Goal: Task Accomplishment & Management: Use online tool/utility

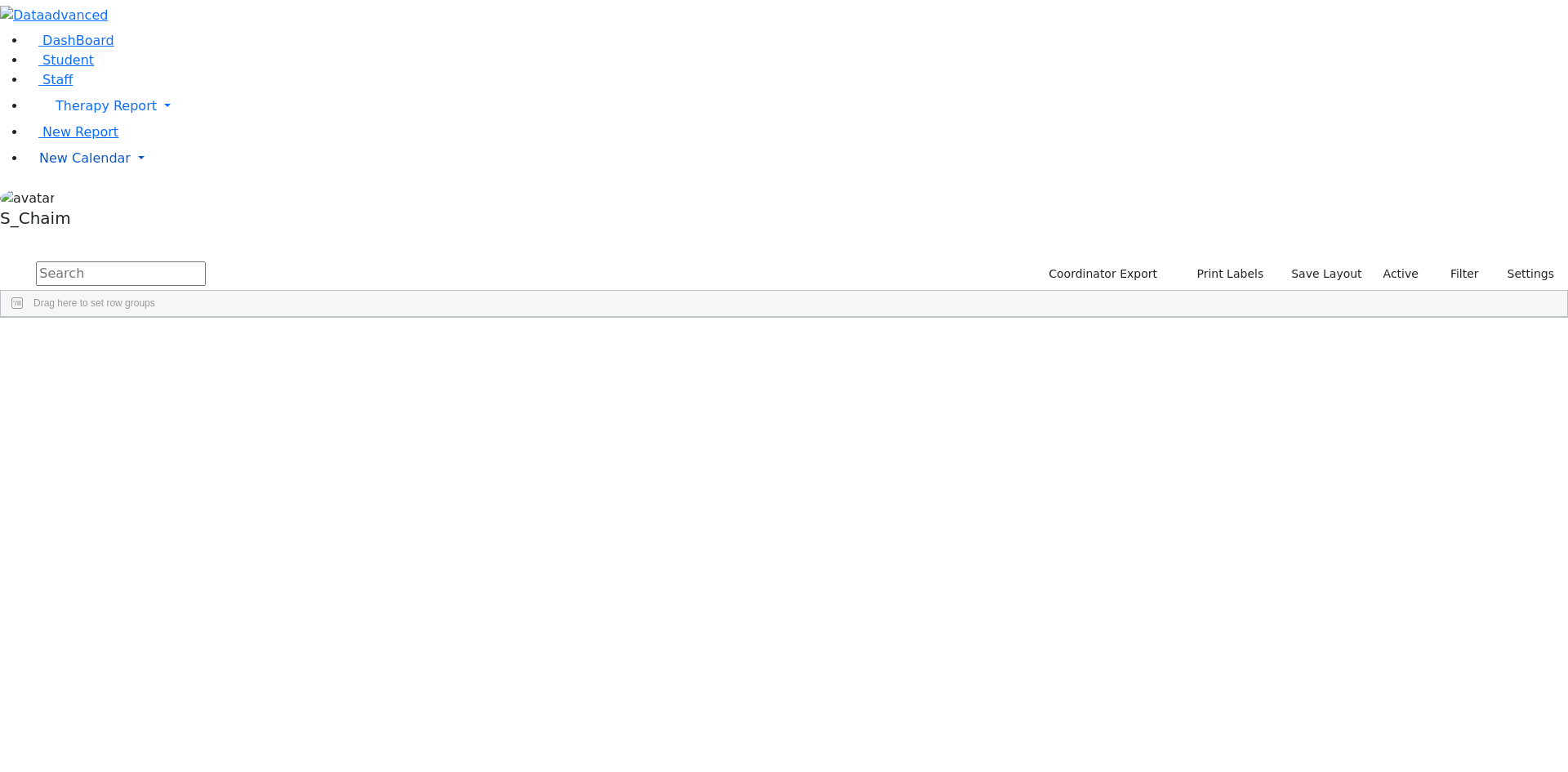
click at [107, 166] on span "New Calendar" at bounding box center [84, 158] width 92 height 15
click at [70, 199] on span "Calendar" at bounding box center [64, 191] width 59 height 15
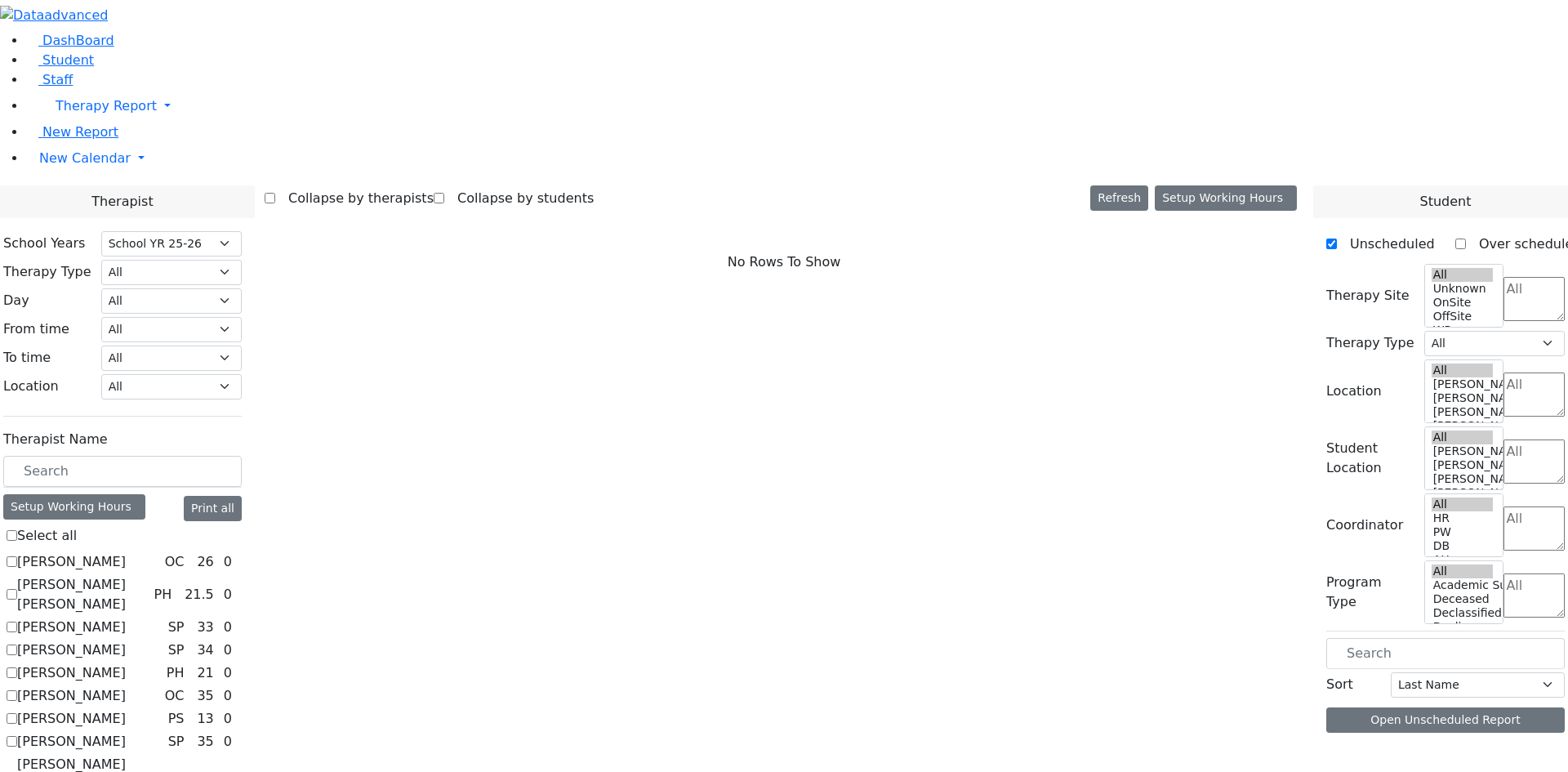
select select "212"
click at [242, 259] on select "All Psych Hearing Vision Speech Physical Occupational" at bounding box center [171, 272] width 141 height 25
select select "1"
click at [242, 259] on select "All Psych Hearing Vision Speech Physical Occupational" at bounding box center [171, 272] width 141 height 25
select select "1"
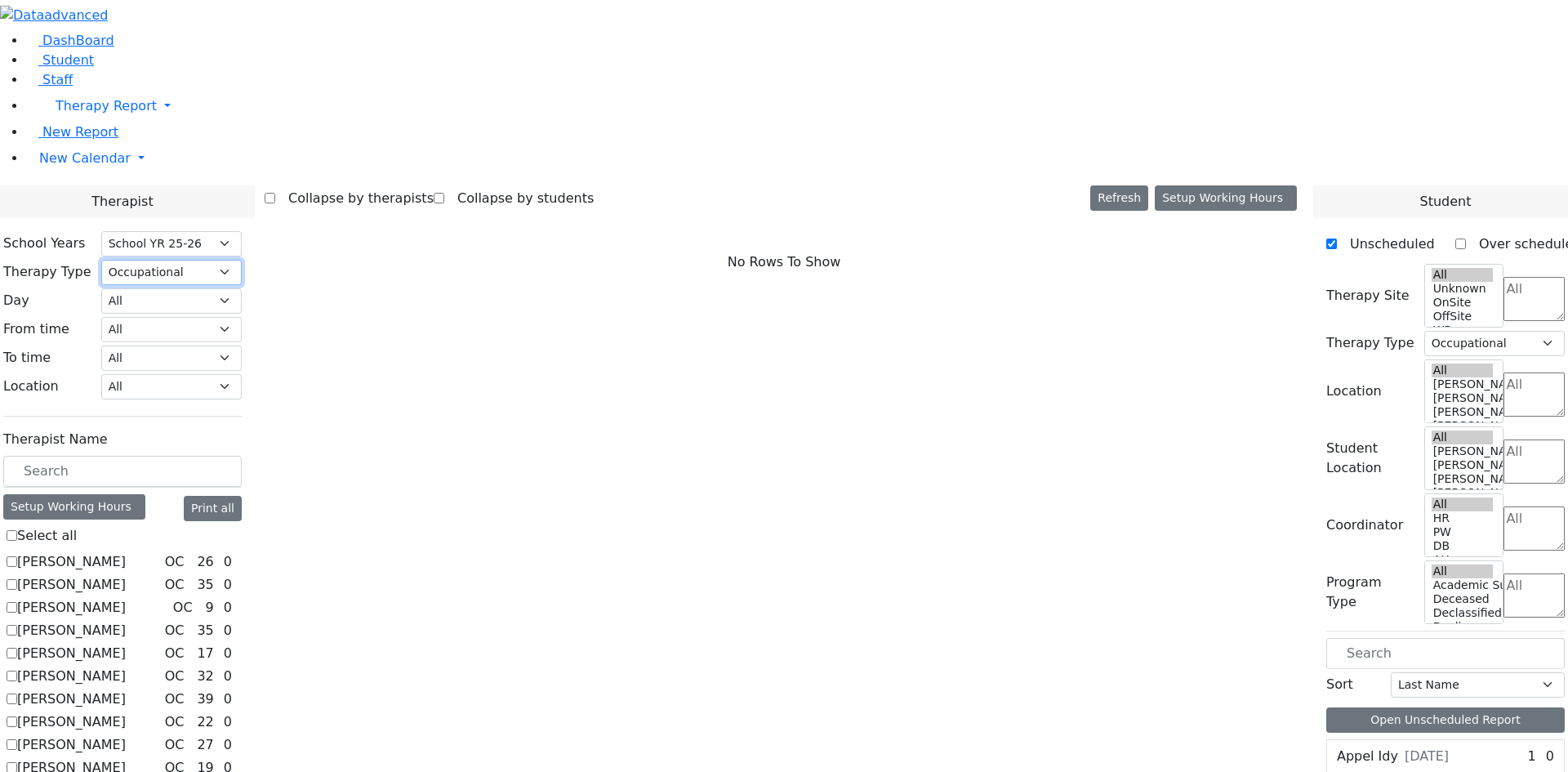
scroll to position [193, 0]
checkbox input "true"
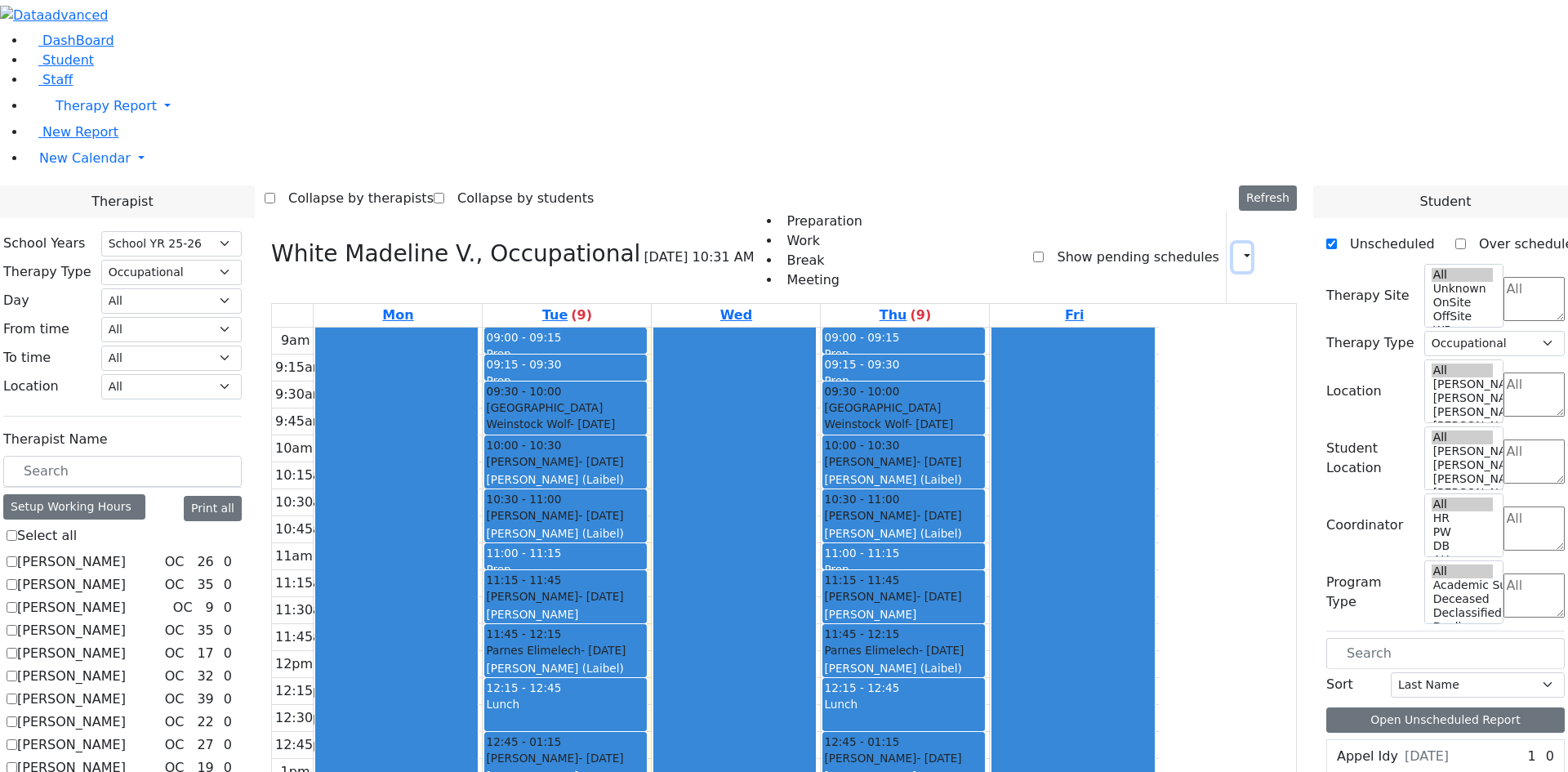
click at [1237, 249] on icon "button" at bounding box center [1237, 257] width 0 height 15
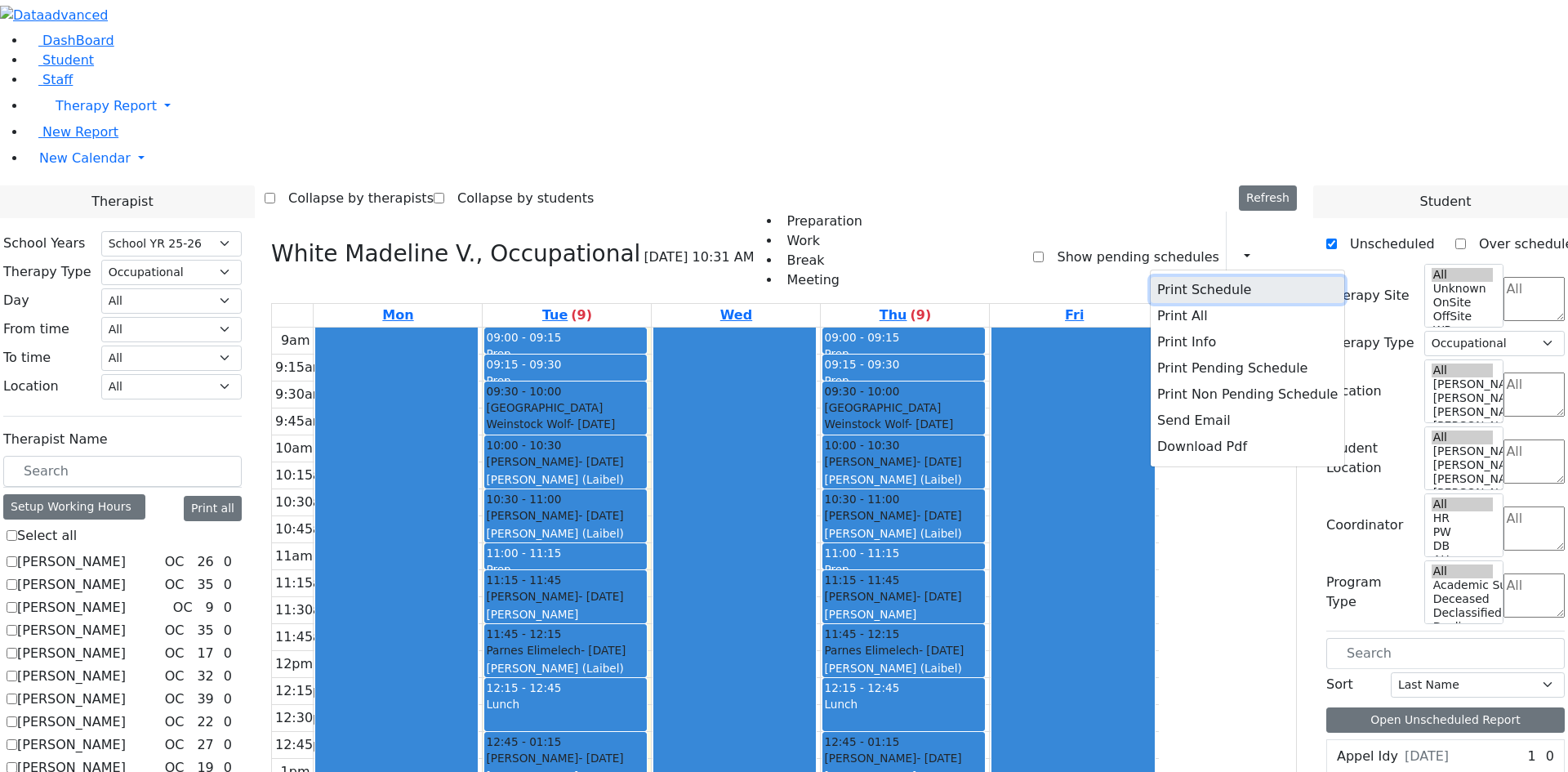
click at [1163, 277] on button "Print Schedule" at bounding box center [1247, 289] width 193 height 26
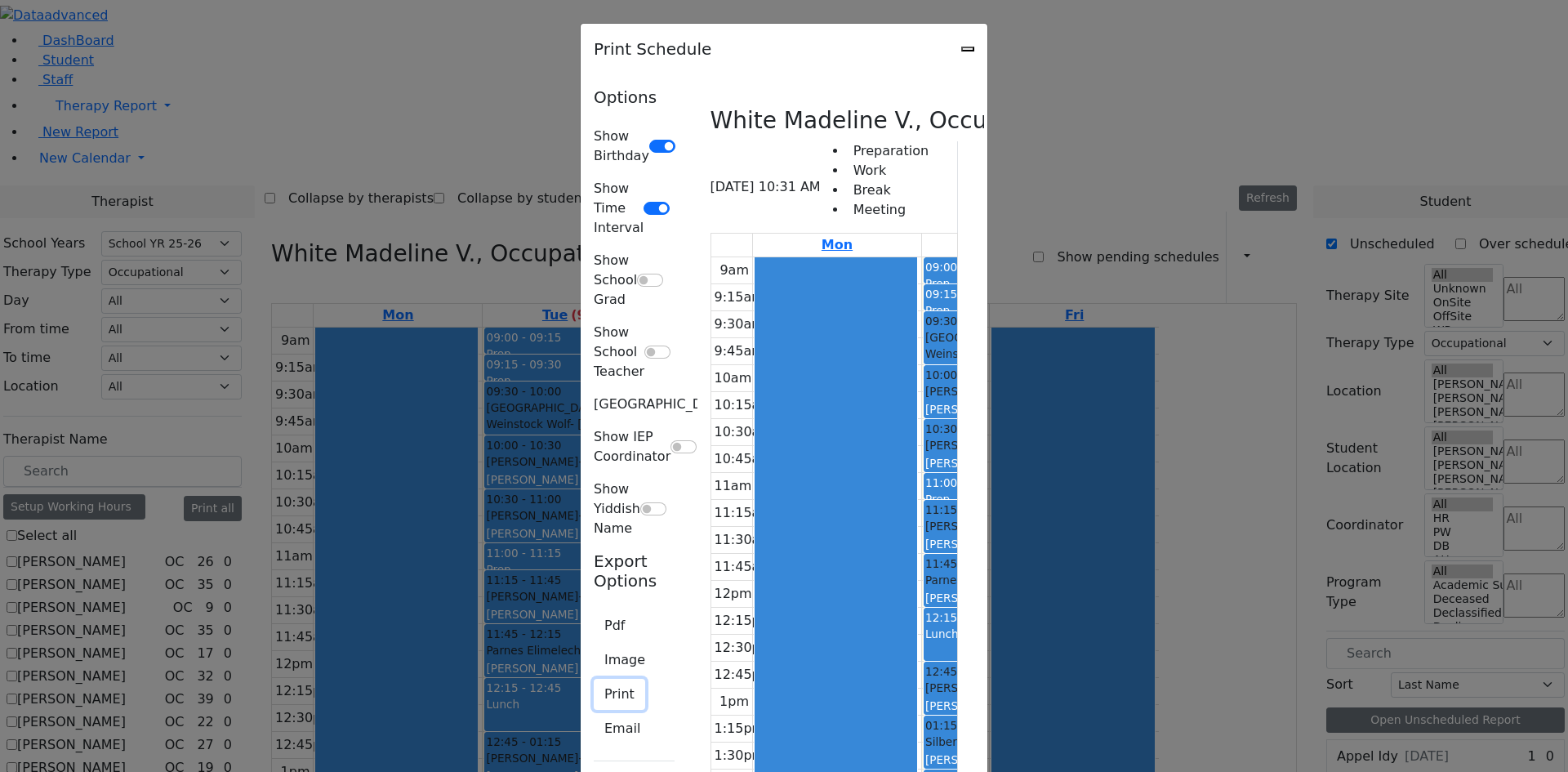
click at [594, 679] on button "Print" at bounding box center [619, 694] width 52 height 31
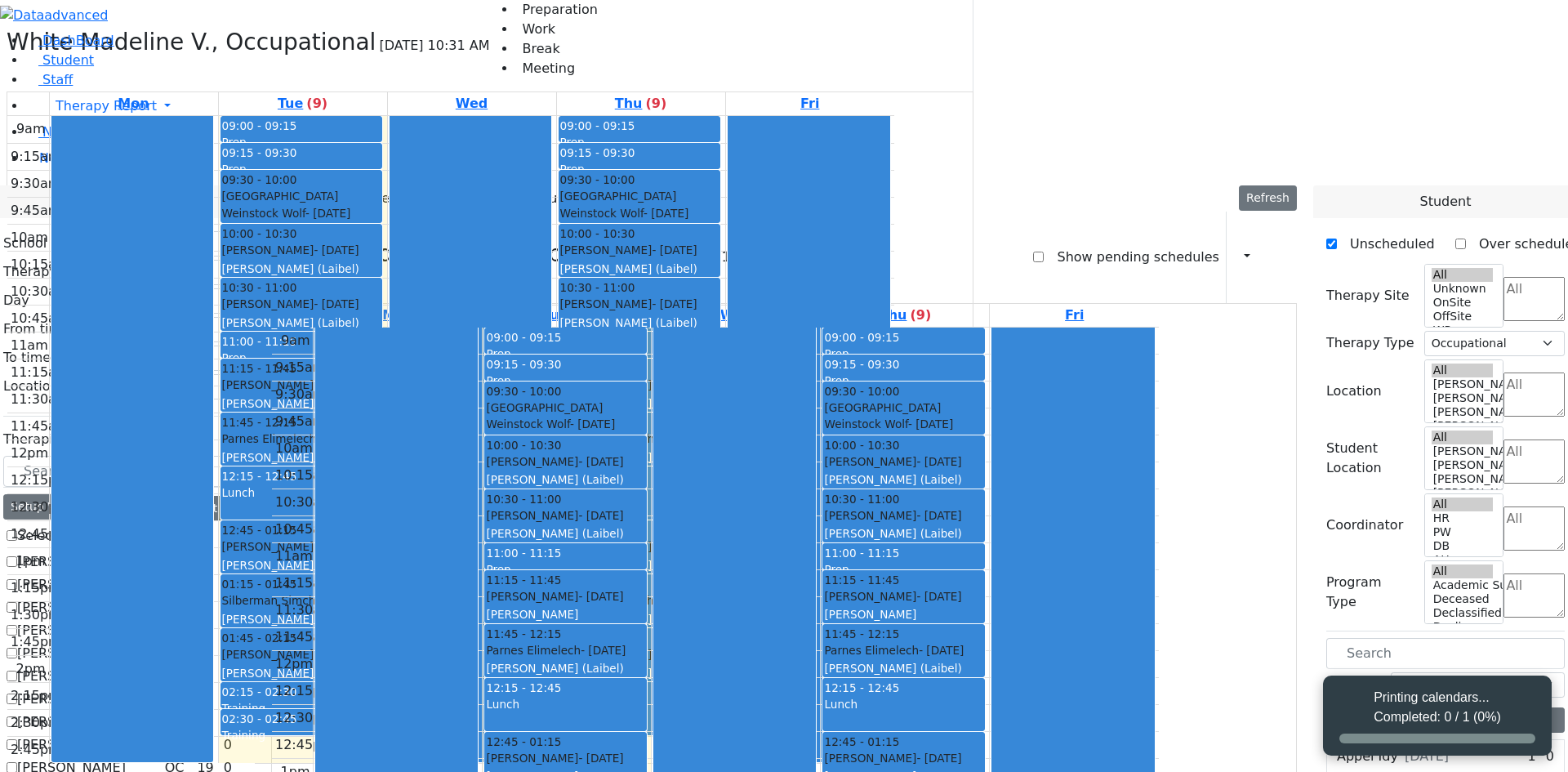
select select "212"
select select "1"
click at [1237, 249] on icon "button" at bounding box center [1237, 257] width 0 height 15
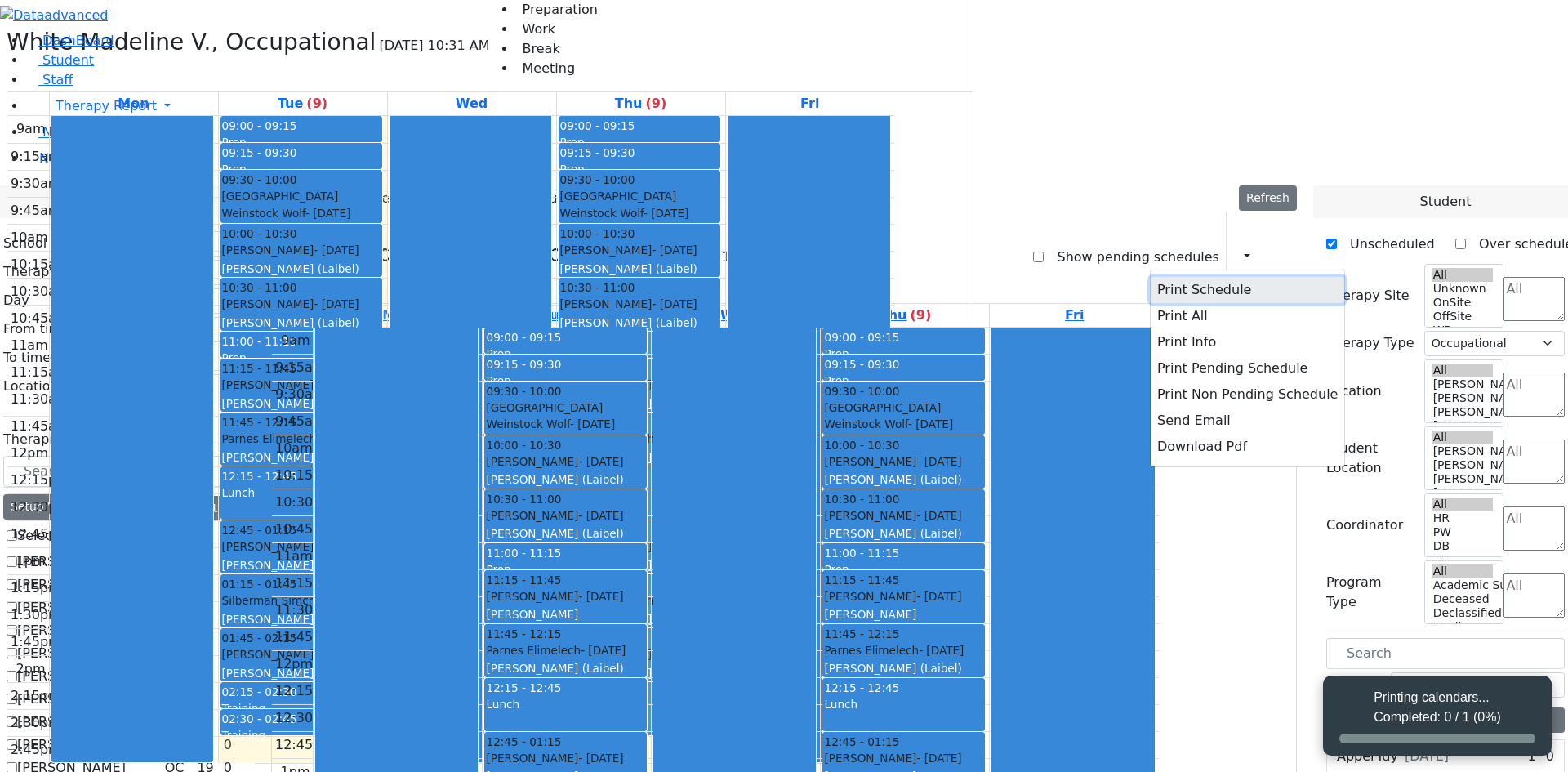
click at [1204, 277] on button "Print Schedule" at bounding box center [1247, 289] width 193 height 26
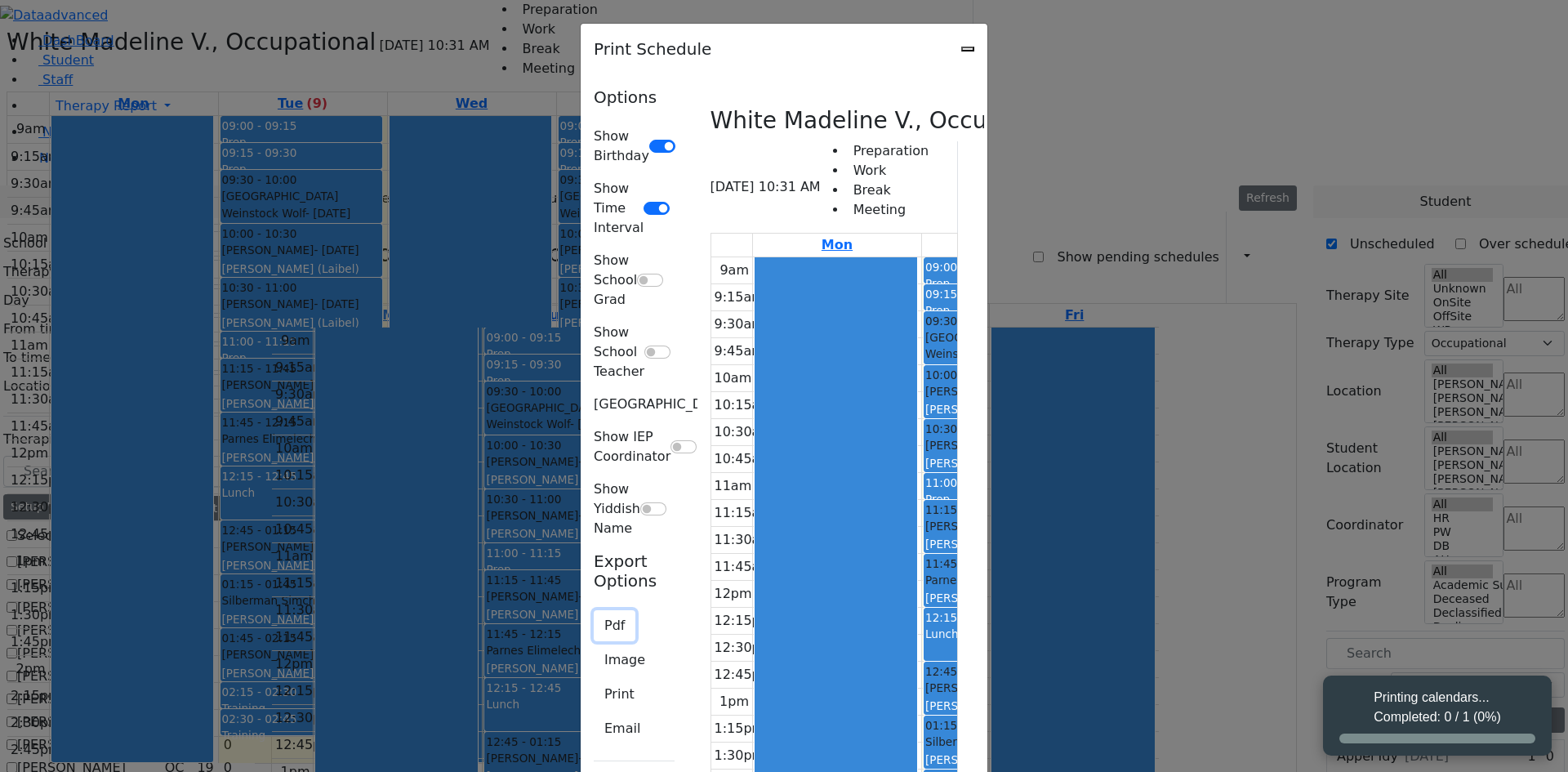
click at [594, 611] on button "Pdf" at bounding box center [615, 626] width 42 height 31
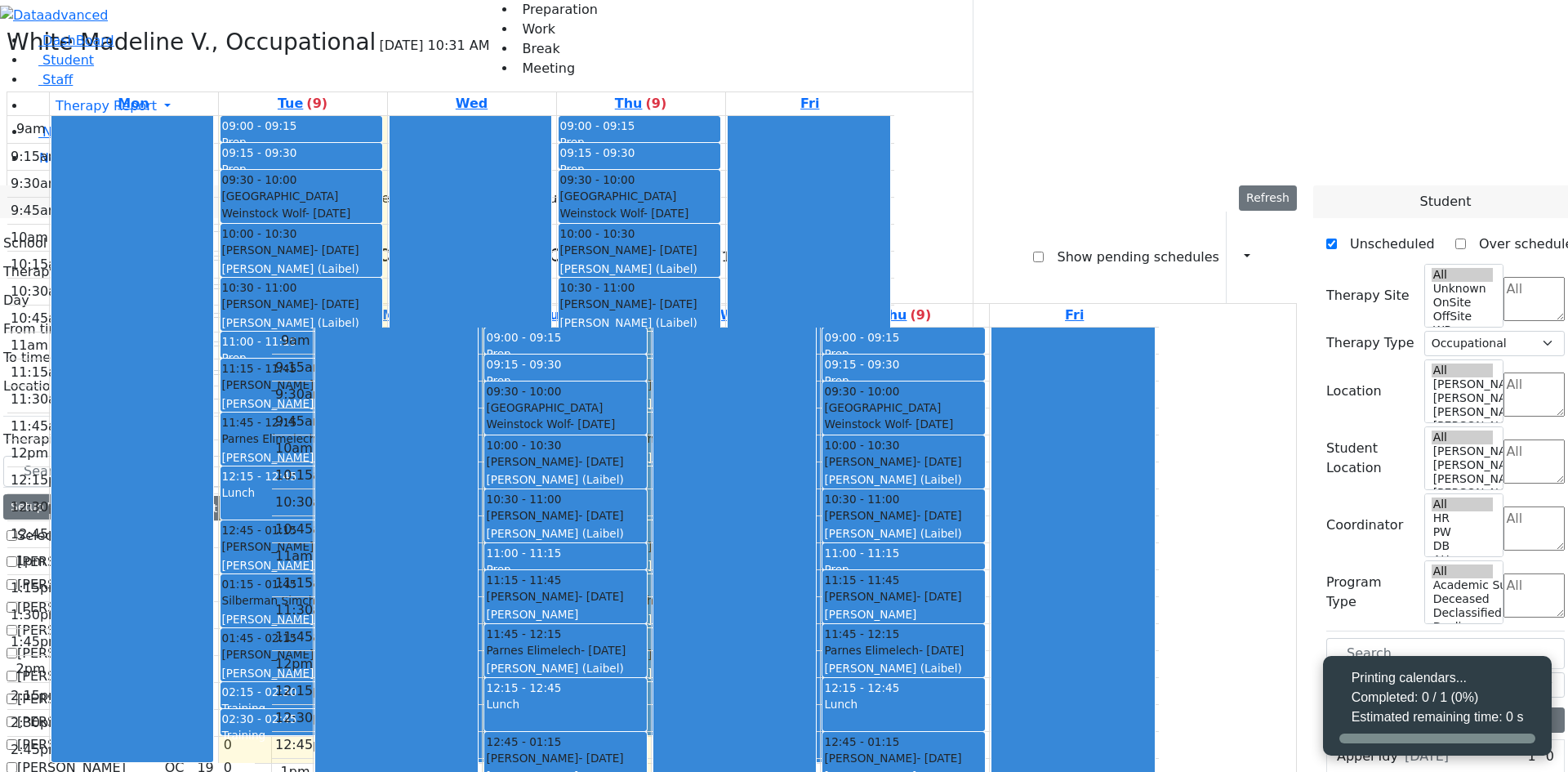
select select "212"
select select "1"
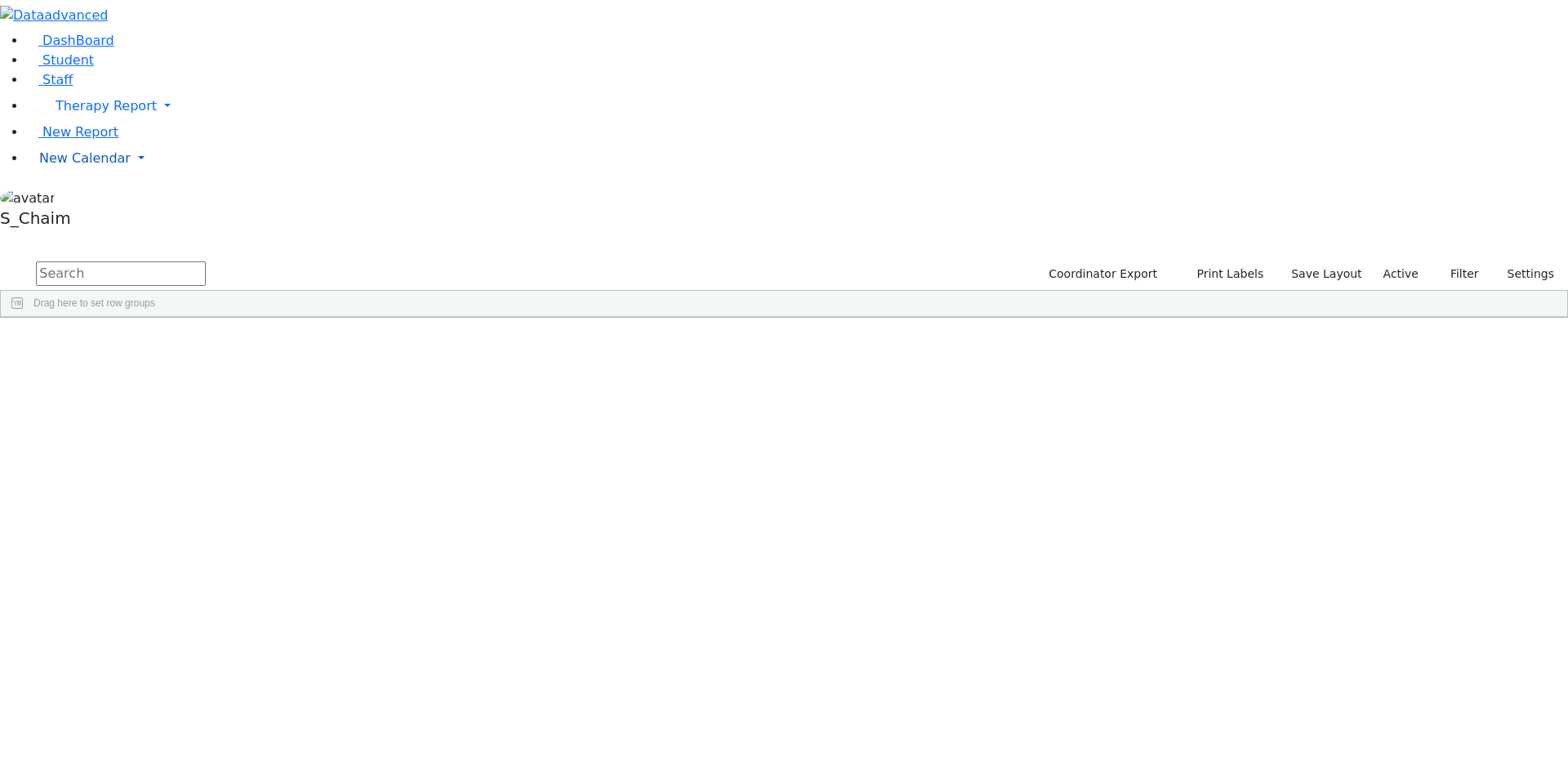
click at [88, 166] on span "New Calendar" at bounding box center [84, 158] width 92 height 15
click at [84, 199] on span "Calendar" at bounding box center [64, 191] width 59 height 15
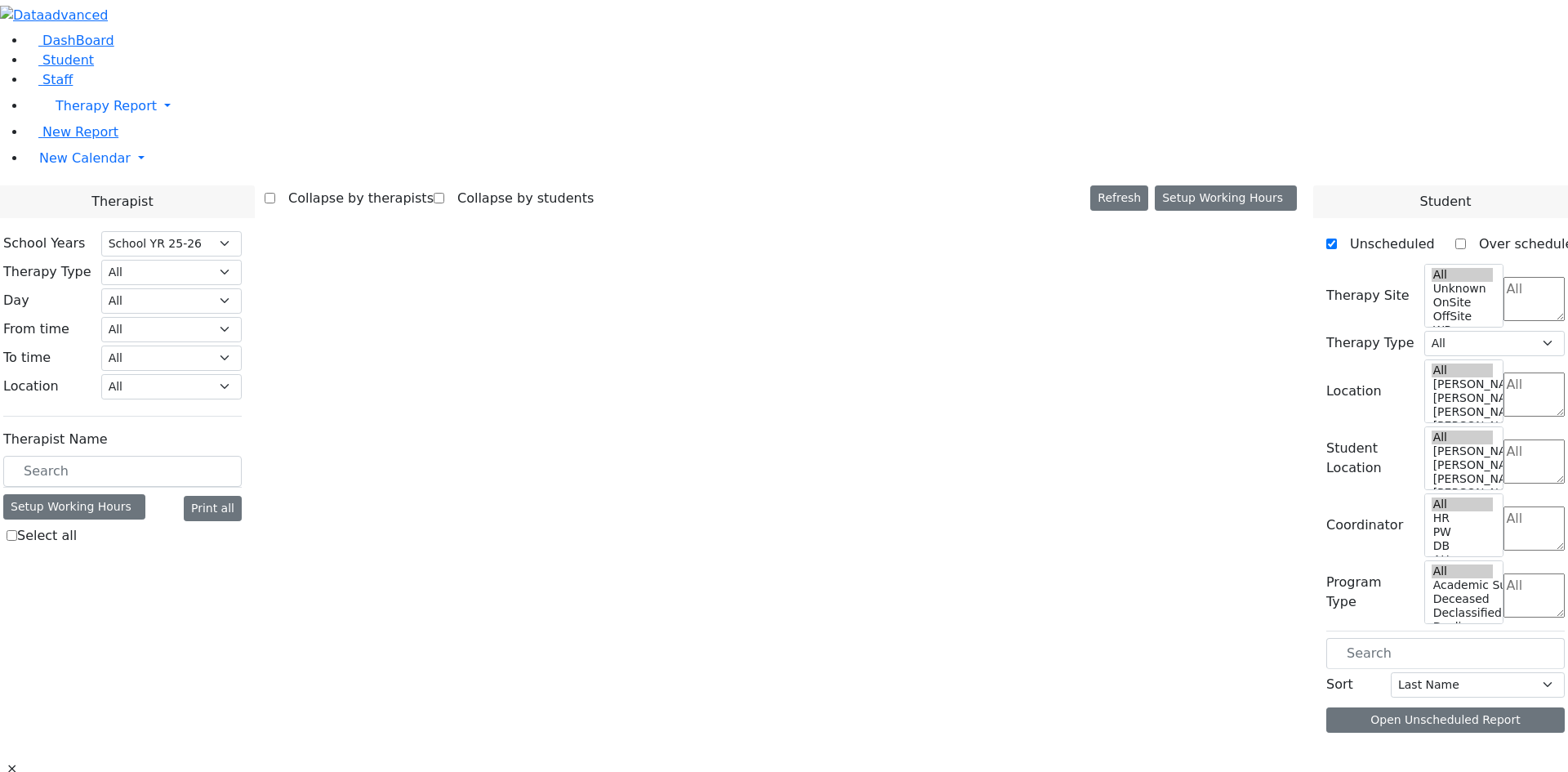
select select "212"
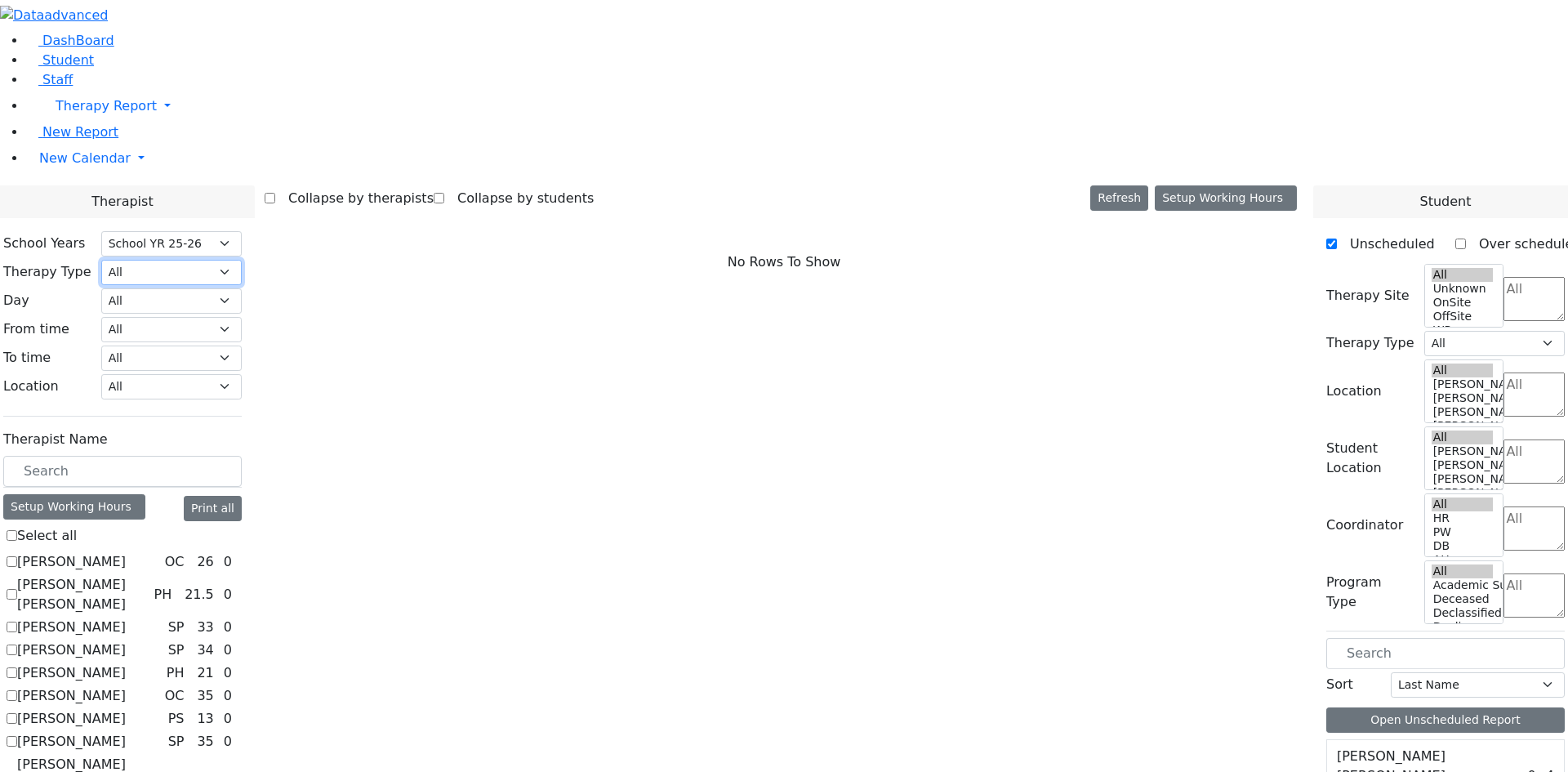
click at [242, 259] on select "All Psych Hearing Vision Speech Physical Occupational" at bounding box center [171, 272] width 141 height 25
select select "1"
click at [242, 259] on select "All Psych Hearing Vision Speech Physical Occupational" at bounding box center [171, 272] width 141 height 25
select select "1"
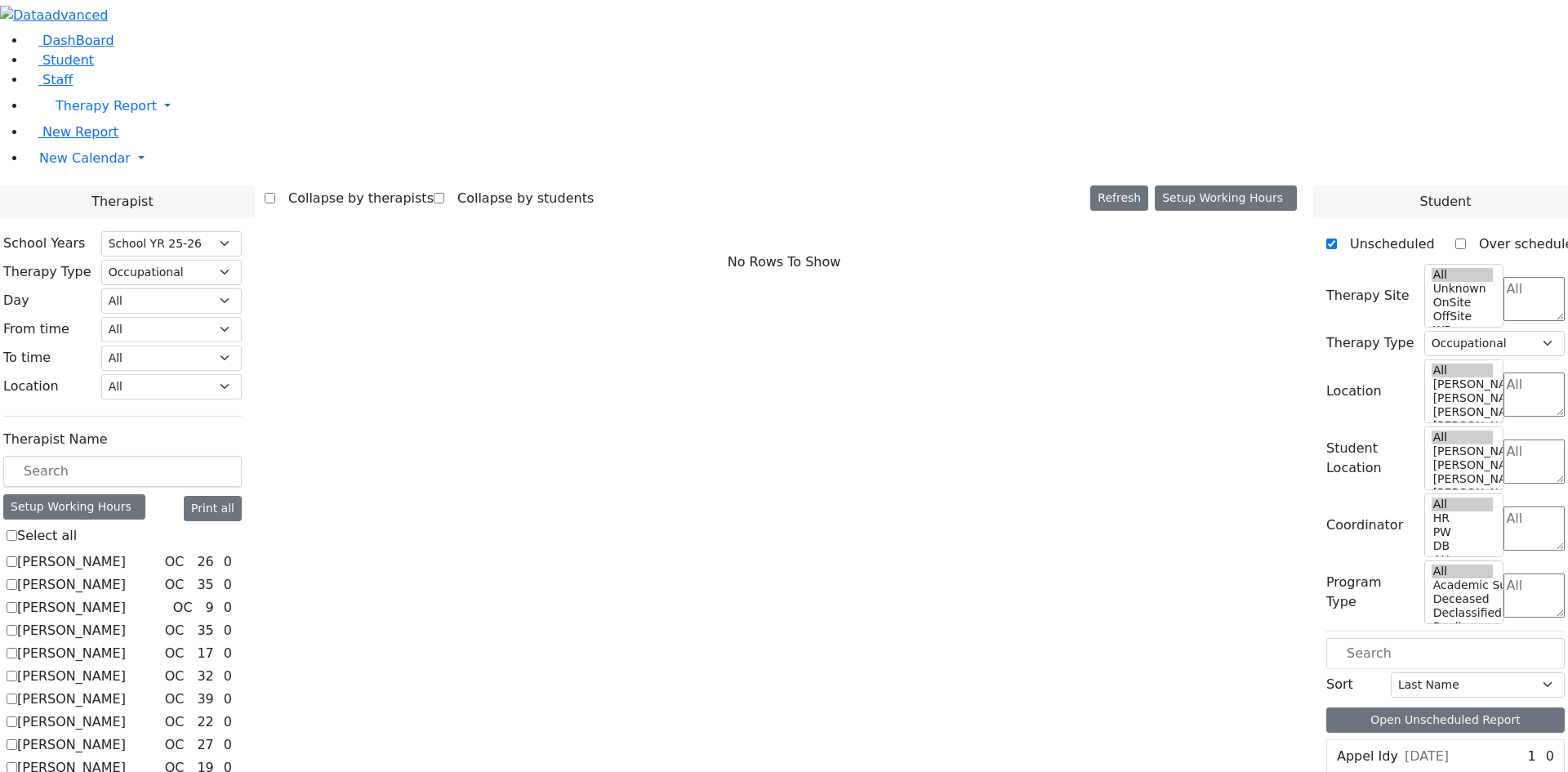
checkbox input "true"
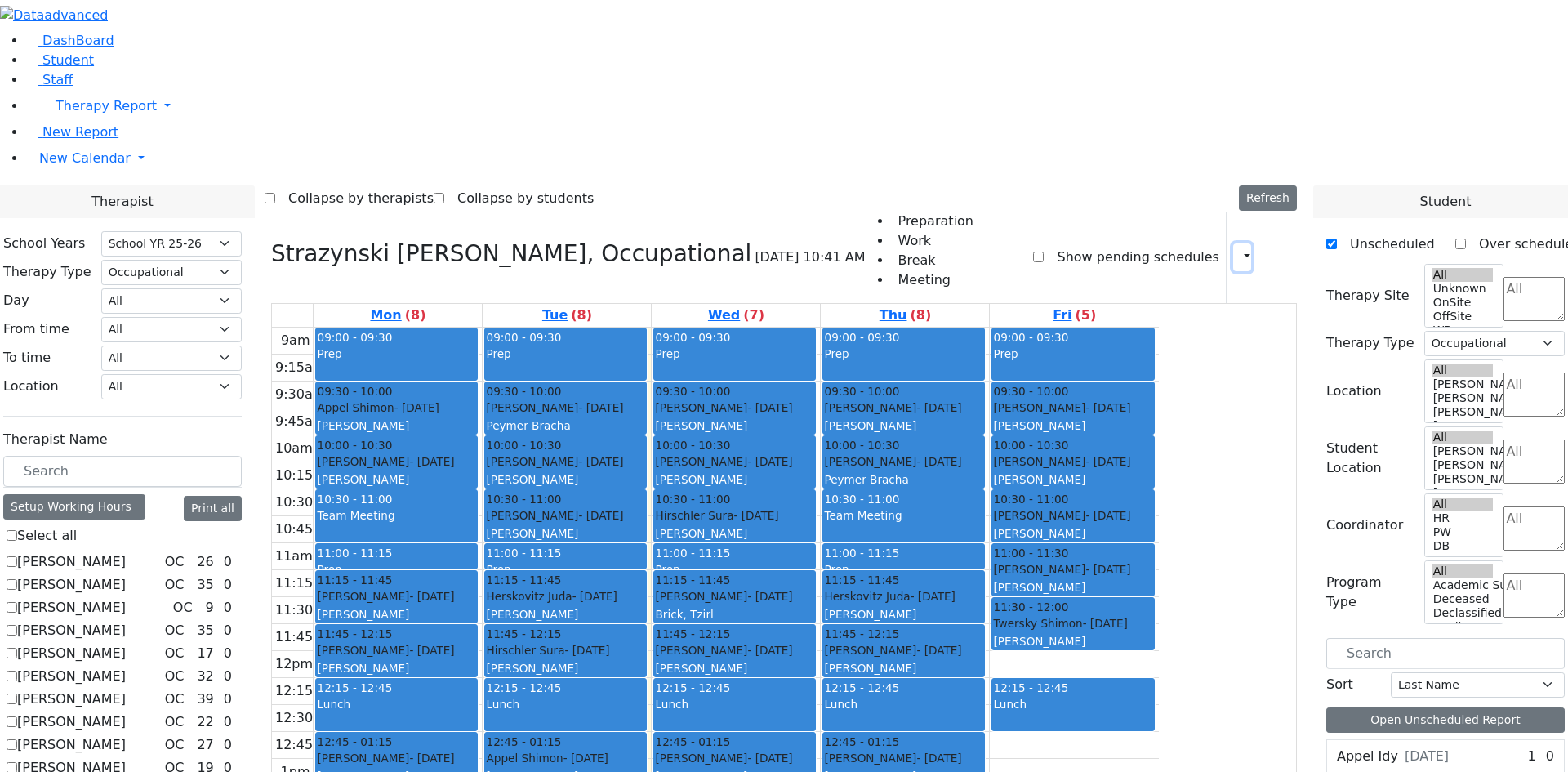
click at [1237, 249] on icon "button" at bounding box center [1237, 257] width 0 height 15
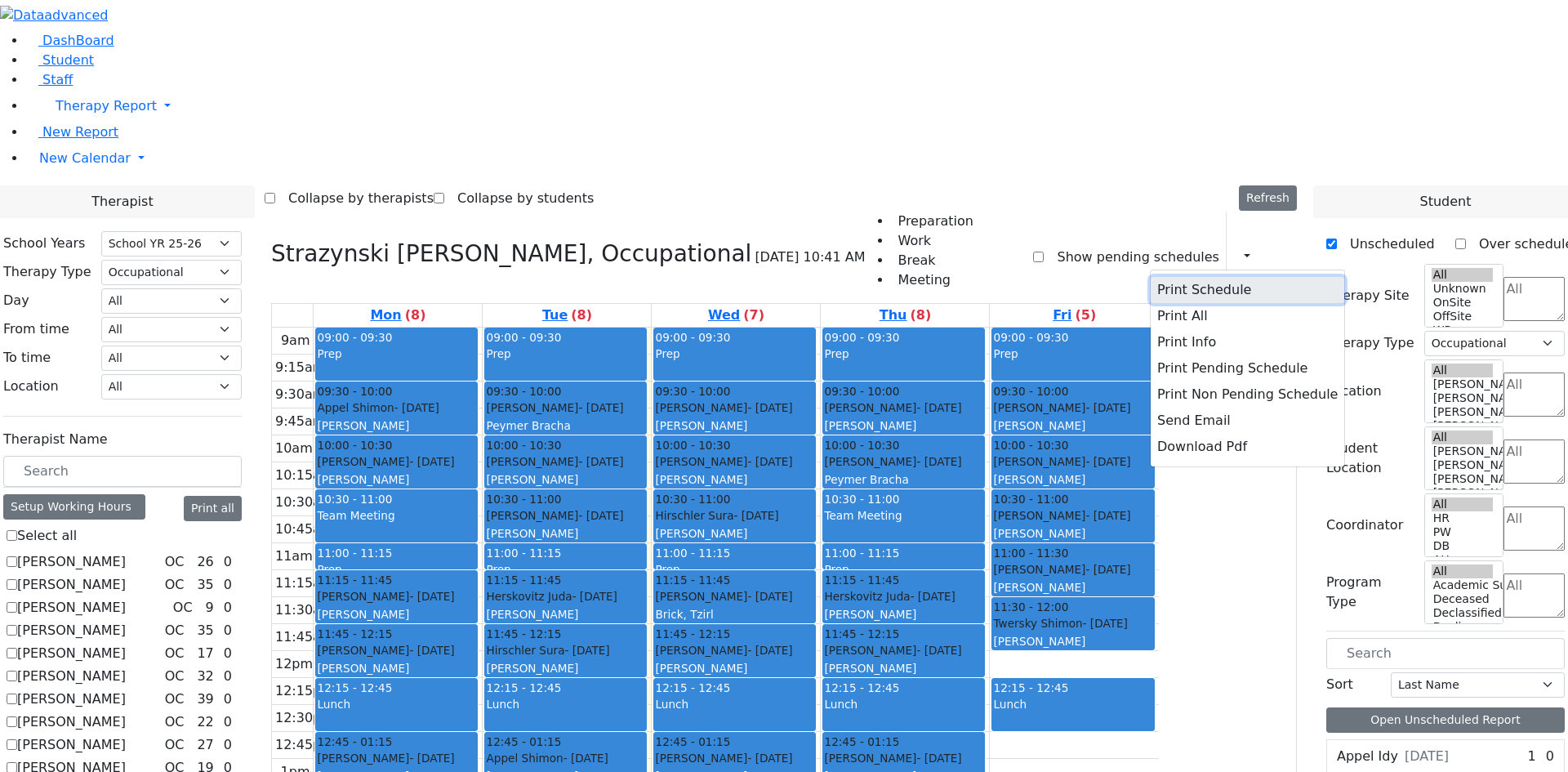
click at [1165, 277] on button "Print Schedule" at bounding box center [1247, 289] width 193 height 26
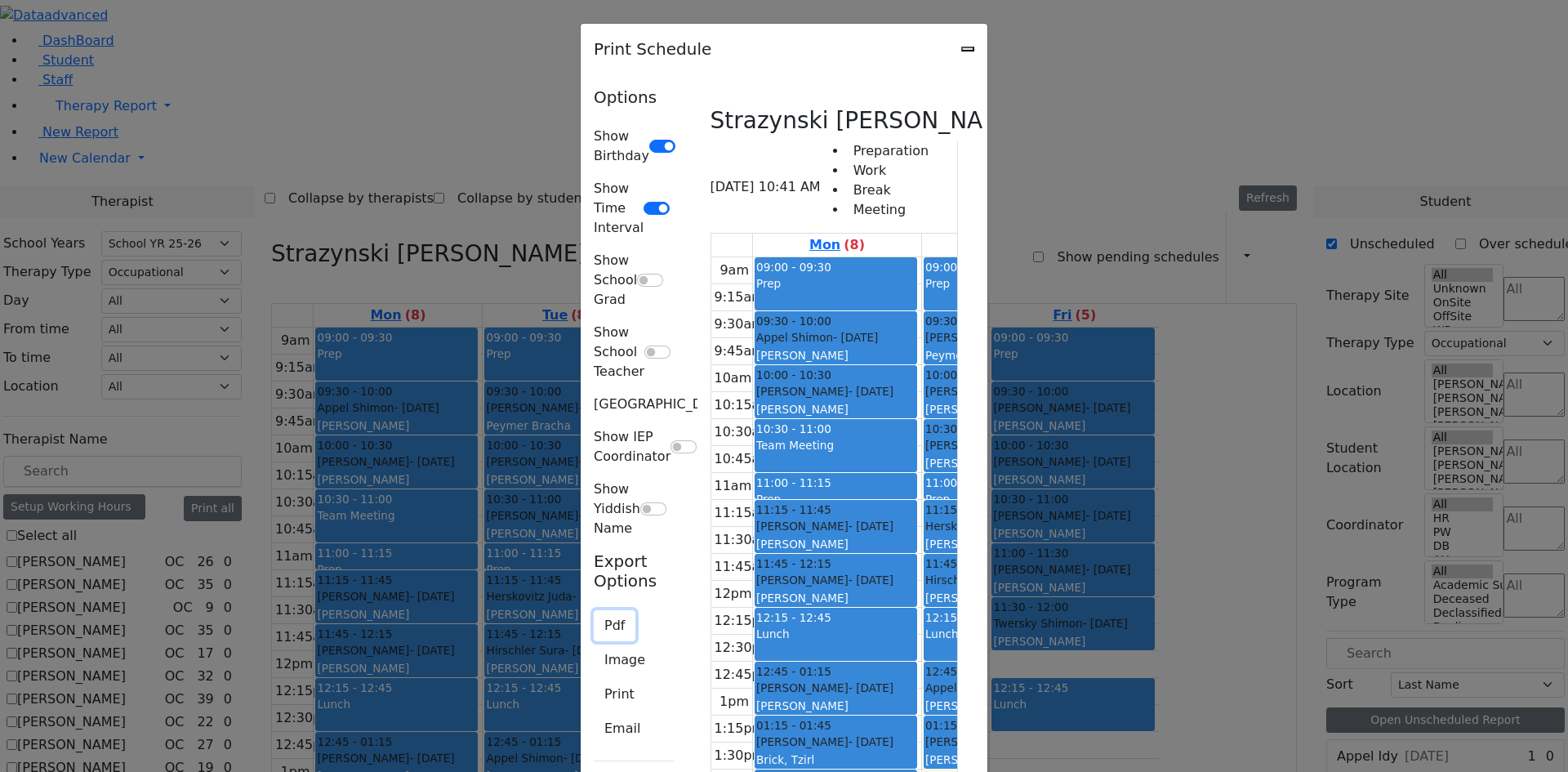
click at [594, 611] on button "Pdf" at bounding box center [615, 626] width 42 height 31
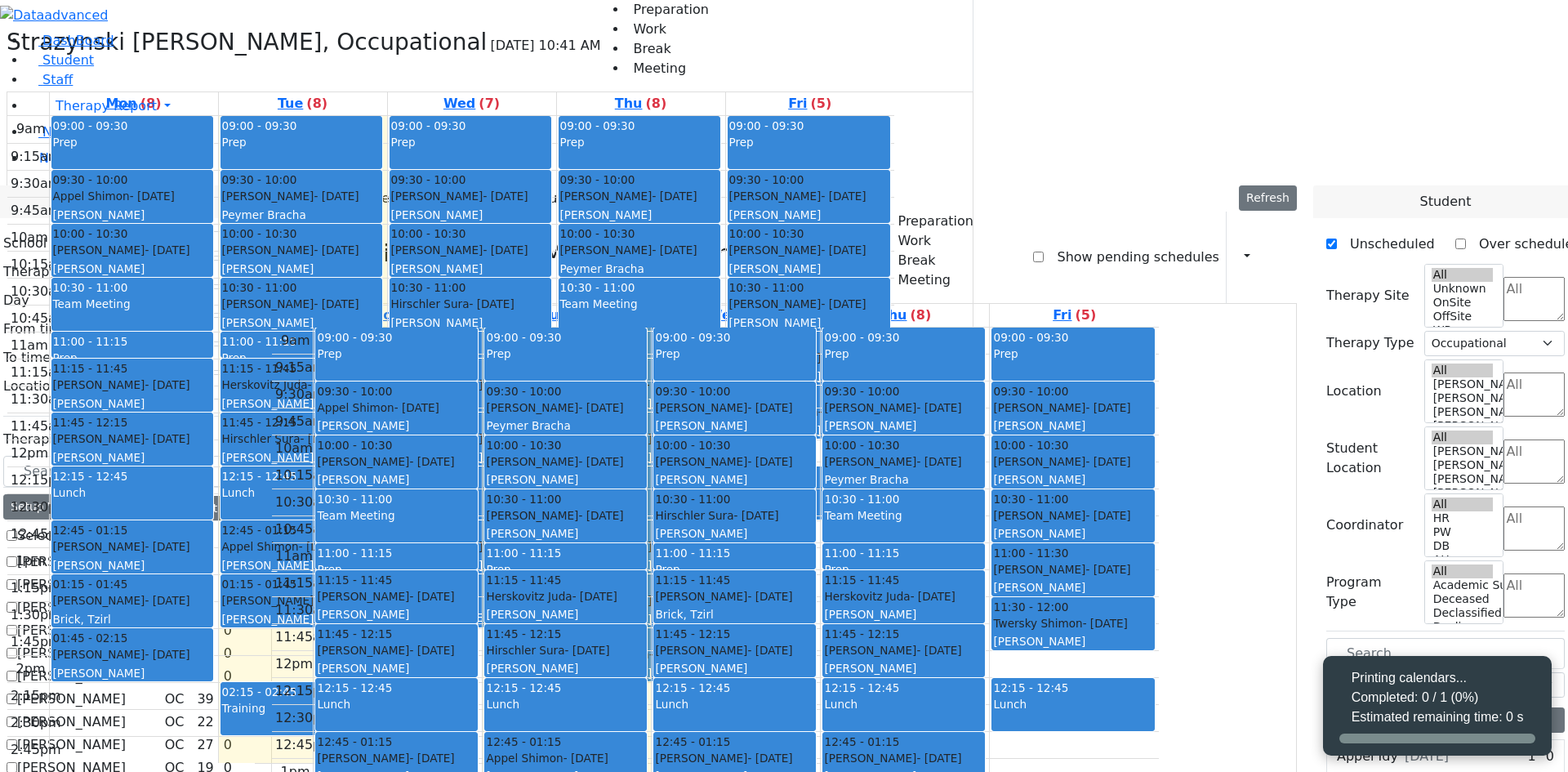
select select "212"
select select "1"
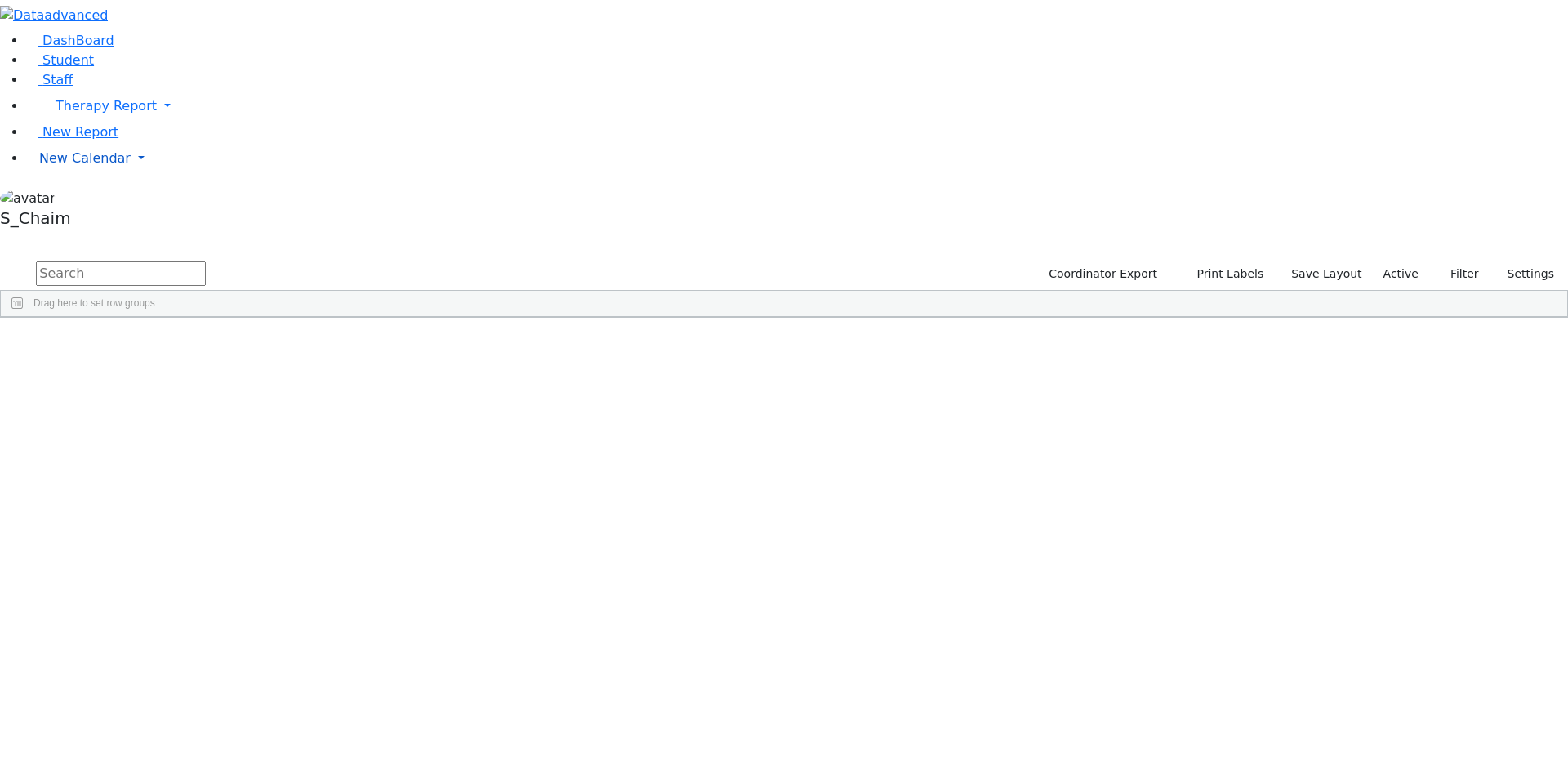
click at [83, 166] on span "New Calendar" at bounding box center [84, 158] width 92 height 15
click at [86, 218] on link "Teacher Report" at bounding box center [86, 210] width 102 height 15
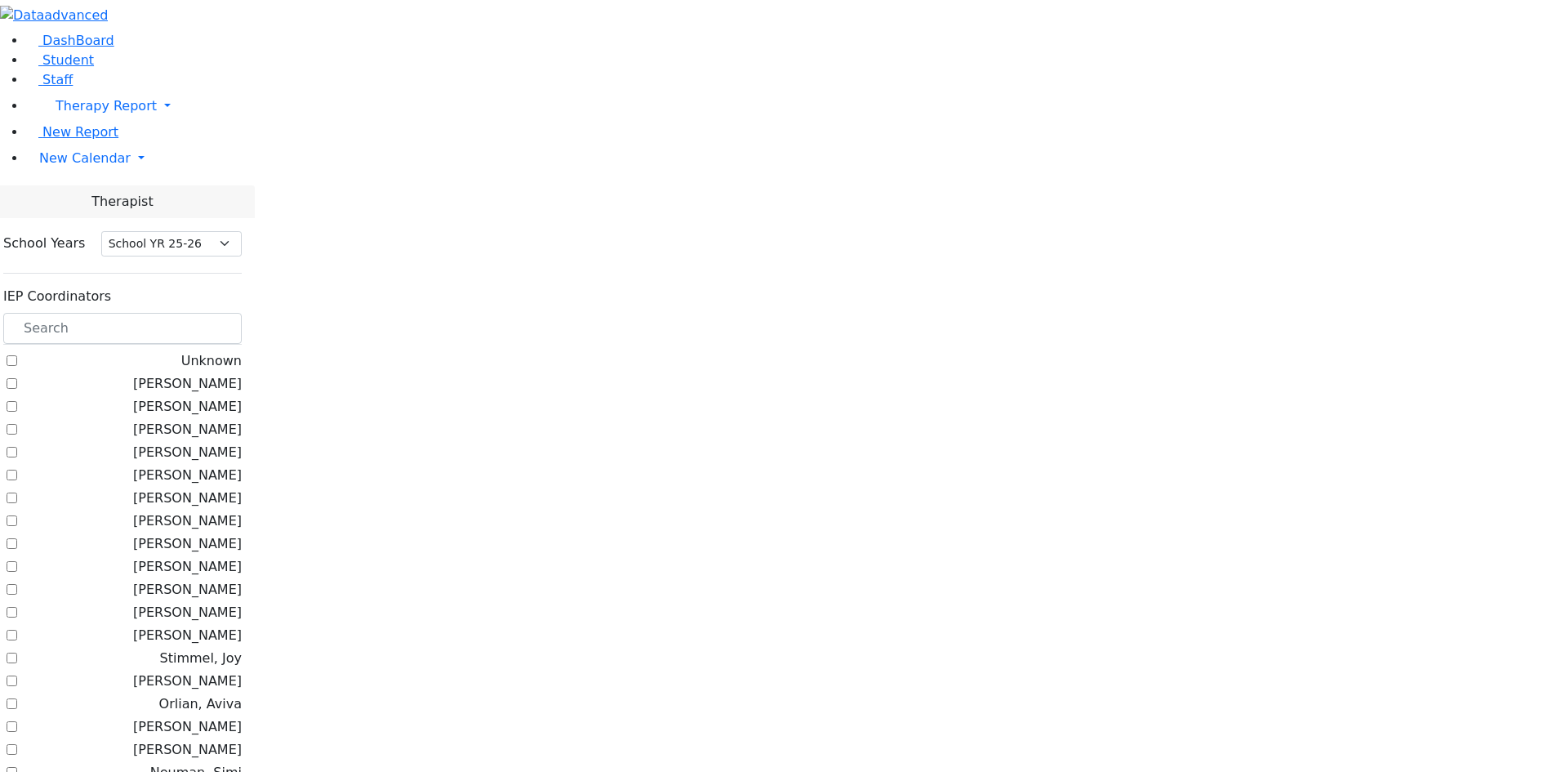
select select "212"
click at [242, 313] on input "text" at bounding box center [122, 328] width 239 height 31
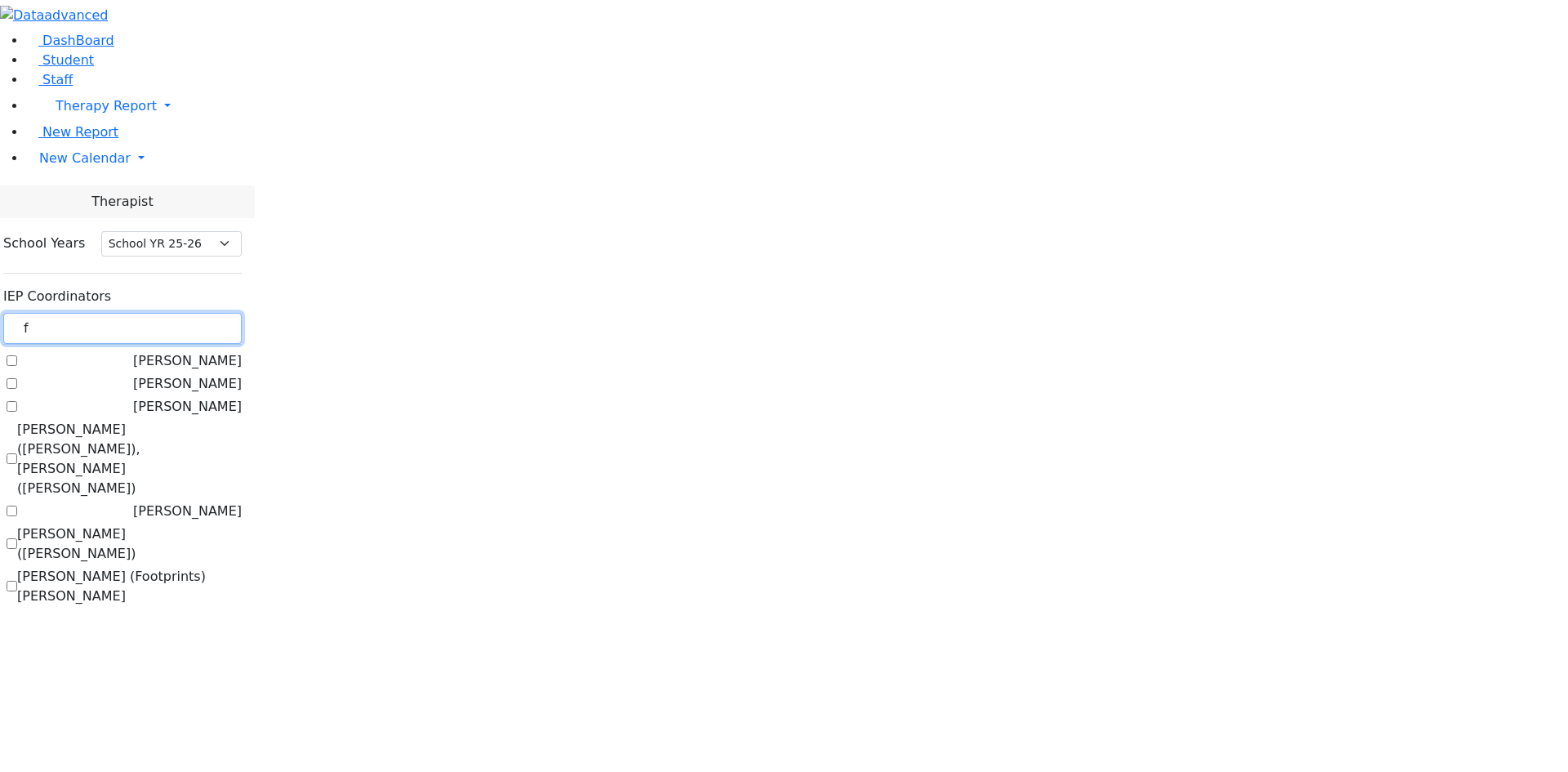
type input "f"
drag, startPoint x: 943, startPoint y: 339, endPoint x: 939, endPoint y: 353, distance: 14.6
click at [942, 349] on div at bounding box center [916, 404] width 1303 height 437
click at [242, 524] on label "[PERSON_NAME] ([PERSON_NAME])" at bounding box center [130, 543] width 225 height 39
click at [17, 538] on input "[PERSON_NAME] ([PERSON_NAME])" at bounding box center [12, 543] width 11 height 11
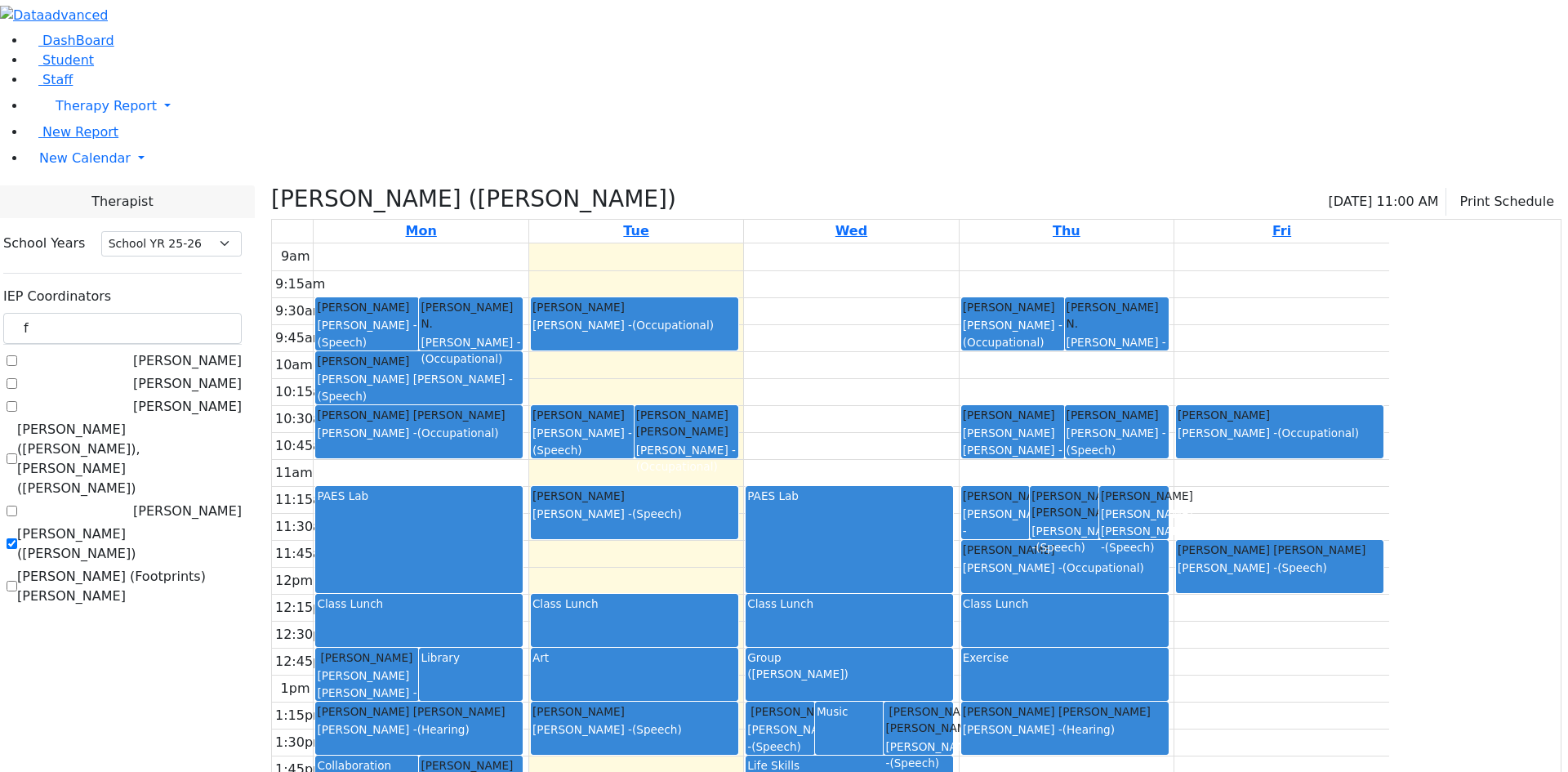
click at [210, 524] on label "[PERSON_NAME] ([PERSON_NAME])" at bounding box center [130, 543] width 225 height 39
click at [17, 538] on input "[PERSON_NAME] ([PERSON_NAME])" at bounding box center [12, 543] width 11 height 11
checkbox input "false"
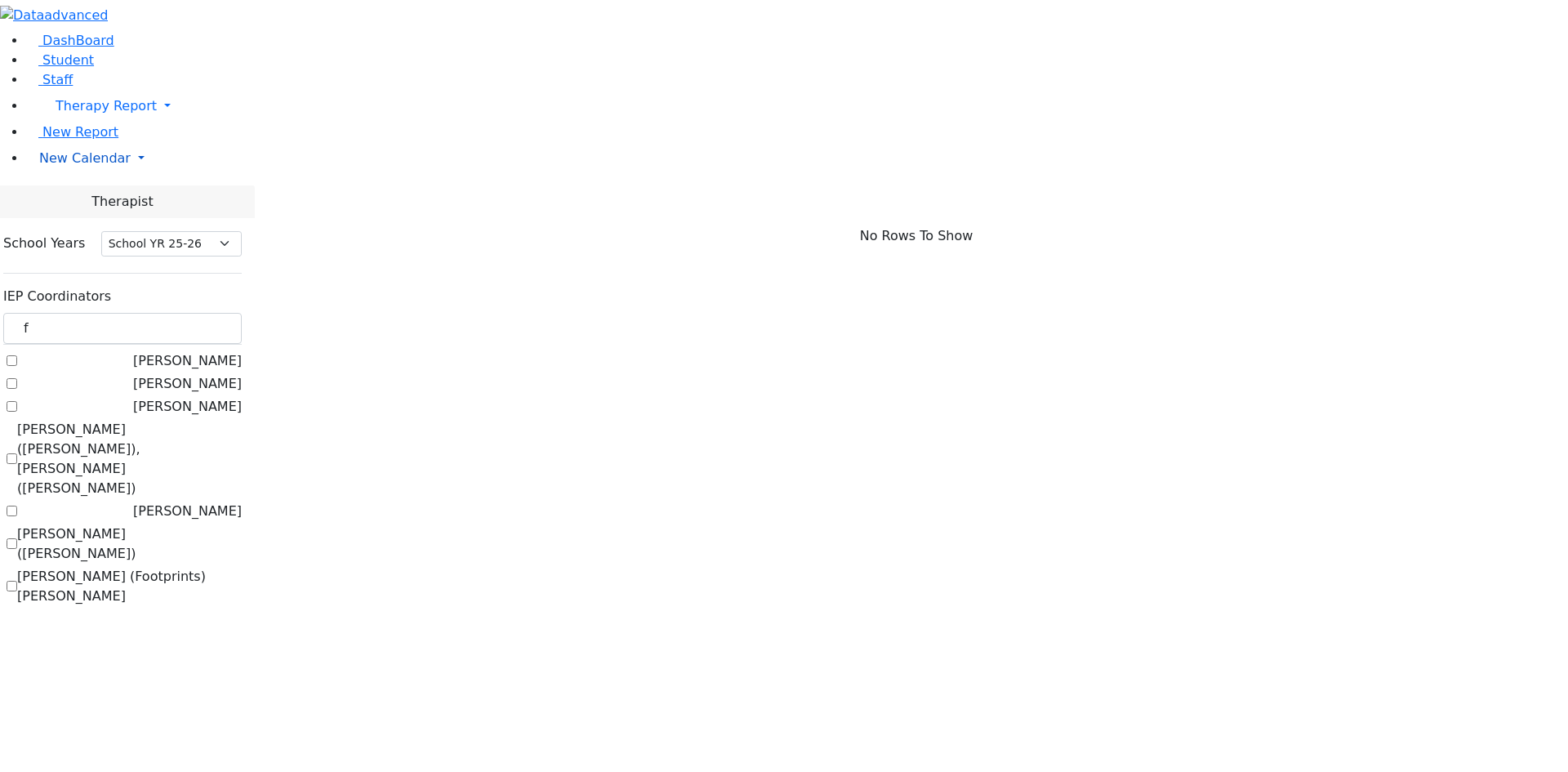
click at [98, 166] on span "New Calendar" at bounding box center [84, 158] width 92 height 15
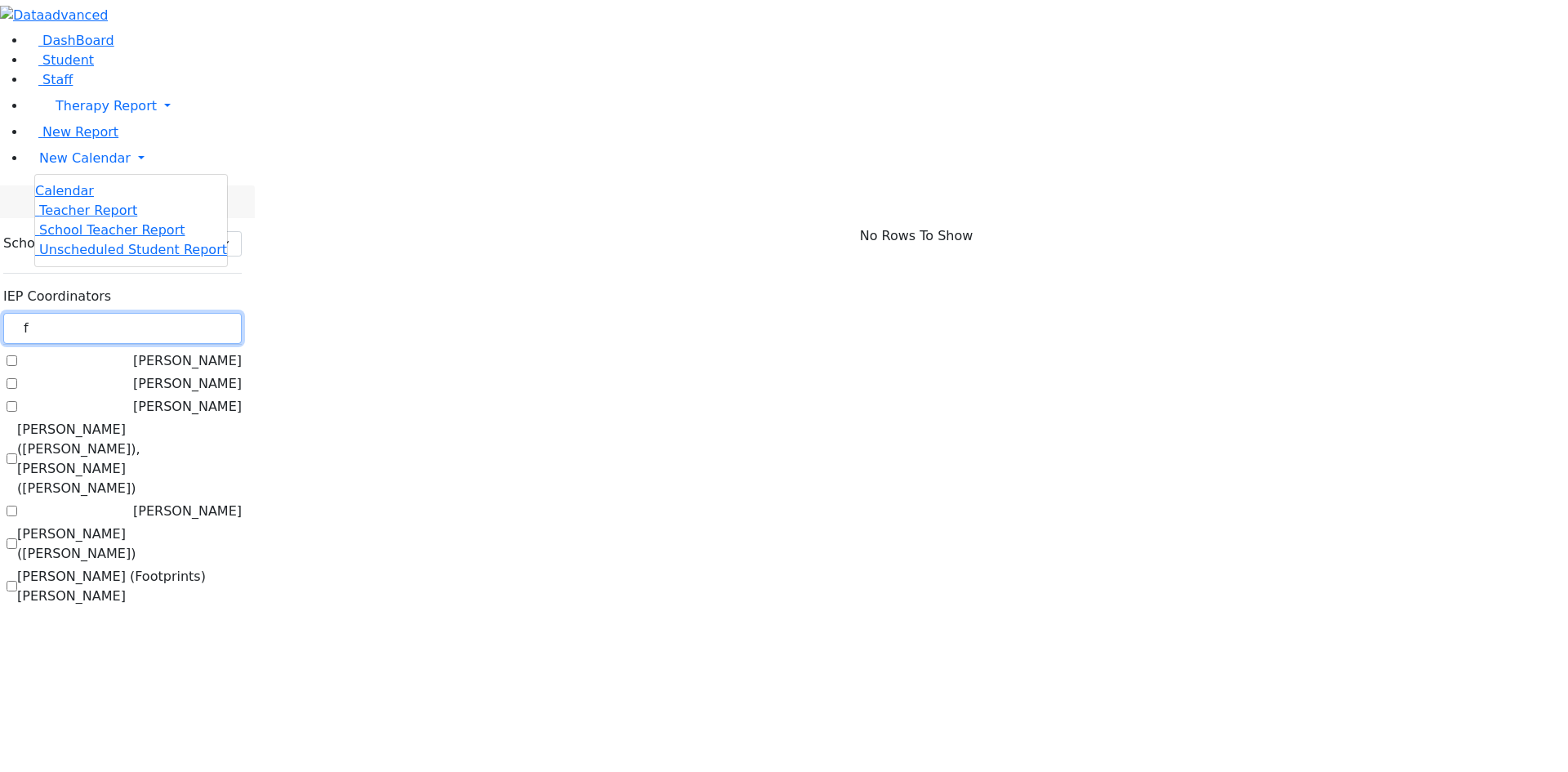
click at [242, 313] on input "f" at bounding box center [122, 328] width 239 height 31
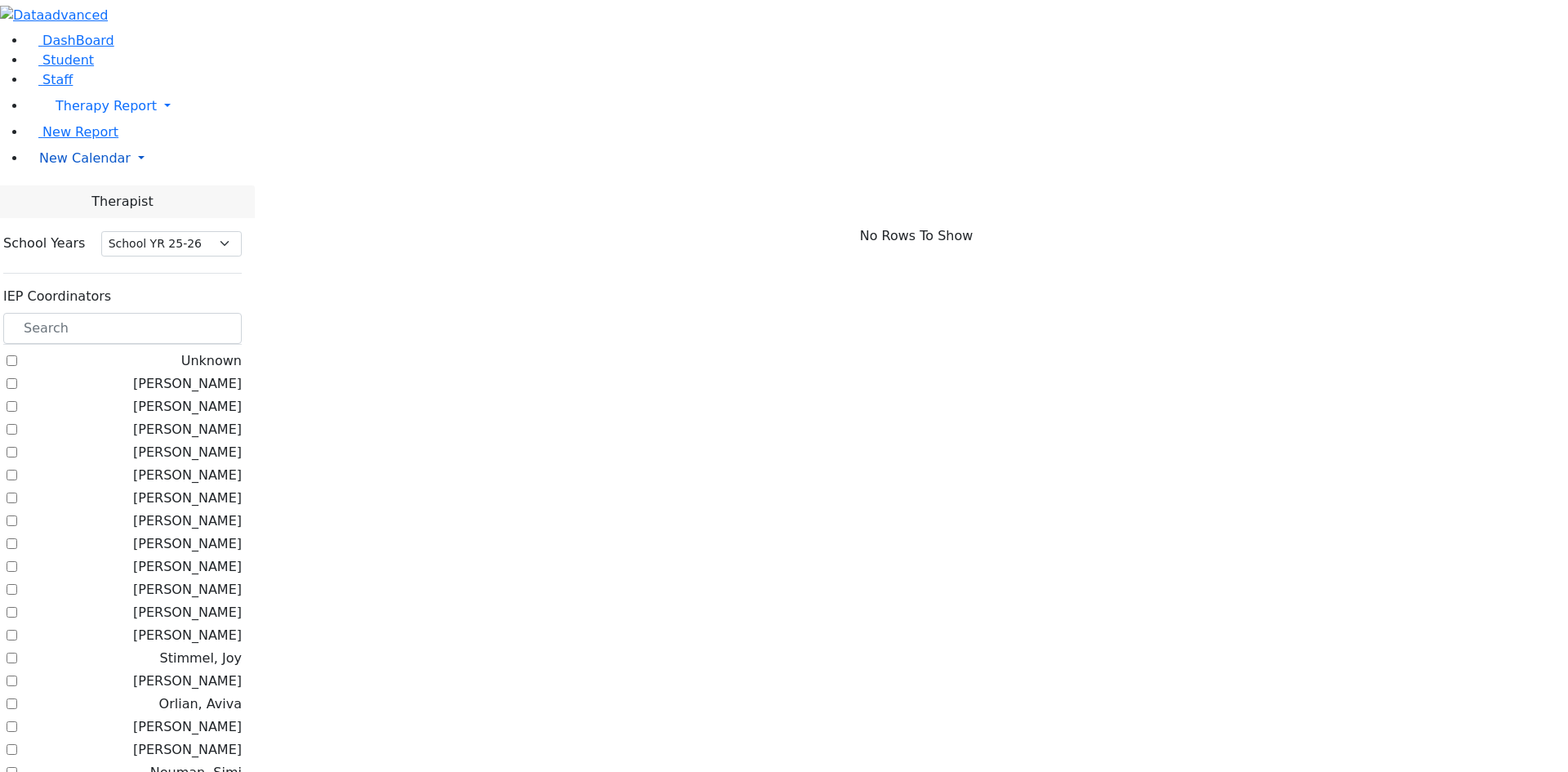
click at [89, 166] on span "New Calendar" at bounding box center [84, 158] width 92 height 15
click at [78, 199] on span "Calendar" at bounding box center [64, 191] width 59 height 15
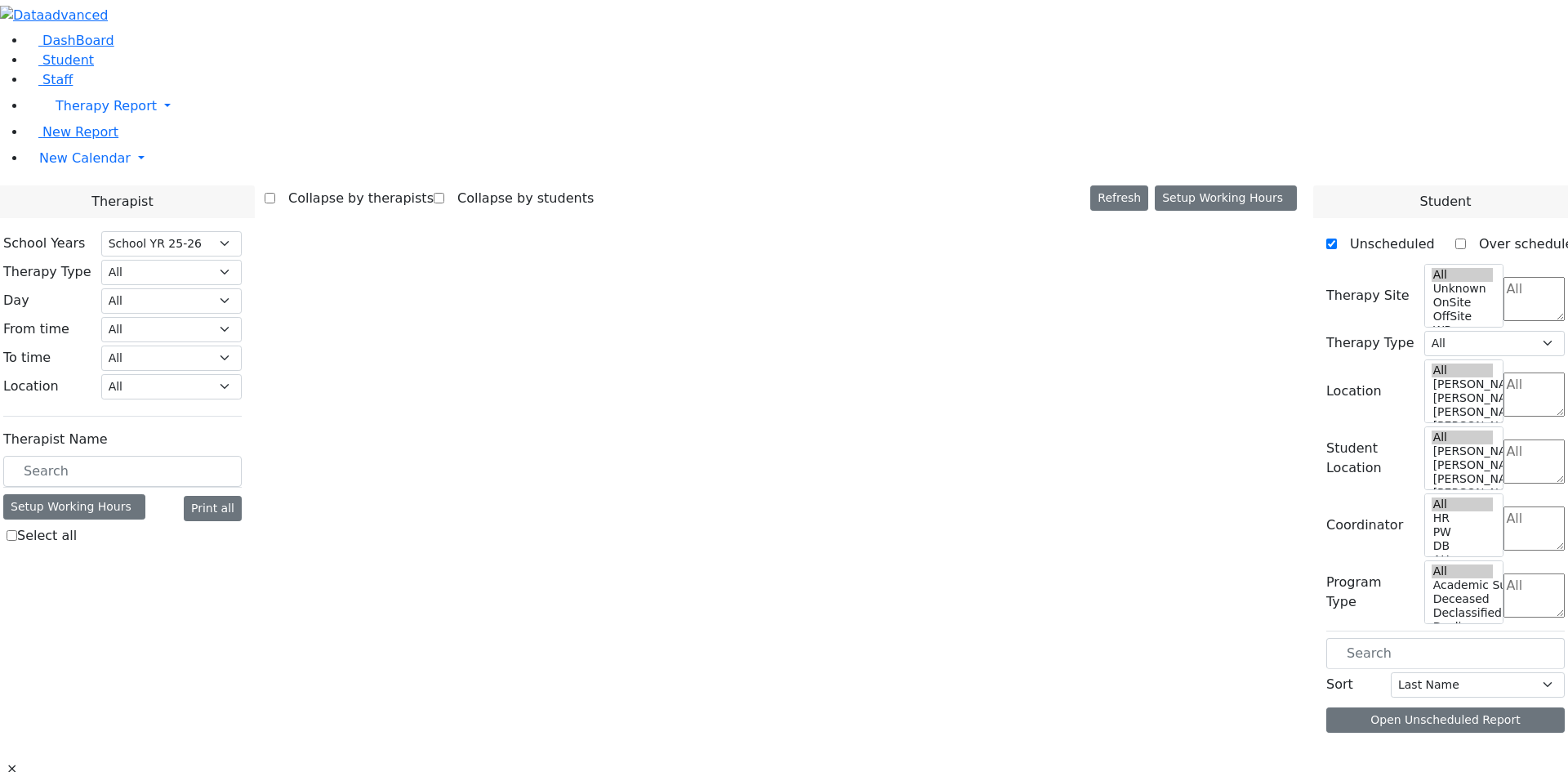
select select "212"
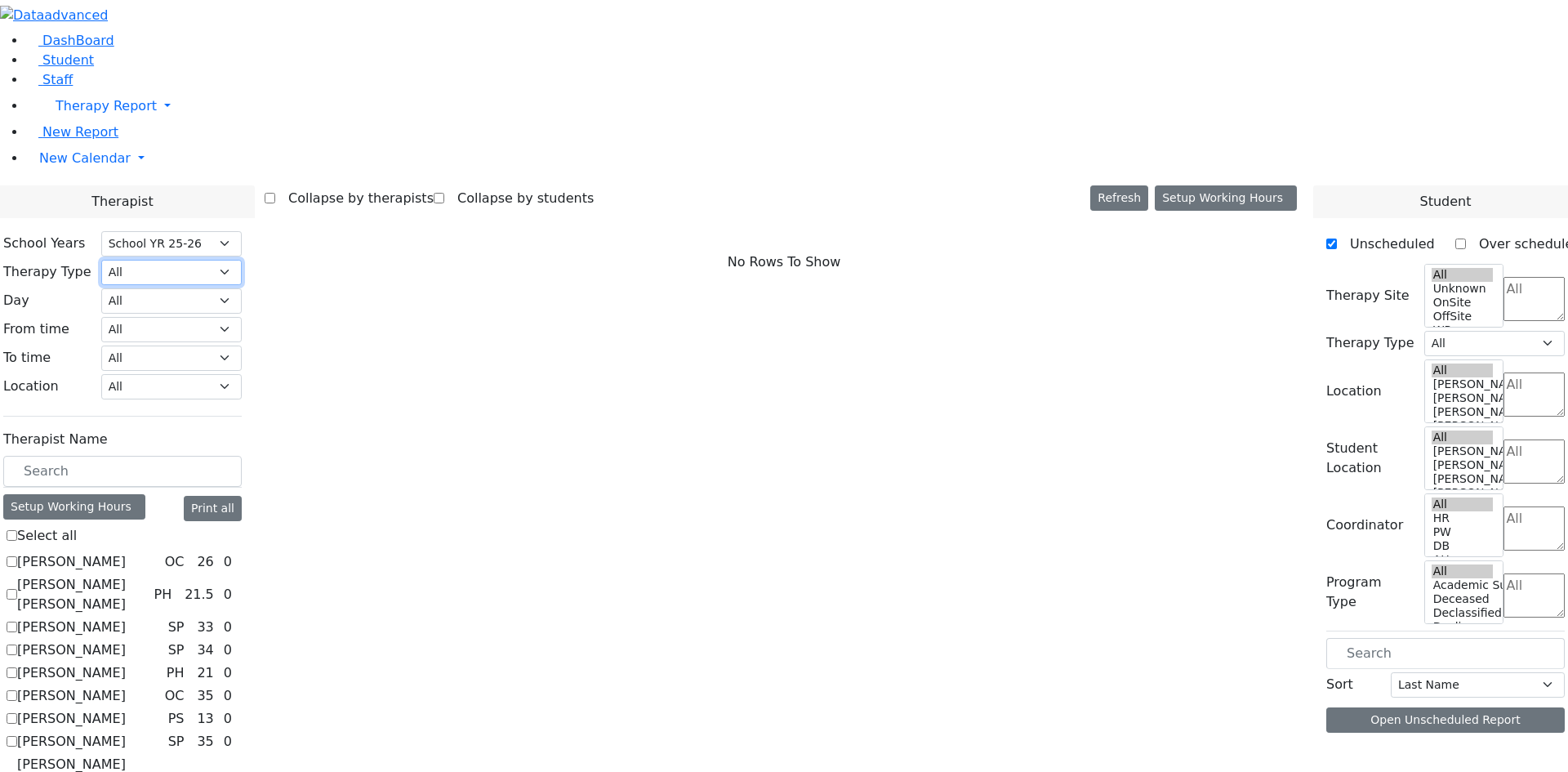
click at [242, 259] on select "All Psych Hearing Vision Speech Physical Occupational" at bounding box center [171, 272] width 141 height 25
select select "1"
click at [242, 259] on select "All Psych Hearing Vision Speech Physical Occupational" at bounding box center [171, 272] width 141 height 25
select select "1"
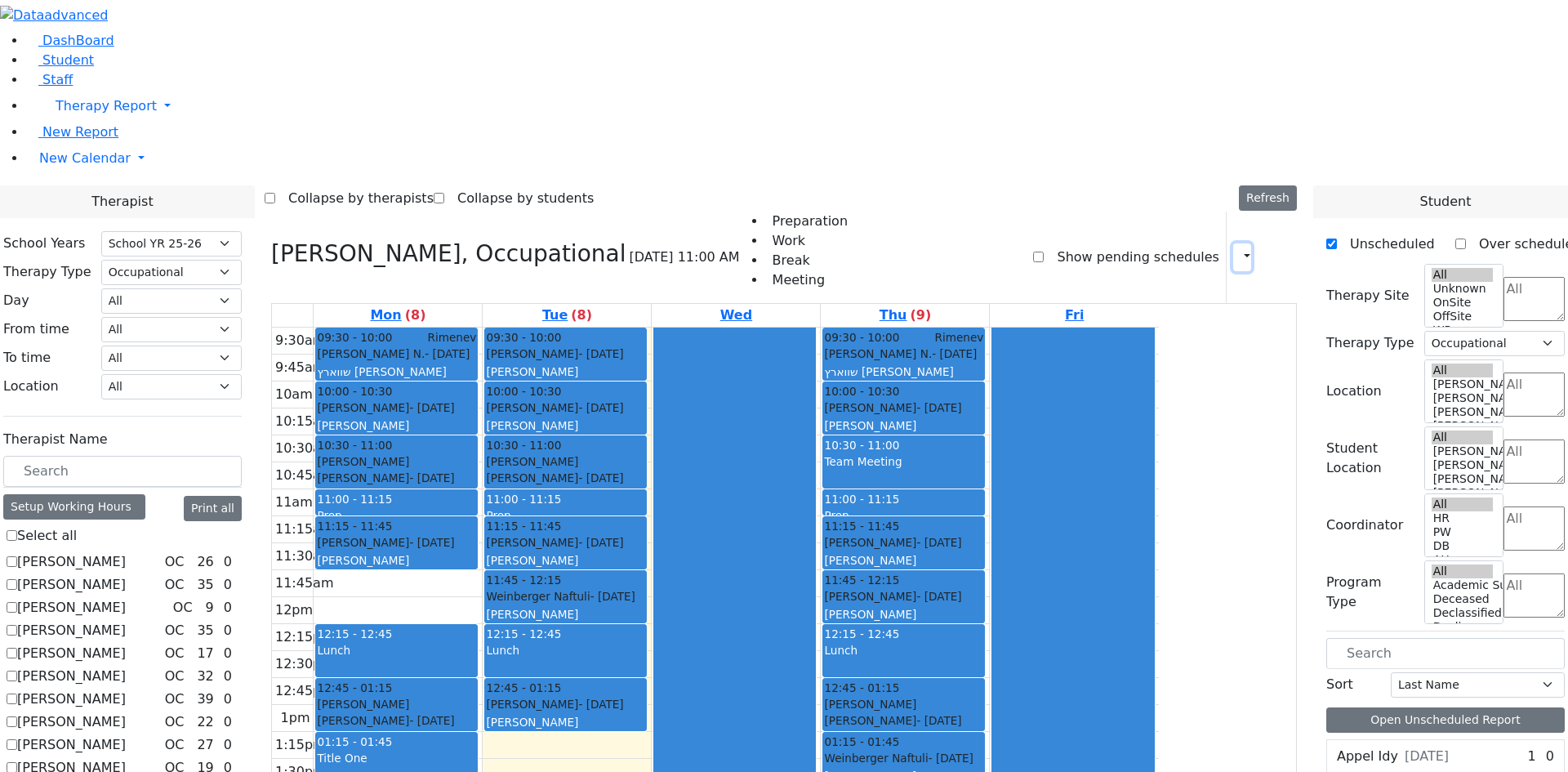
click at [1237, 249] on icon "button" at bounding box center [1237, 257] width 0 height 15
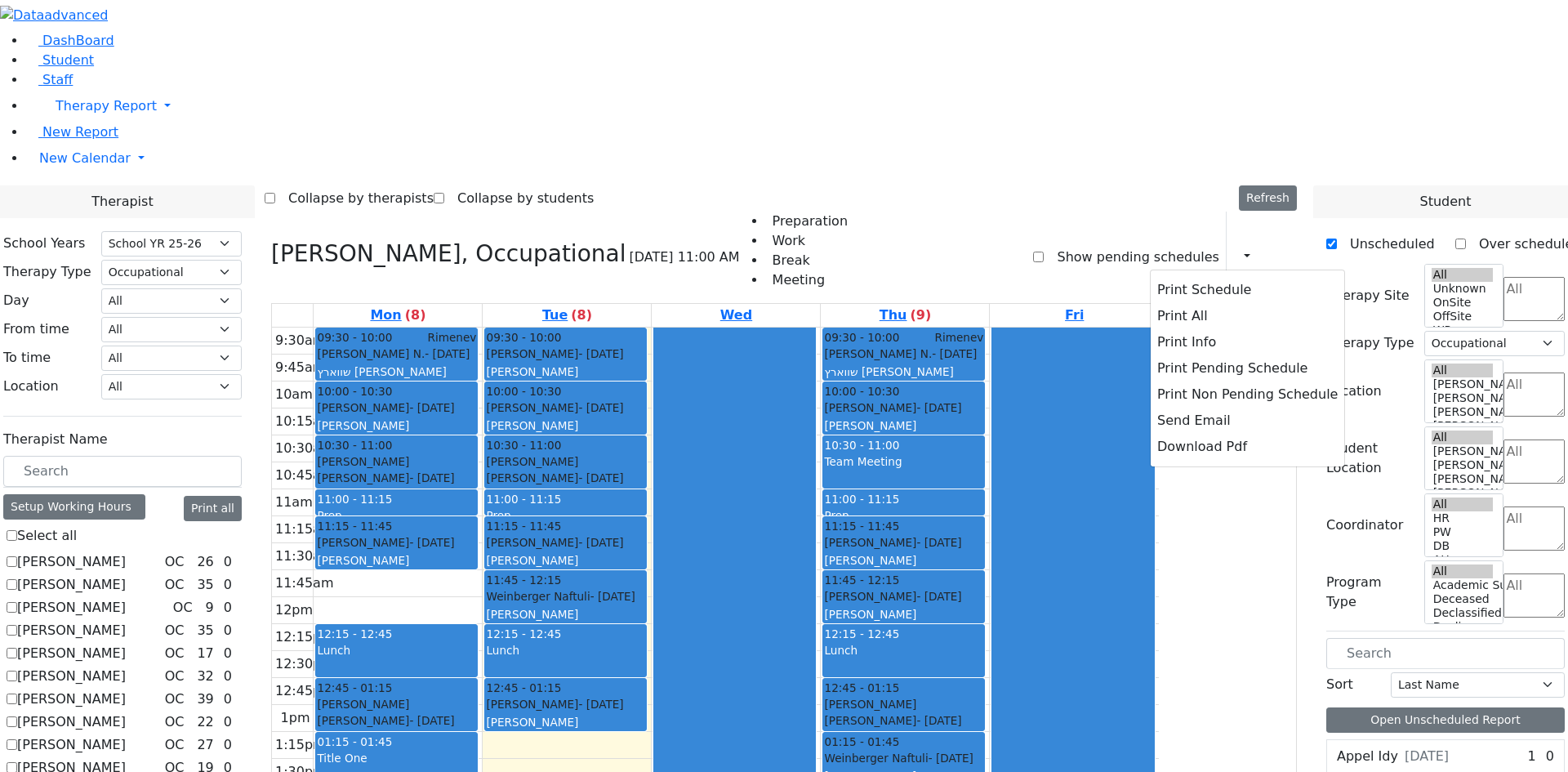
click at [971, 211] on div "[PERSON_NAME], Occupational [DATE] 11:00 AM Preparation Work Break Meeting Show…" at bounding box center [784, 257] width 1026 height 92
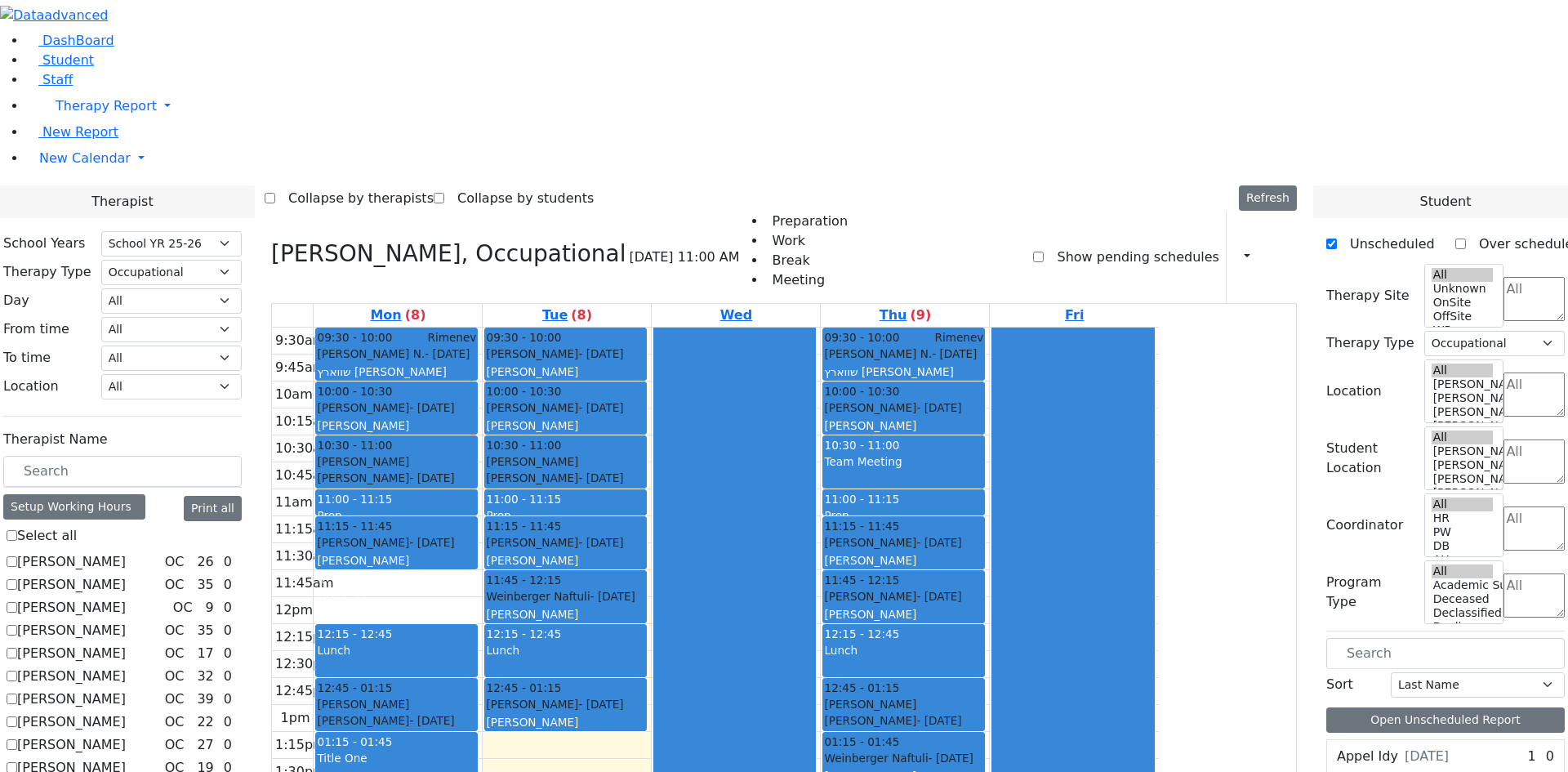
drag, startPoint x: 541, startPoint y: 578, endPoint x: 596, endPoint y: 304, distance: 279.5
click at [482, 327] on div "09:30 - 10:00 Rimenev [PERSON_NAME] N. - [DATE] [PERSON_NAME] ([PERSON_NAME]) […" at bounding box center [397, 624] width 168 height 593
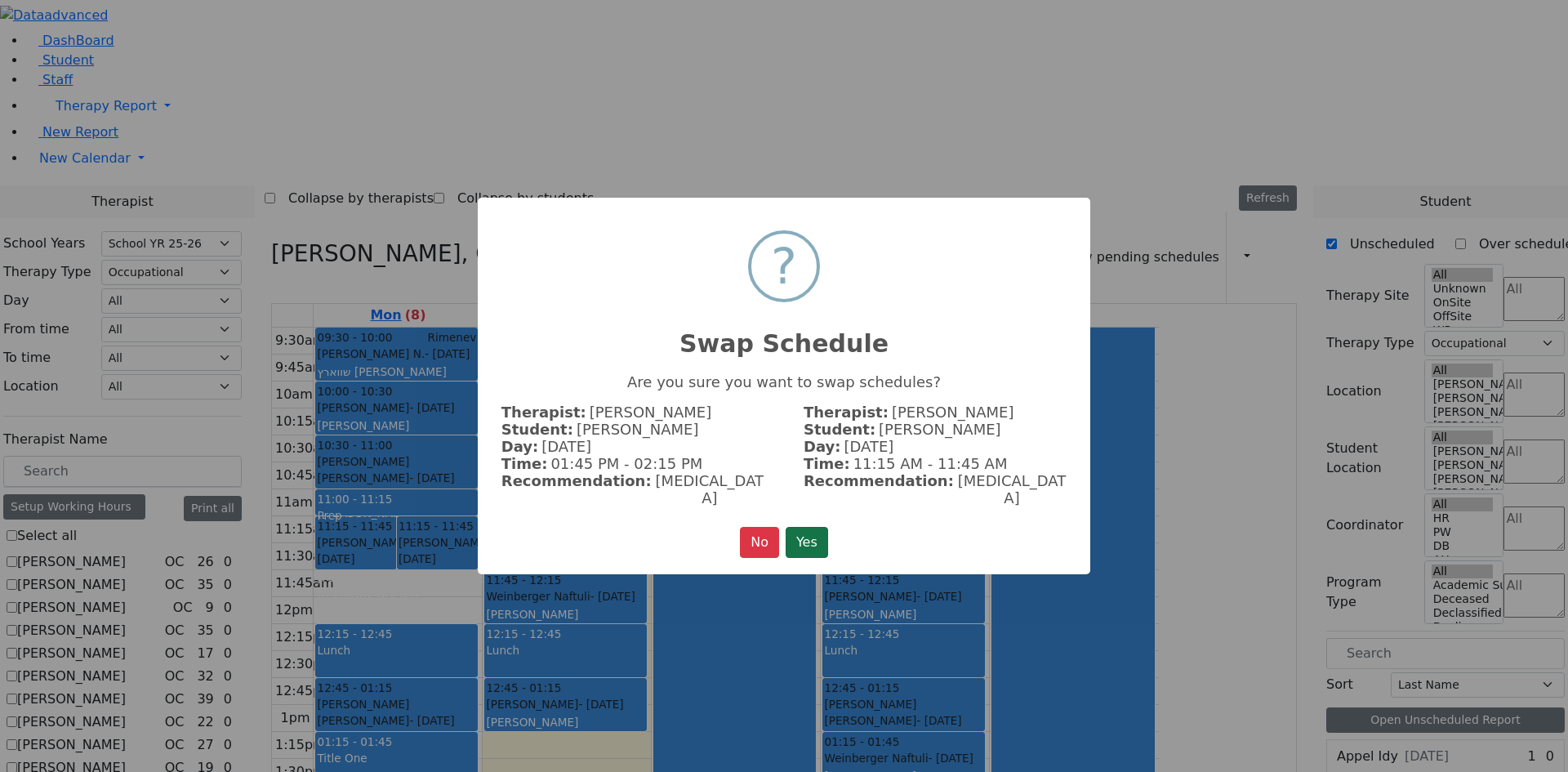
click at [804, 527] on button "Yes" at bounding box center [806, 542] width 43 height 31
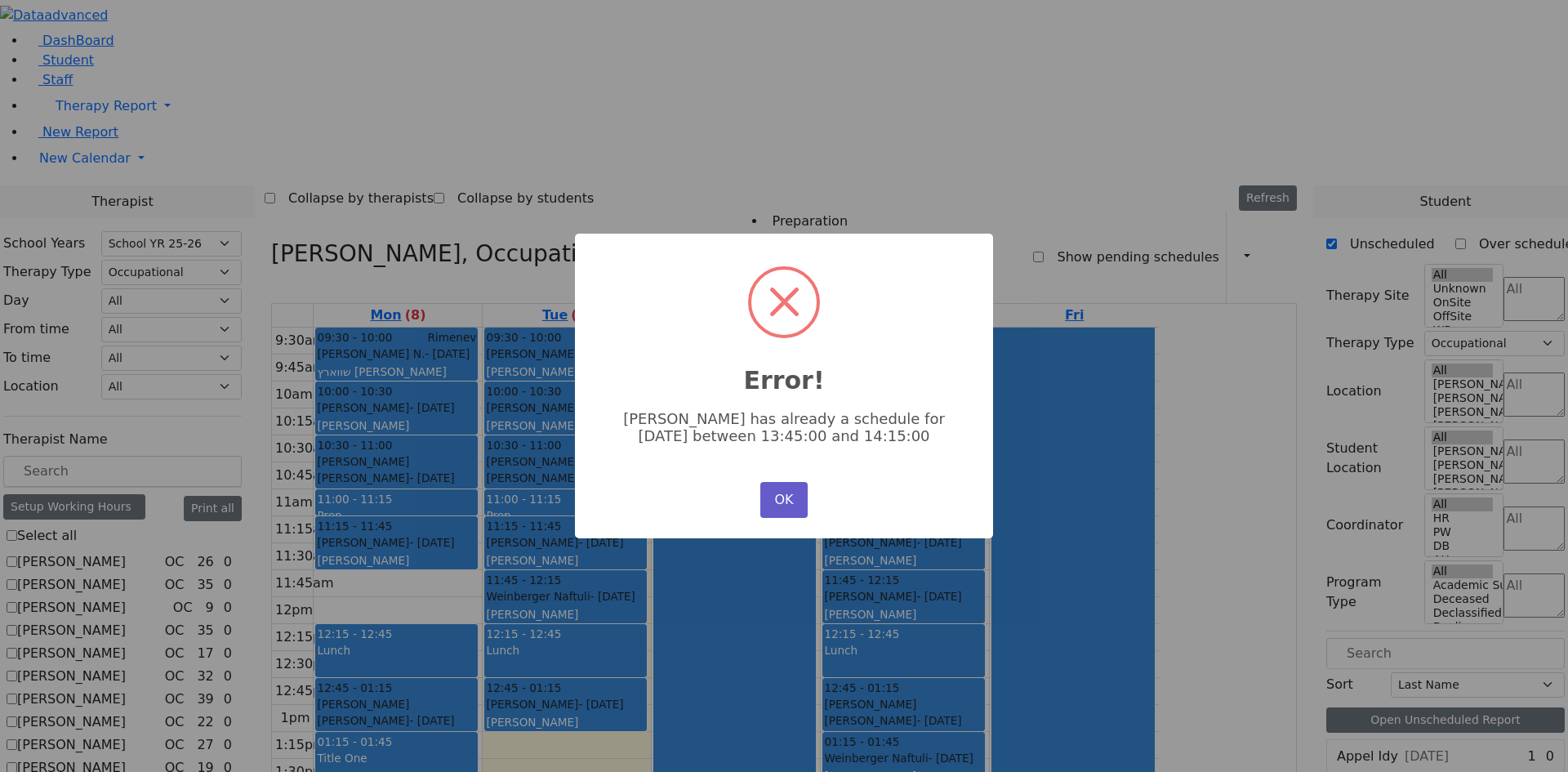
click at [788, 498] on button "OK" at bounding box center [784, 500] width 47 height 36
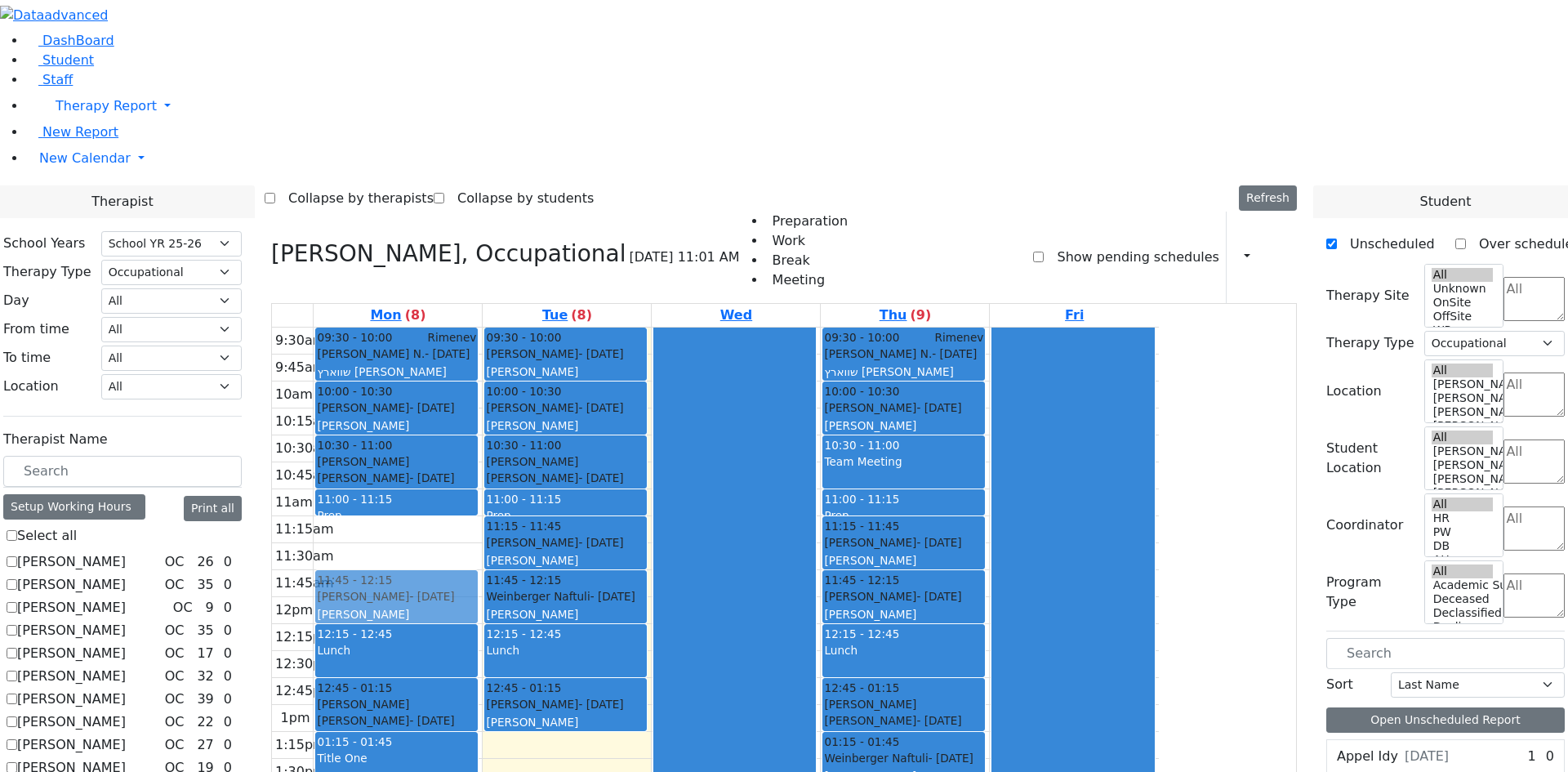
drag, startPoint x: 602, startPoint y: 324, endPoint x: 602, endPoint y: 374, distance: 50.0
click at [482, 374] on div "09:30 - 10:00 Rimenev Schwartz Shulem N. - 04/19/2009 שווארץ שלום נחמן Feigenba…" at bounding box center [397, 624] width 168 height 593
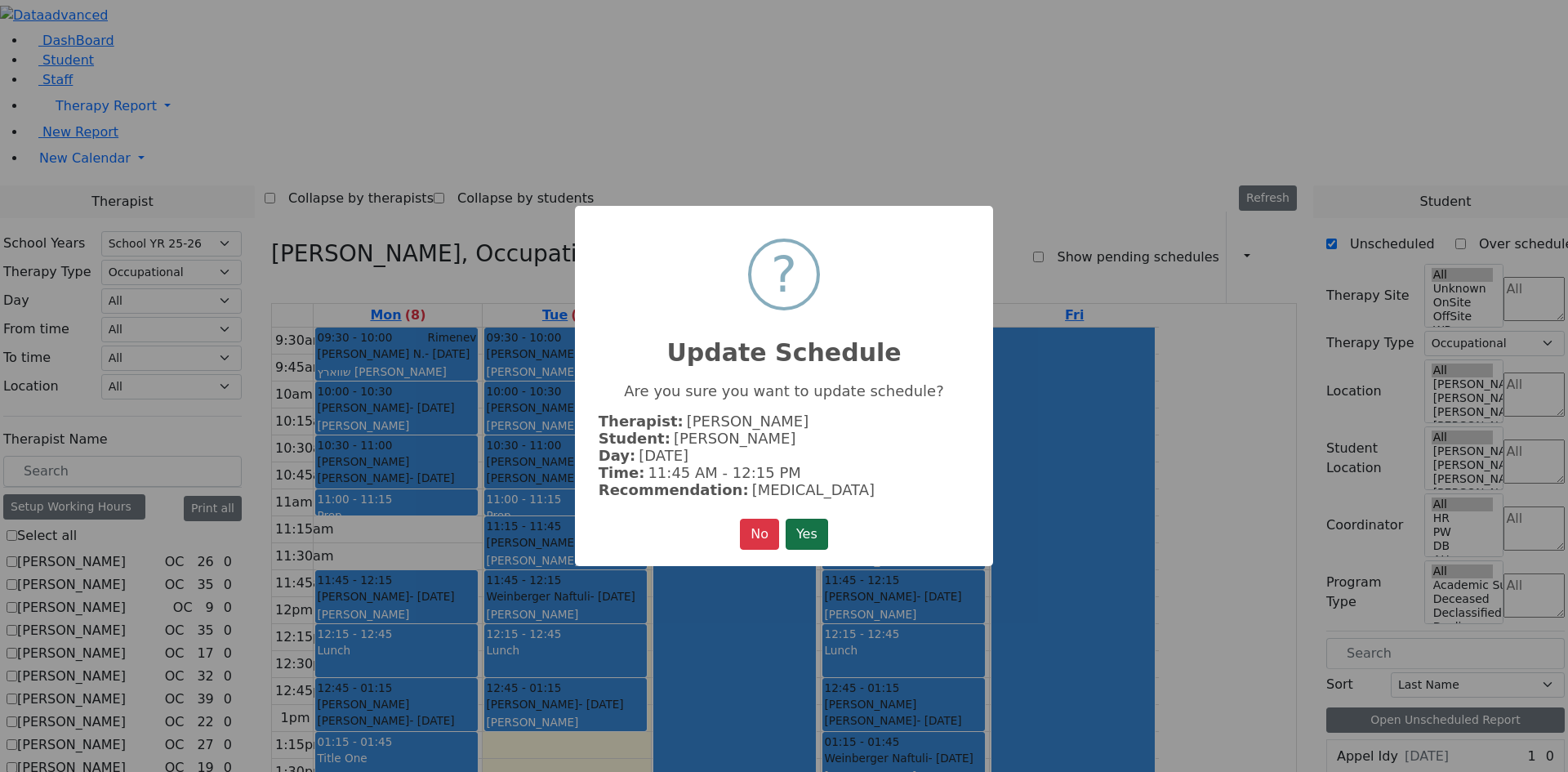
click at [819, 529] on button "Yes" at bounding box center [806, 534] width 43 height 31
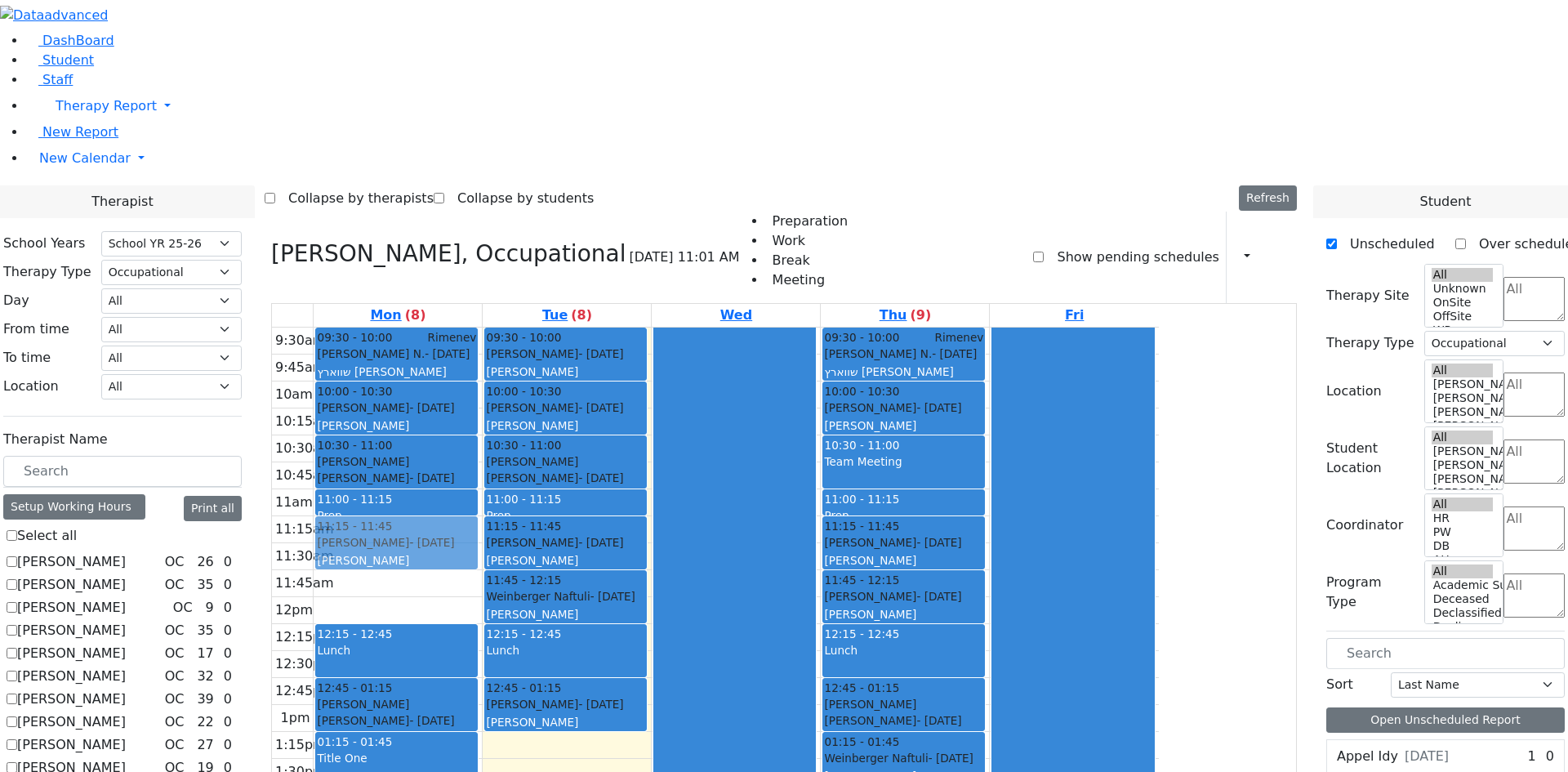
drag, startPoint x: 570, startPoint y: 365, endPoint x: 585, endPoint y: 310, distance: 57.0
click at [482, 327] on div "09:30 - 10:00 Rimenev Schwartz Shulem N. - 04/19/2009 שווארץ שלום נחמן Feigenba…" at bounding box center [397, 624] width 168 height 593
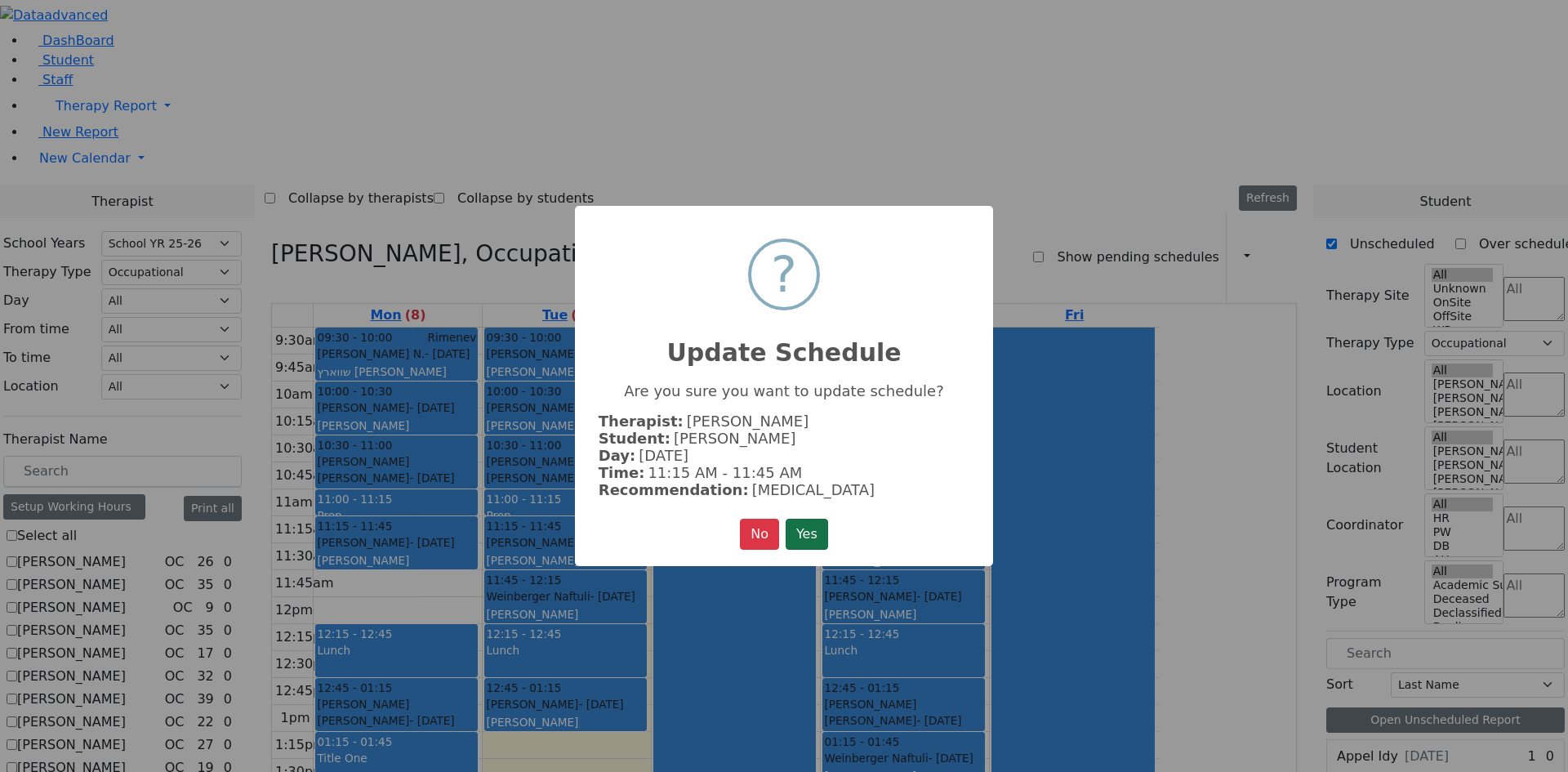
drag, startPoint x: 814, startPoint y: 529, endPoint x: 723, endPoint y: 540, distance: 91.7
click at [813, 530] on button "Yes" at bounding box center [806, 534] width 43 height 31
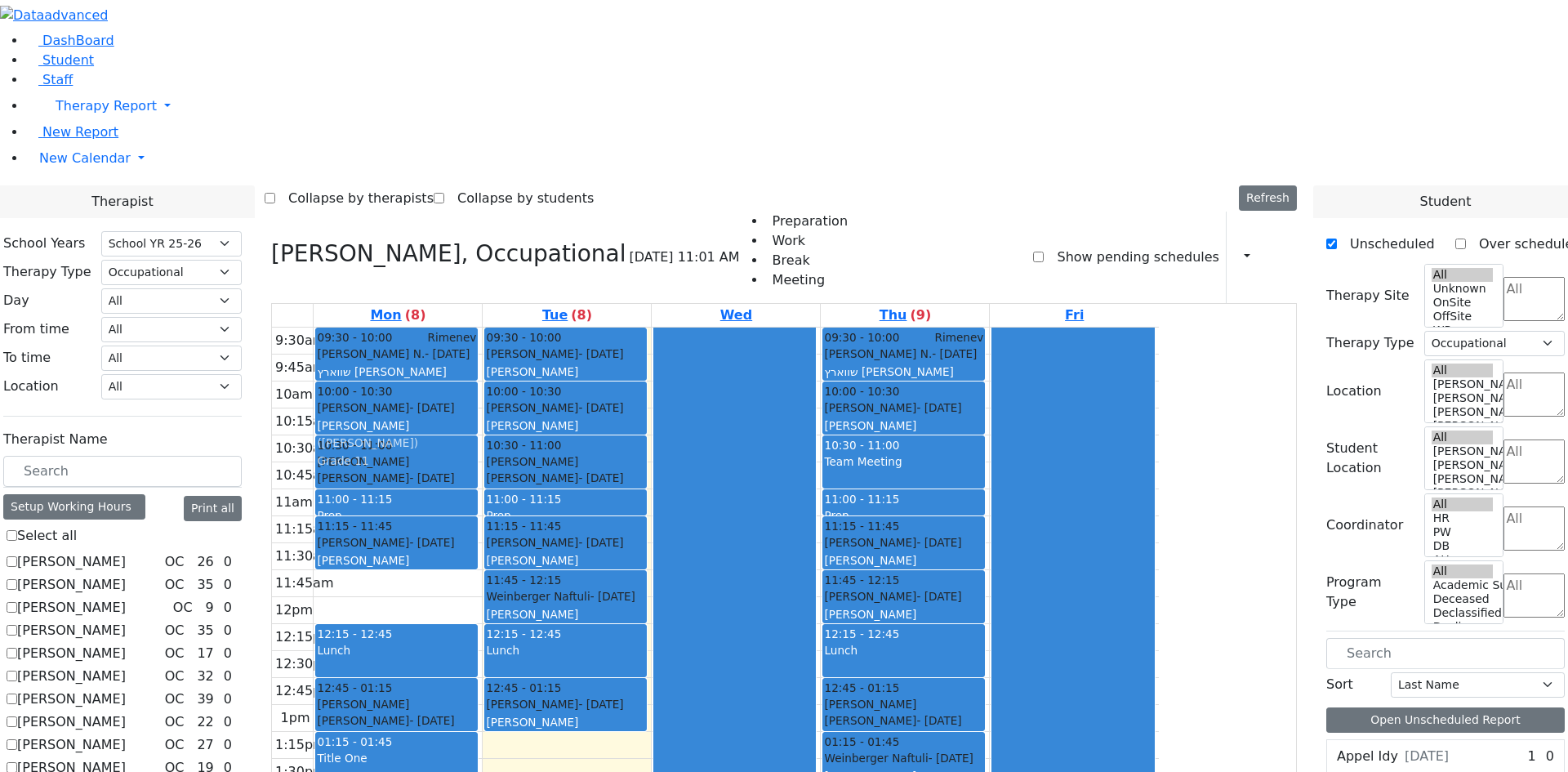
drag, startPoint x: 586, startPoint y: 595, endPoint x: 640, endPoint y: 188, distance: 410.6
click at [640, 327] on div "9:30am 9:45am 10am 10:15am 10:30am 10:45am 11am 11:15am 11:30am 11:45am 12pm 12…" at bounding box center [716, 624] width 887 height 593
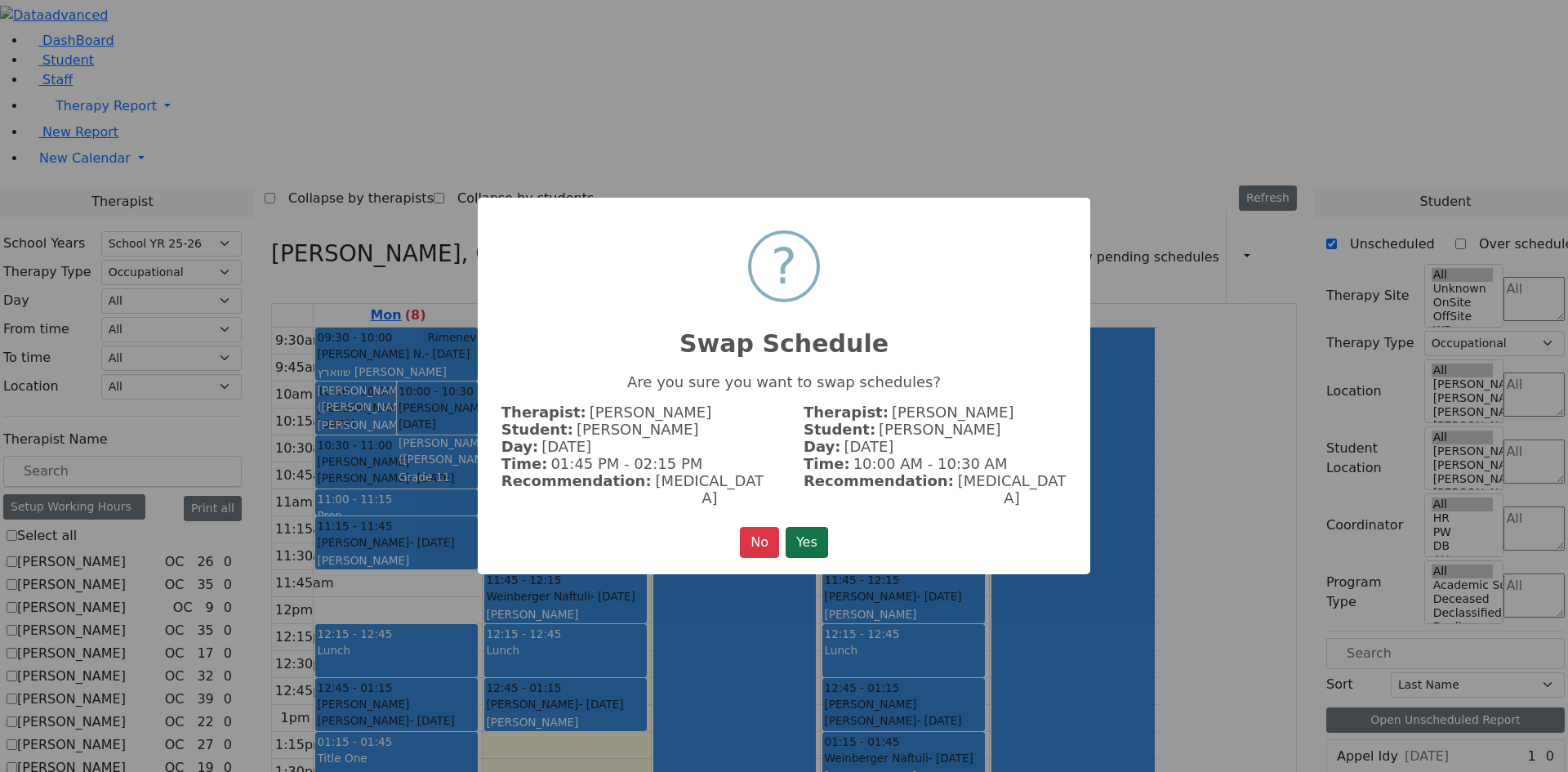
click at [811, 527] on button "Yes" at bounding box center [806, 542] width 43 height 31
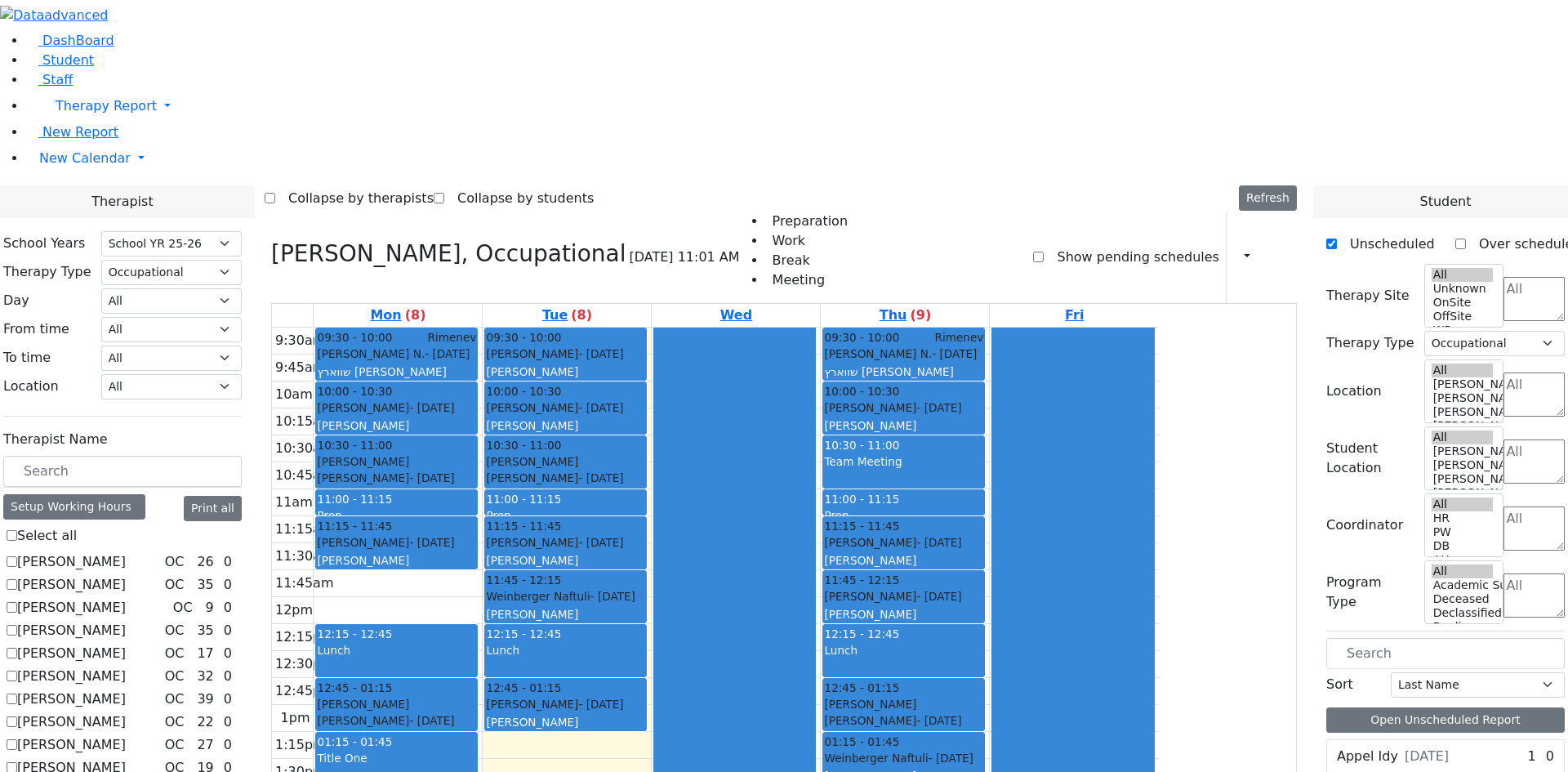
checkbox input "false"
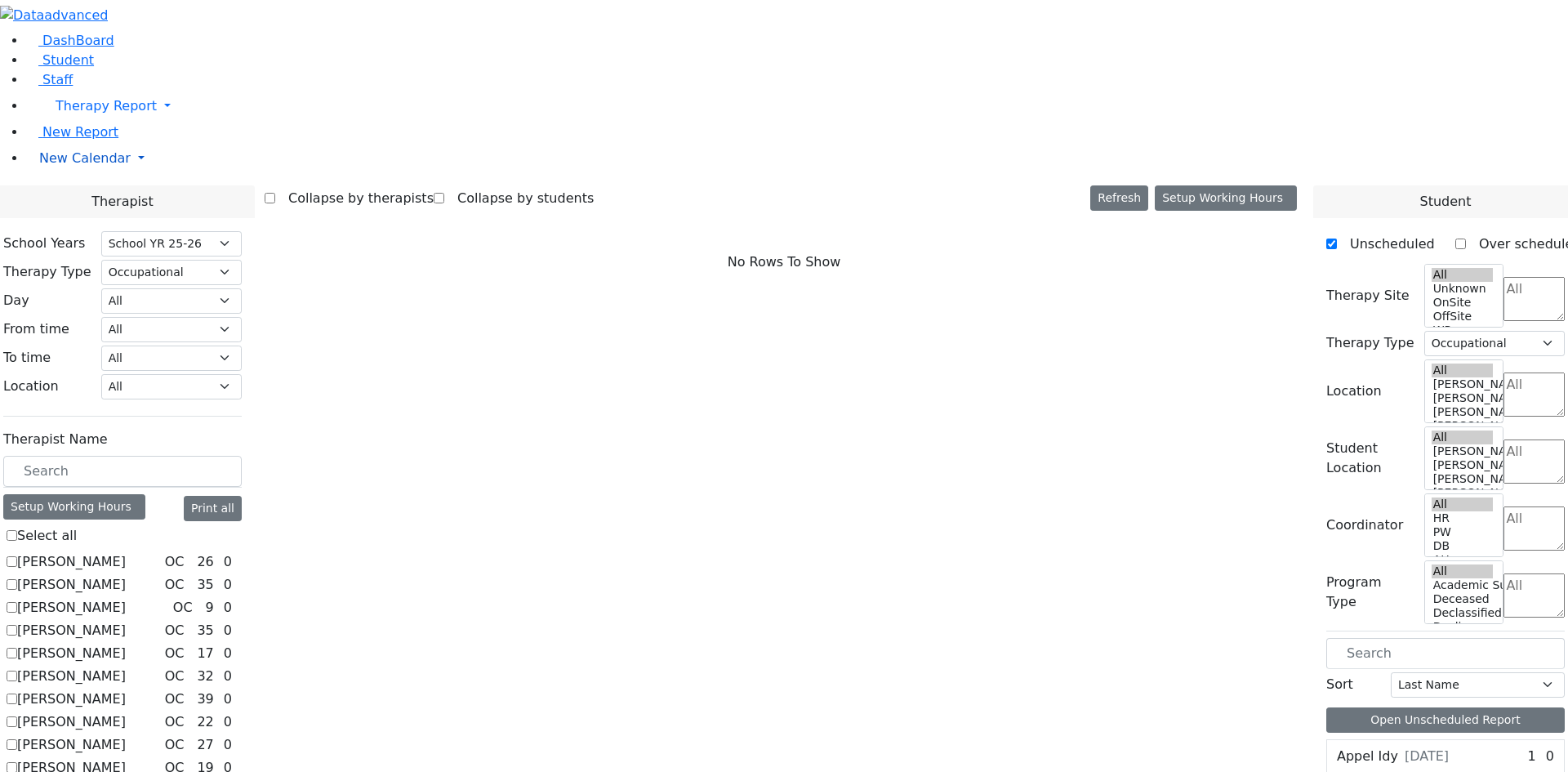
click at [102, 166] on span "New Calendar" at bounding box center [84, 158] width 92 height 15
click at [86, 218] on span "Teacher Report" at bounding box center [88, 210] width 98 height 15
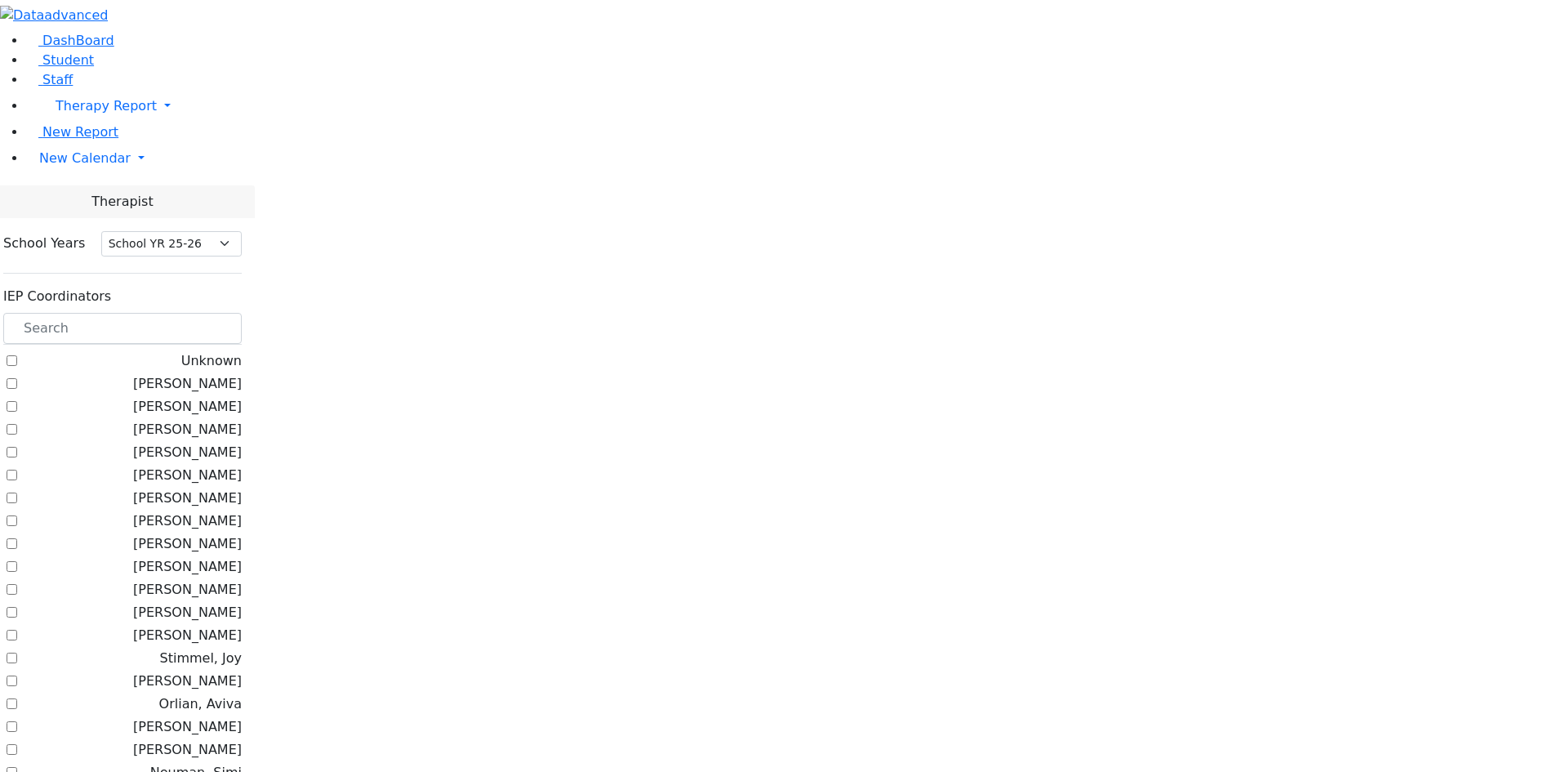
select select "212"
click at [242, 313] on input "text" at bounding box center [122, 328] width 239 height 31
click at [242, 443] on label "[PERSON_NAME]" at bounding box center [188, 453] width 109 height 20
click at [17, 447] on input "[PERSON_NAME]" at bounding box center [12, 453] width 11 height 11
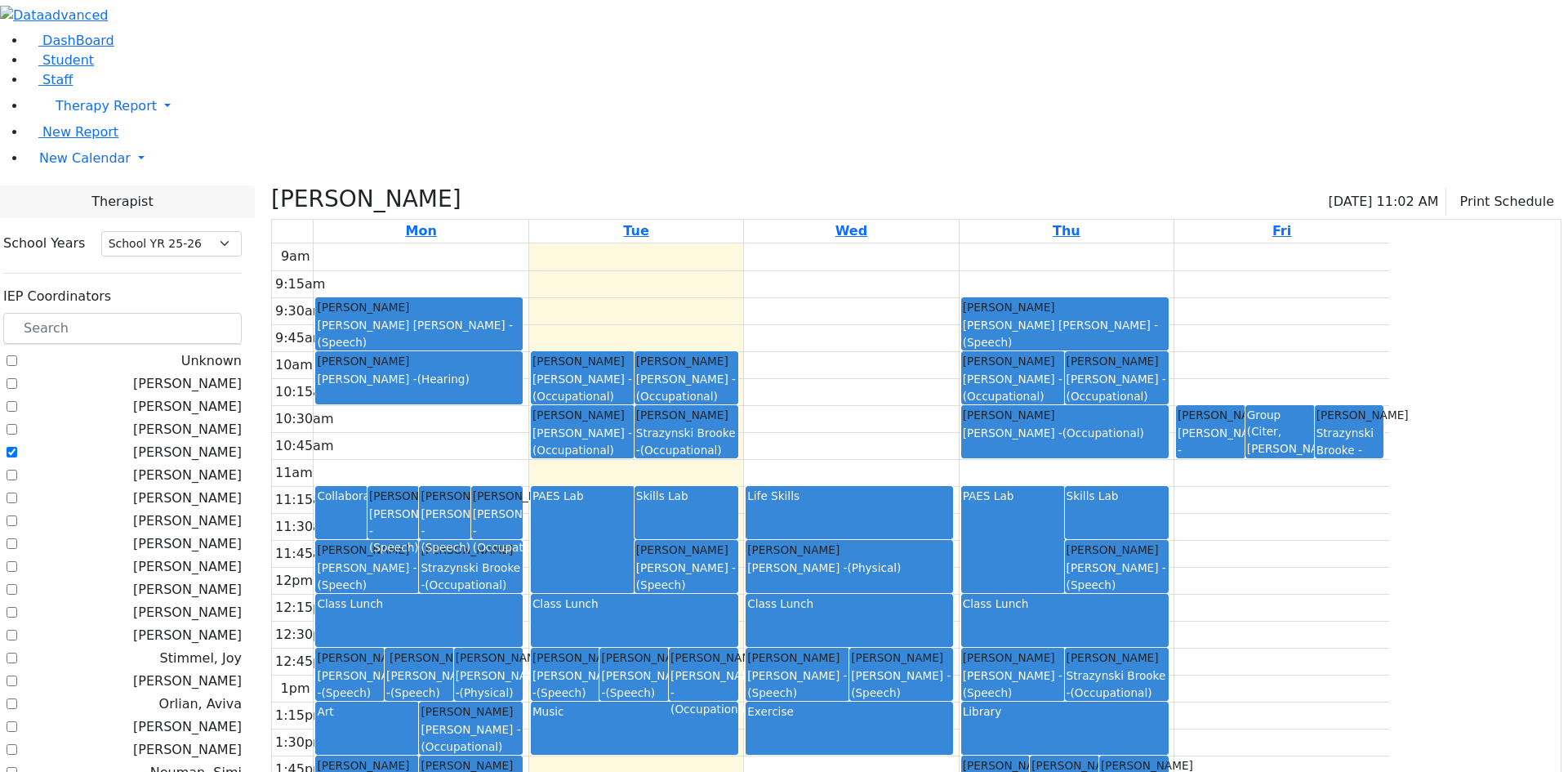
click at [232, 443] on label "[PERSON_NAME]" at bounding box center [188, 453] width 109 height 20
click at [17, 447] on input "[PERSON_NAME]" at bounding box center [12, 453] width 11 height 11
checkbox input "false"
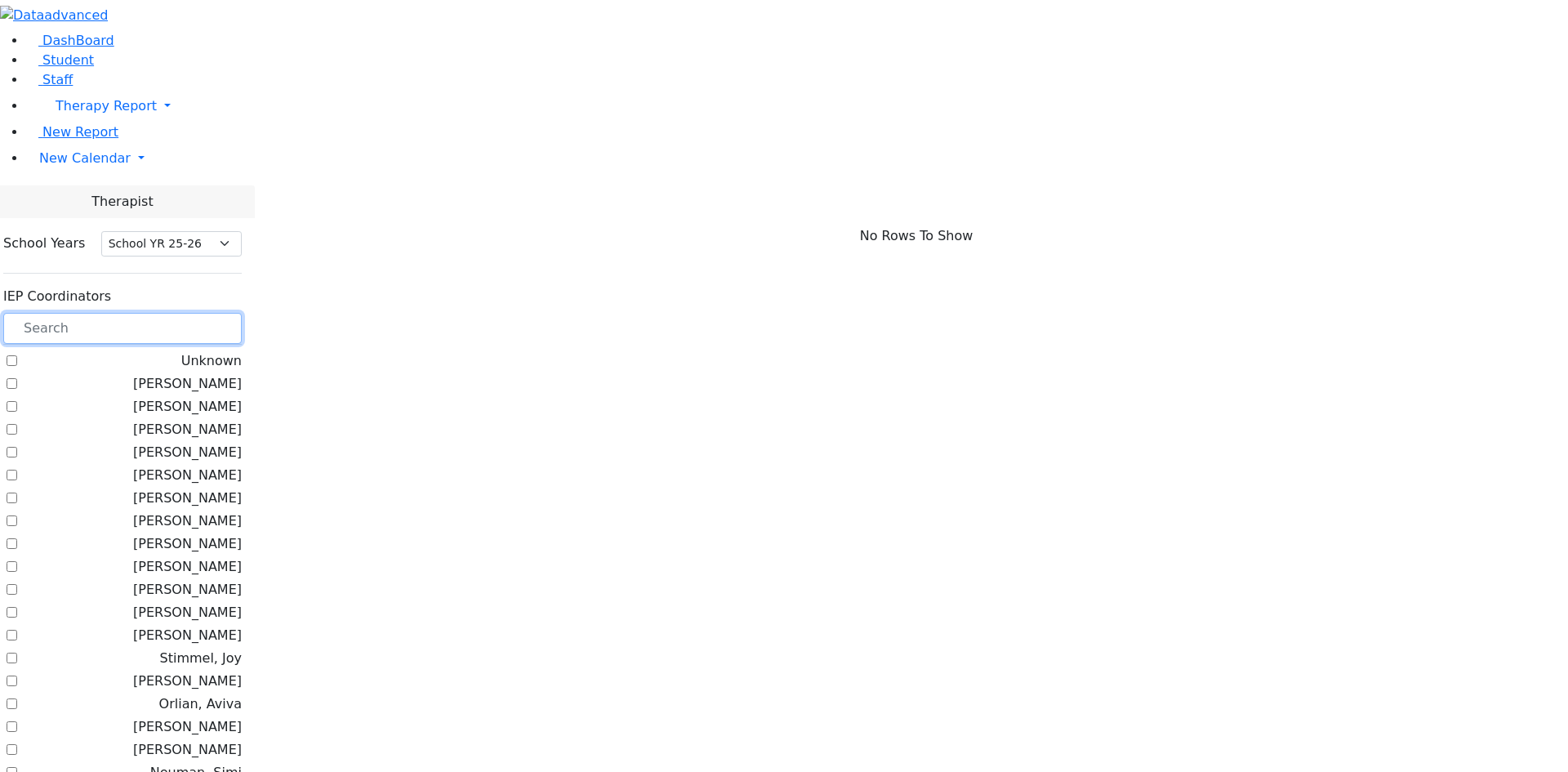
click at [242, 313] on input "text" at bounding box center [122, 328] width 239 height 31
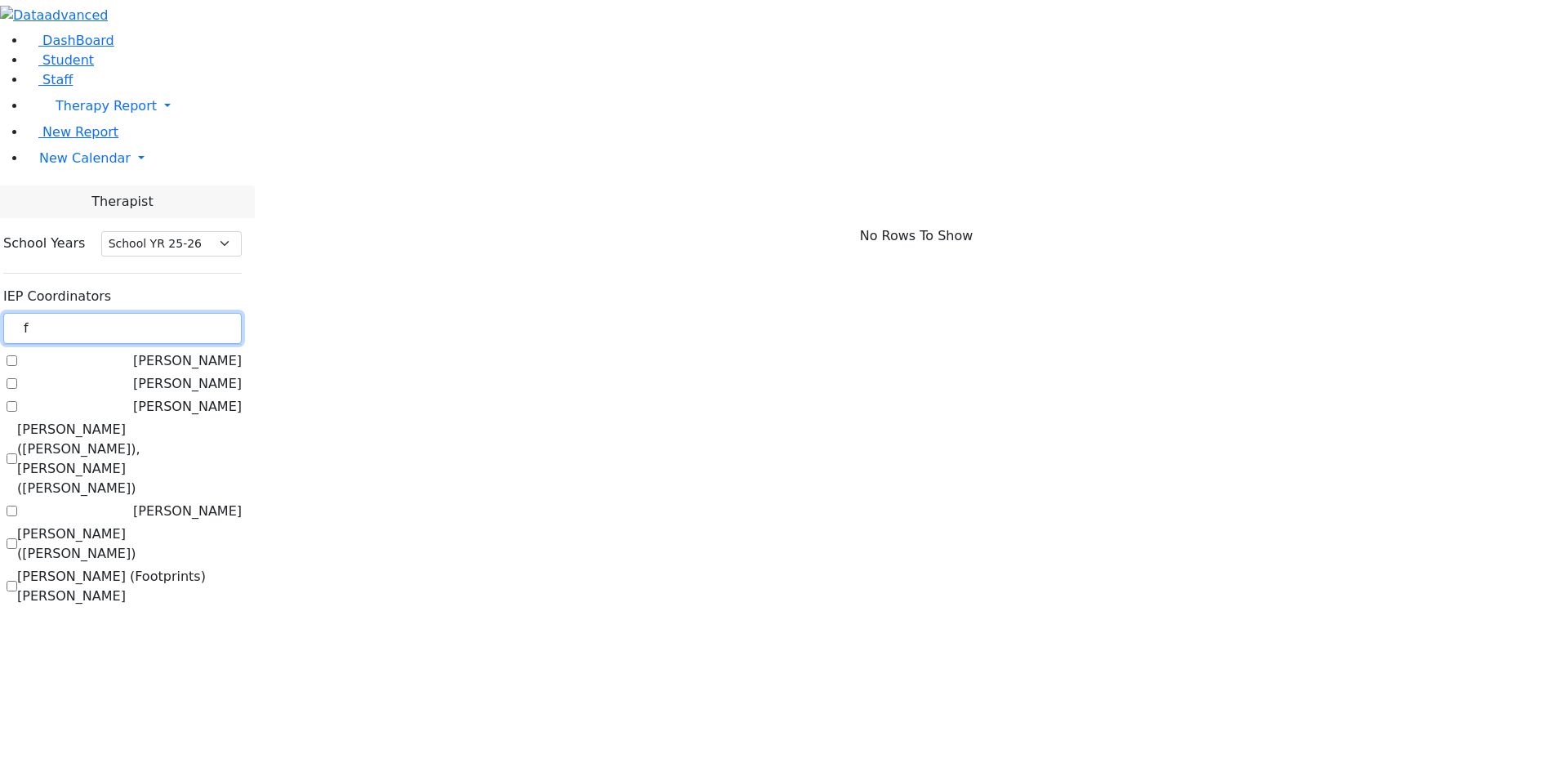
type input "f"
click at [242, 524] on label "[PERSON_NAME] ([PERSON_NAME])" at bounding box center [130, 543] width 225 height 39
click at [17, 538] on input "[PERSON_NAME] ([PERSON_NAME])" at bounding box center [12, 543] width 11 height 11
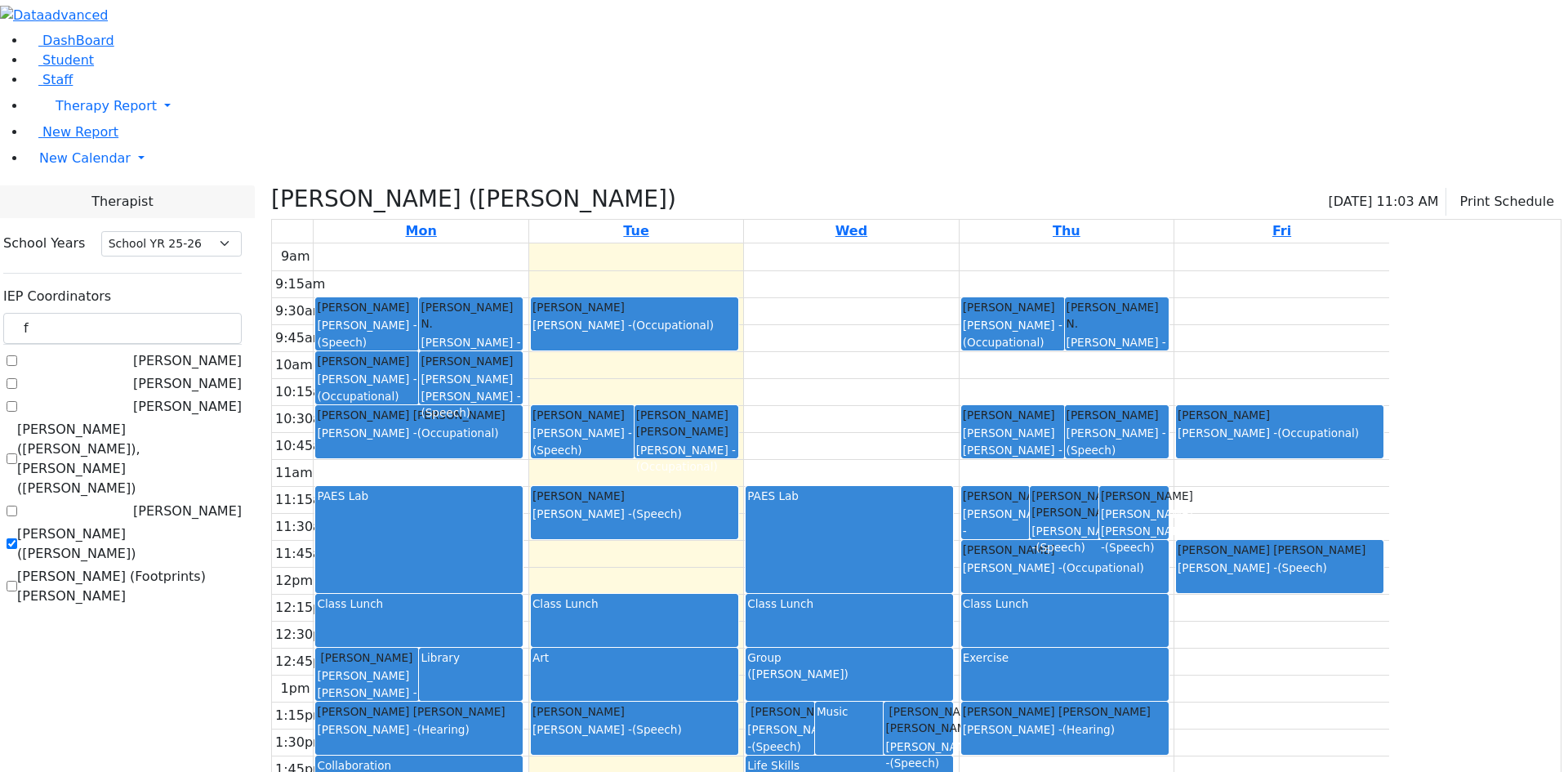
click at [242, 524] on label "[PERSON_NAME] ([PERSON_NAME])" at bounding box center [130, 543] width 225 height 39
click at [17, 538] on input "[PERSON_NAME] ([PERSON_NAME])" at bounding box center [12, 543] width 11 height 11
checkbox input "false"
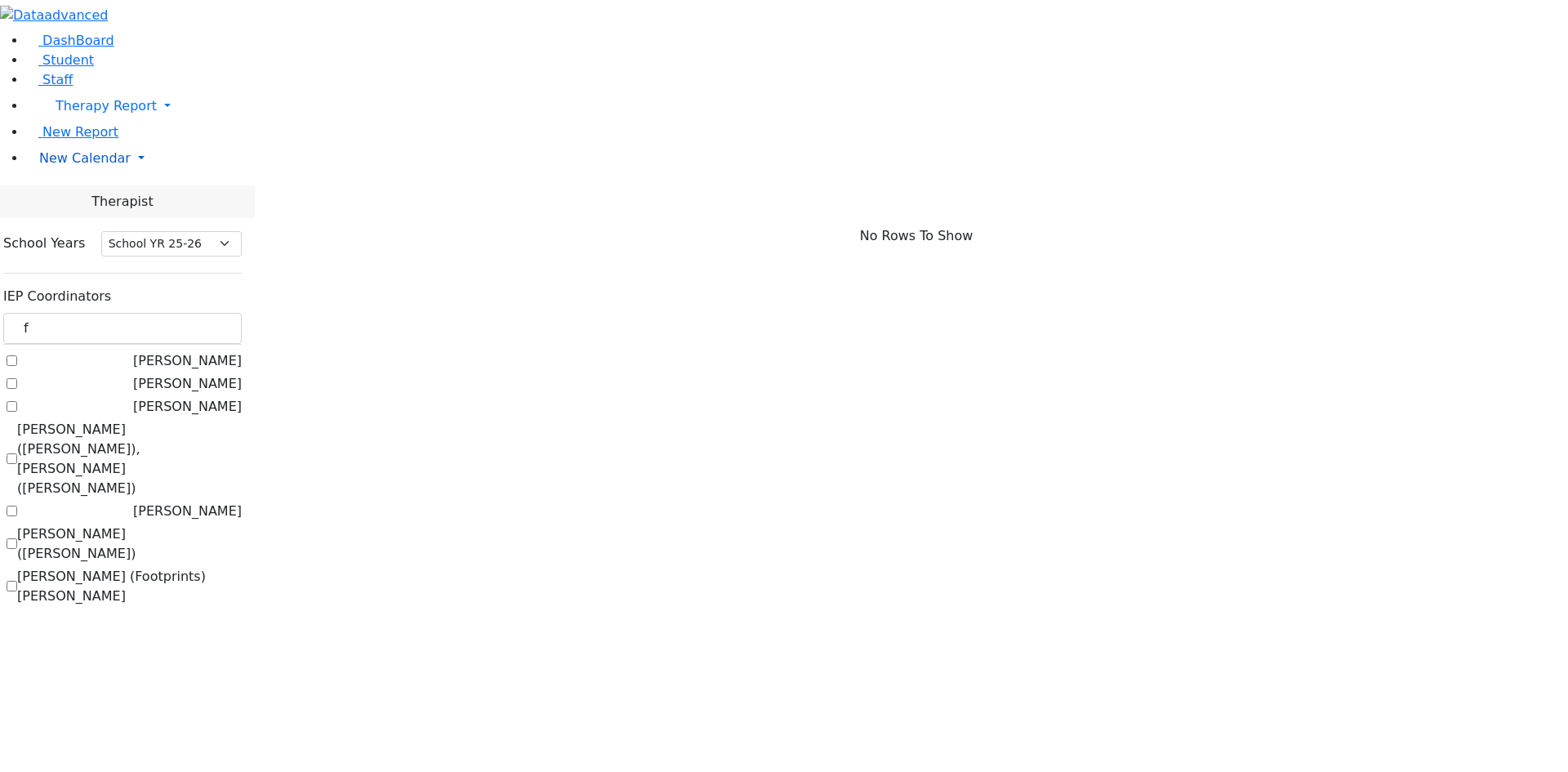
click at [56, 166] on span "New Calendar" at bounding box center [84, 158] width 92 height 15
click at [78, 199] on span "Calendar" at bounding box center [64, 191] width 59 height 15
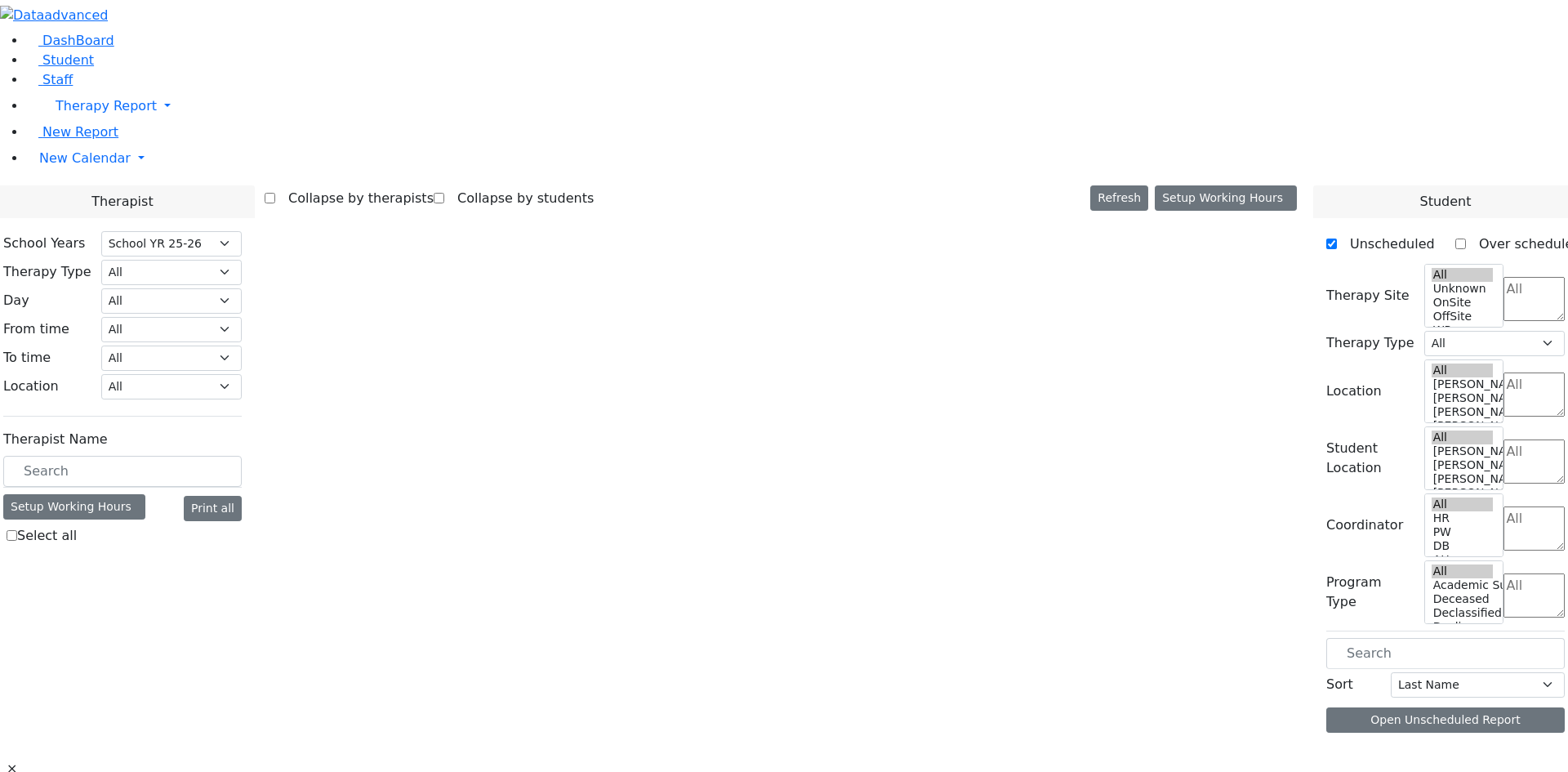
select select "212"
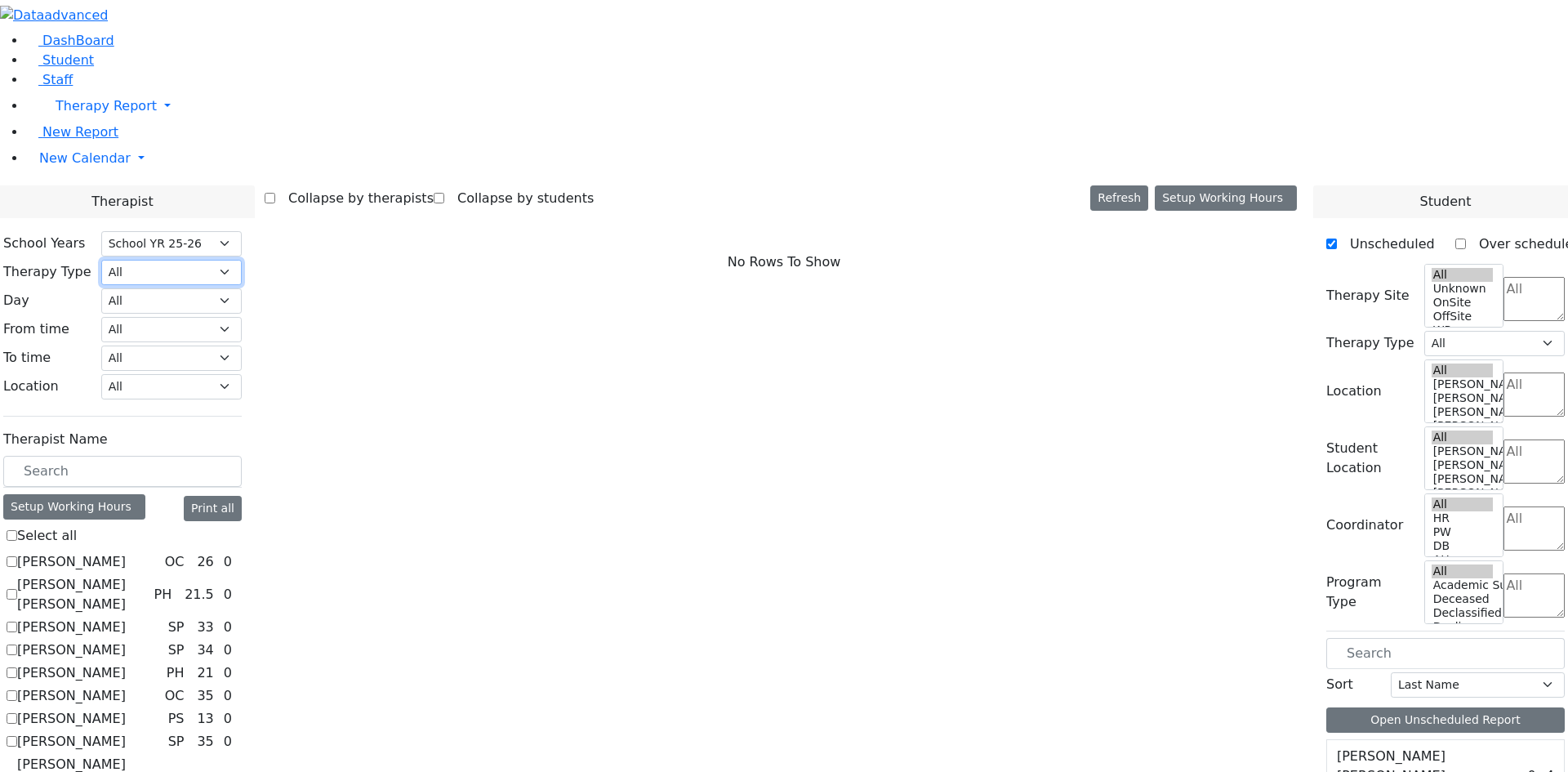
click at [242, 259] on select "All Psych Hearing Vision Speech Physical Occupational" at bounding box center [171, 272] width 141 height 25
select select "1"
click at [242, 259] on select "All Psych Hearing Vision Speech Physical Occupational" at bounding box center [171, 272] width 141 height 25
select select "1"
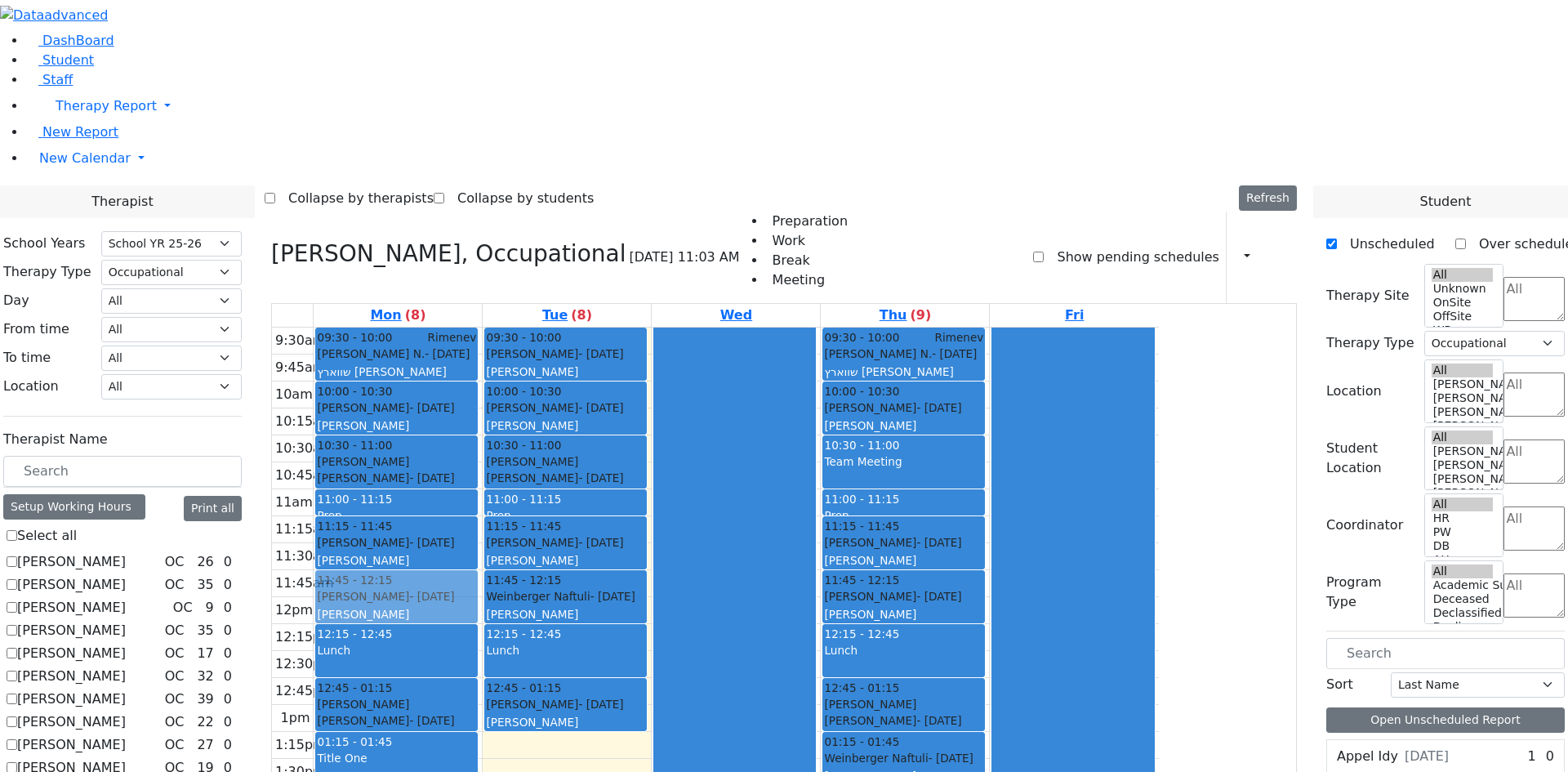
drag, startPoint x: 599, startPoint y: 579, endPoint x: 632, endPoint y: 370, distance: 211.6
click at [482, 370] on div "09:30 - 10:00 Rimenev Schwartz Shulem N. - 04/19/2009 שווארץ שלום נחמן Feigenba…" at bounding box center [397, 624] width 168 height 593
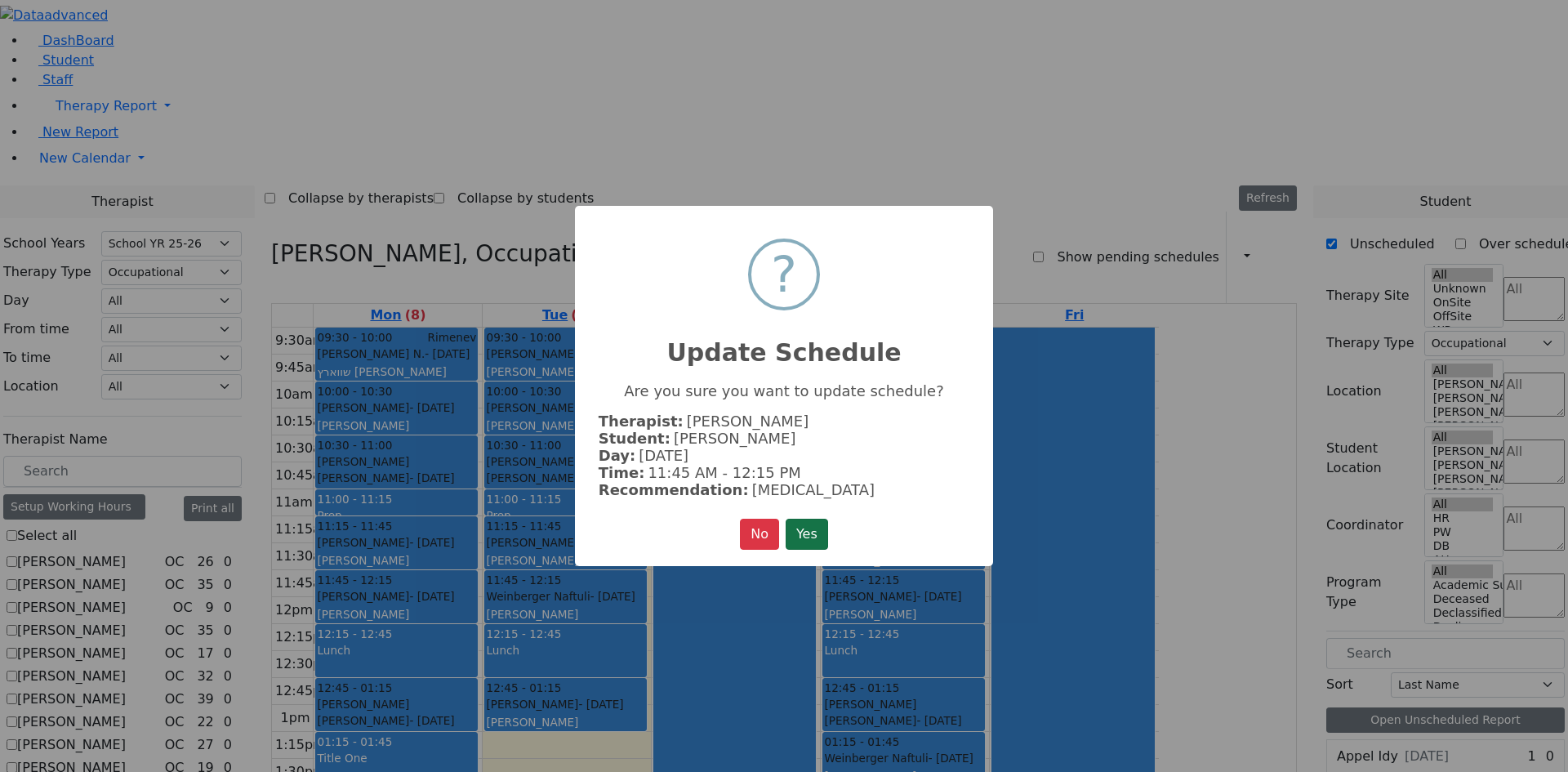
click at [804, 533] on button "Yes" at bounding box center [806, 534] width 43 height 31
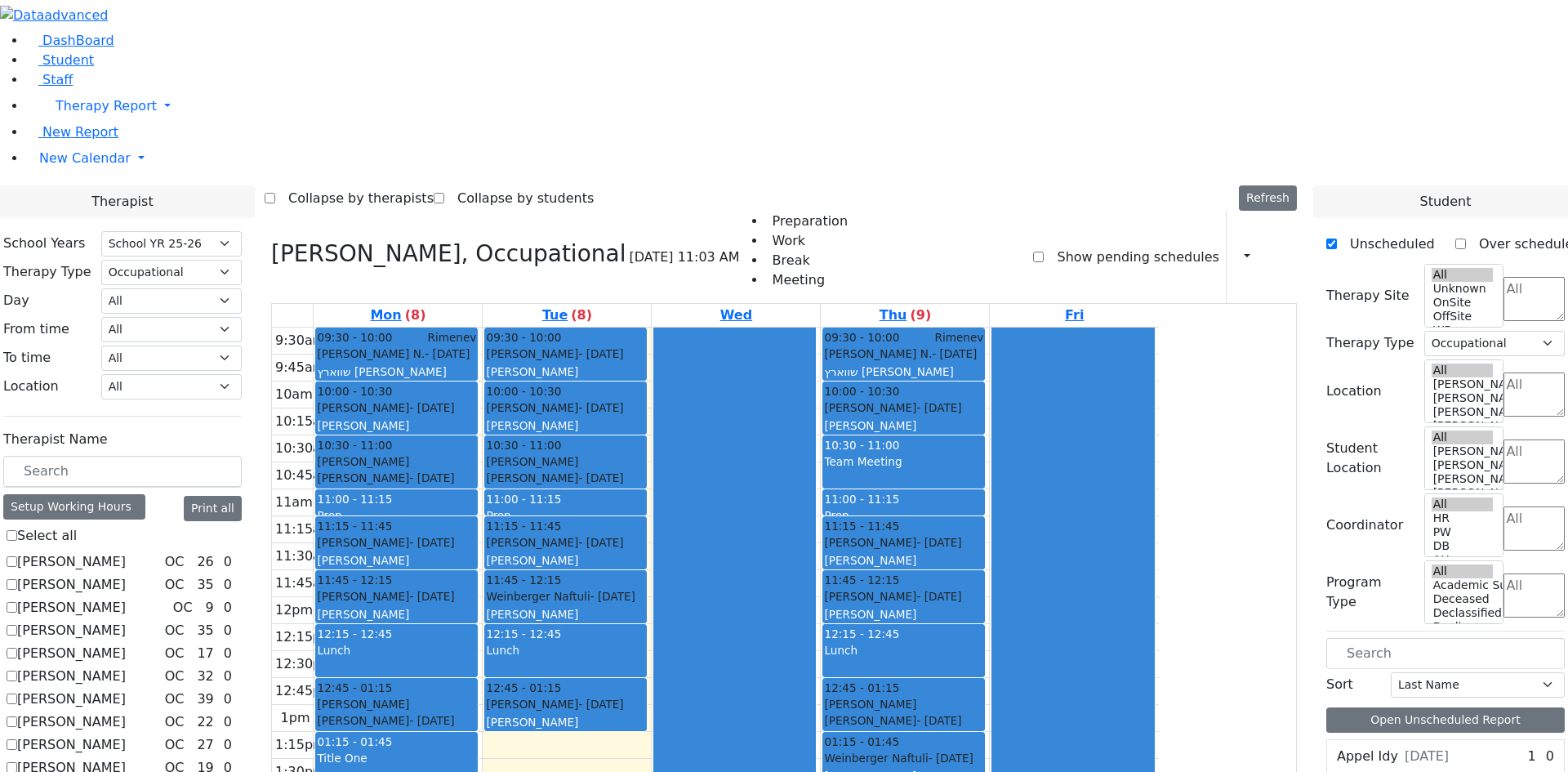
checkbox input "false"
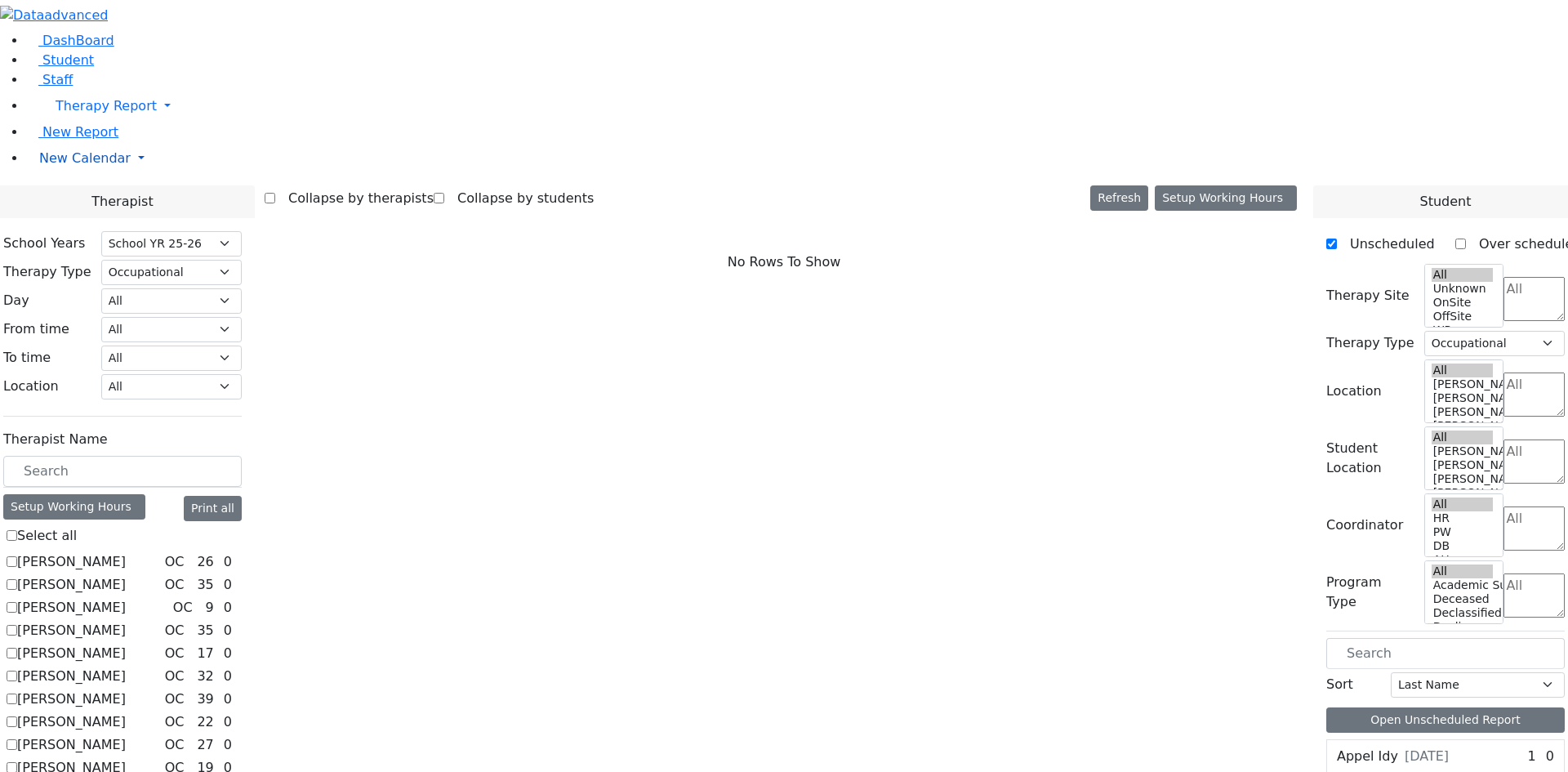
click at [57, 166] on span "New Calendar" at bounding box center [84, 158] width 92 height 15
click at [89, 199] on span "Calendar" at bounding box center [64, 191] width 59 height 15
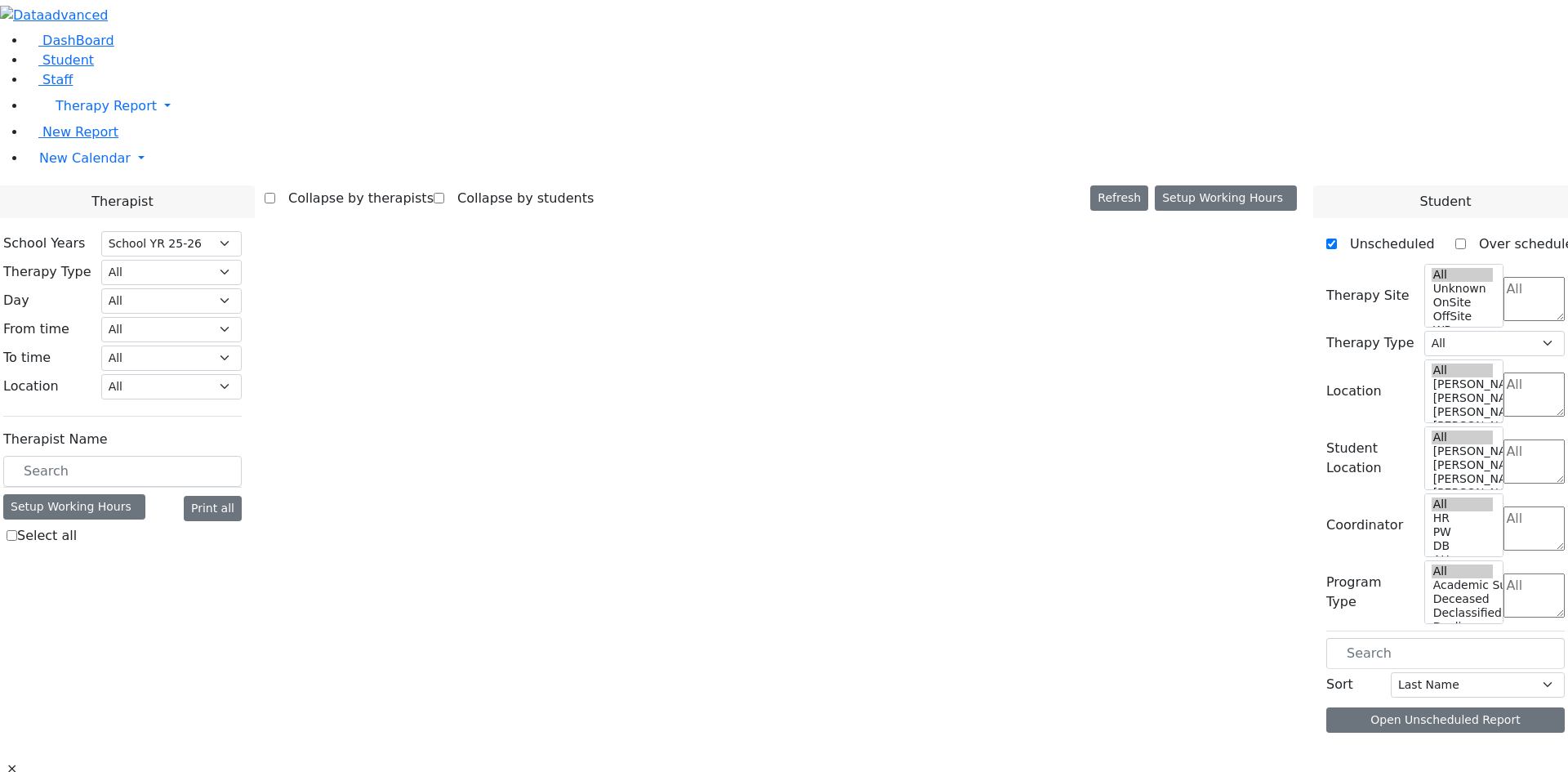
select select "212"
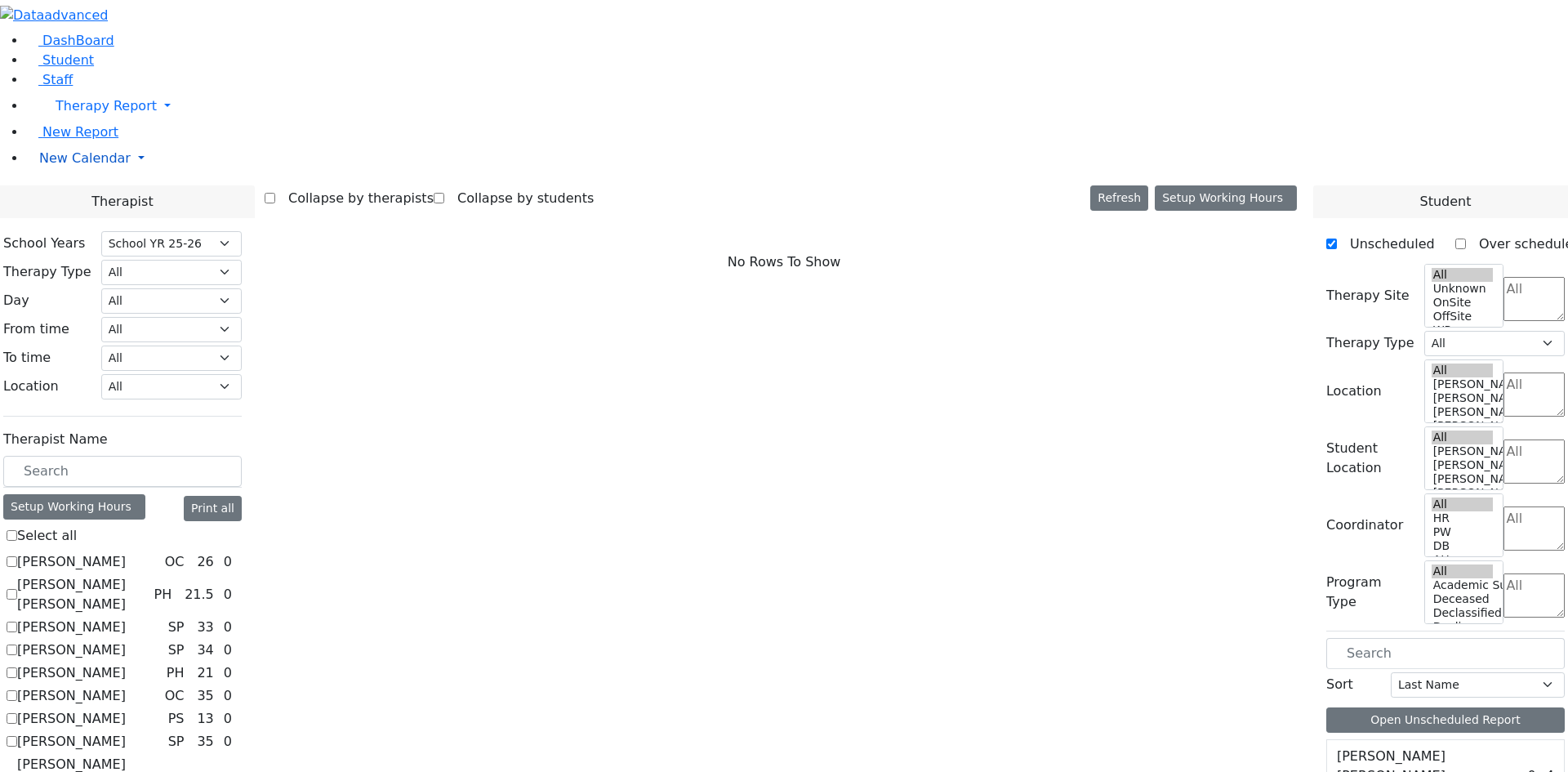
click at [90, 175] on link "New Calendar" at bounding box center [797, 159] width 1542 height 33
click at [85, 218] on span "Teacher Report" at bounding box center [88, 210] width 98 height 15
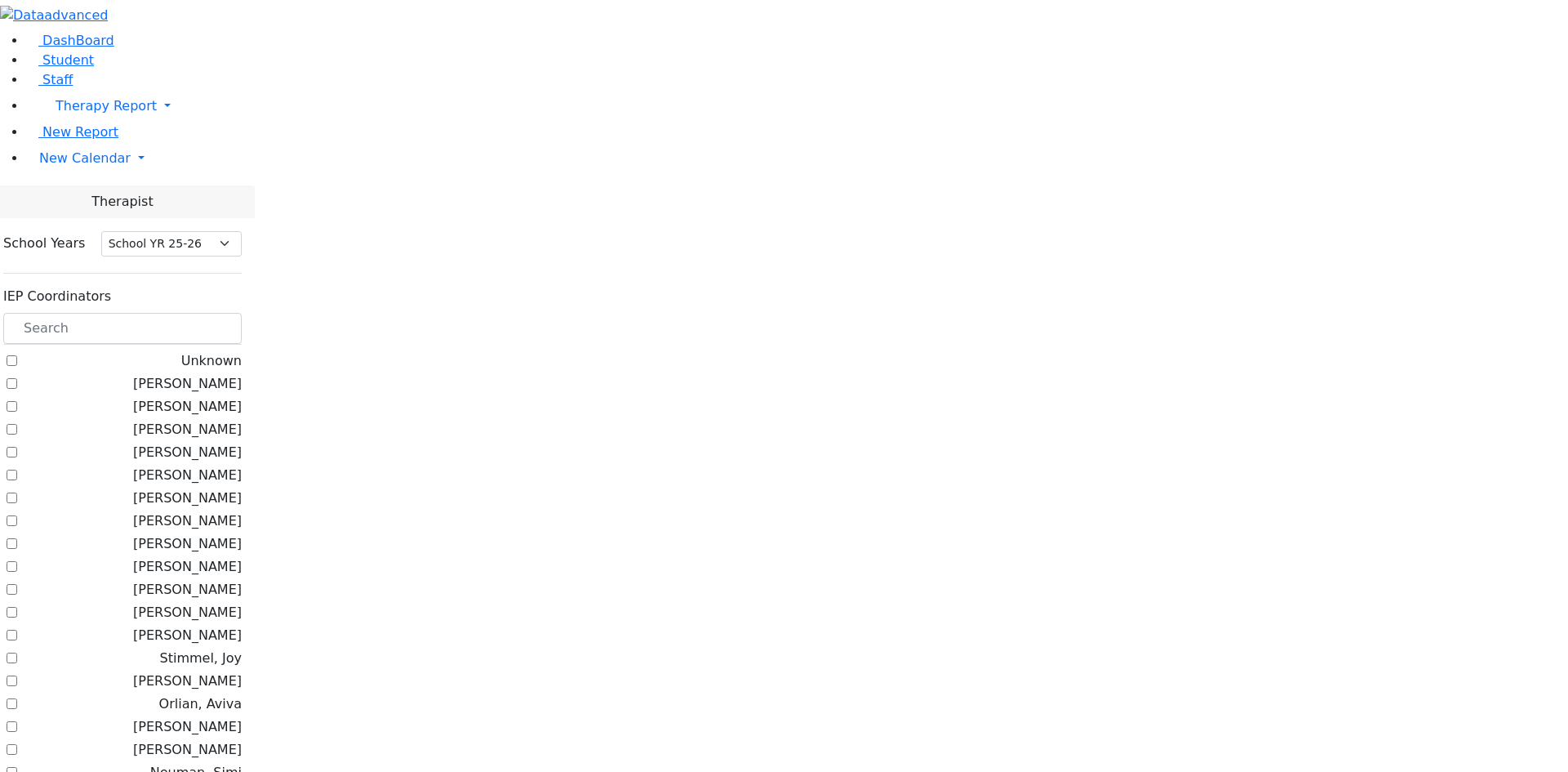
select select "212"
click at [85, 166] on span "New Calendar" at bounding box center [84, 158] width 92 height 15
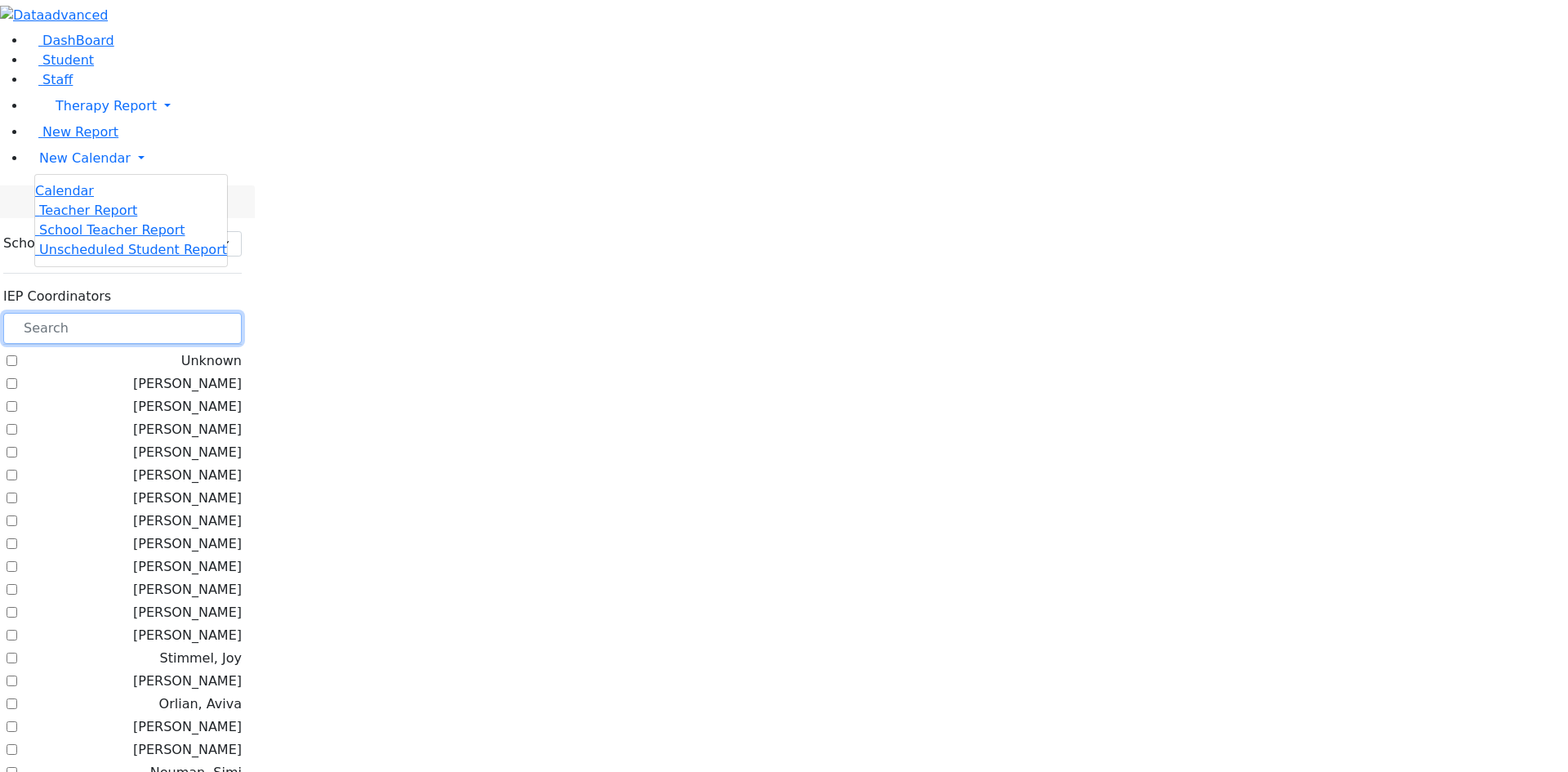
click at [242, 313] on input "text" at bounding box center [122, 328] width 239 height 31
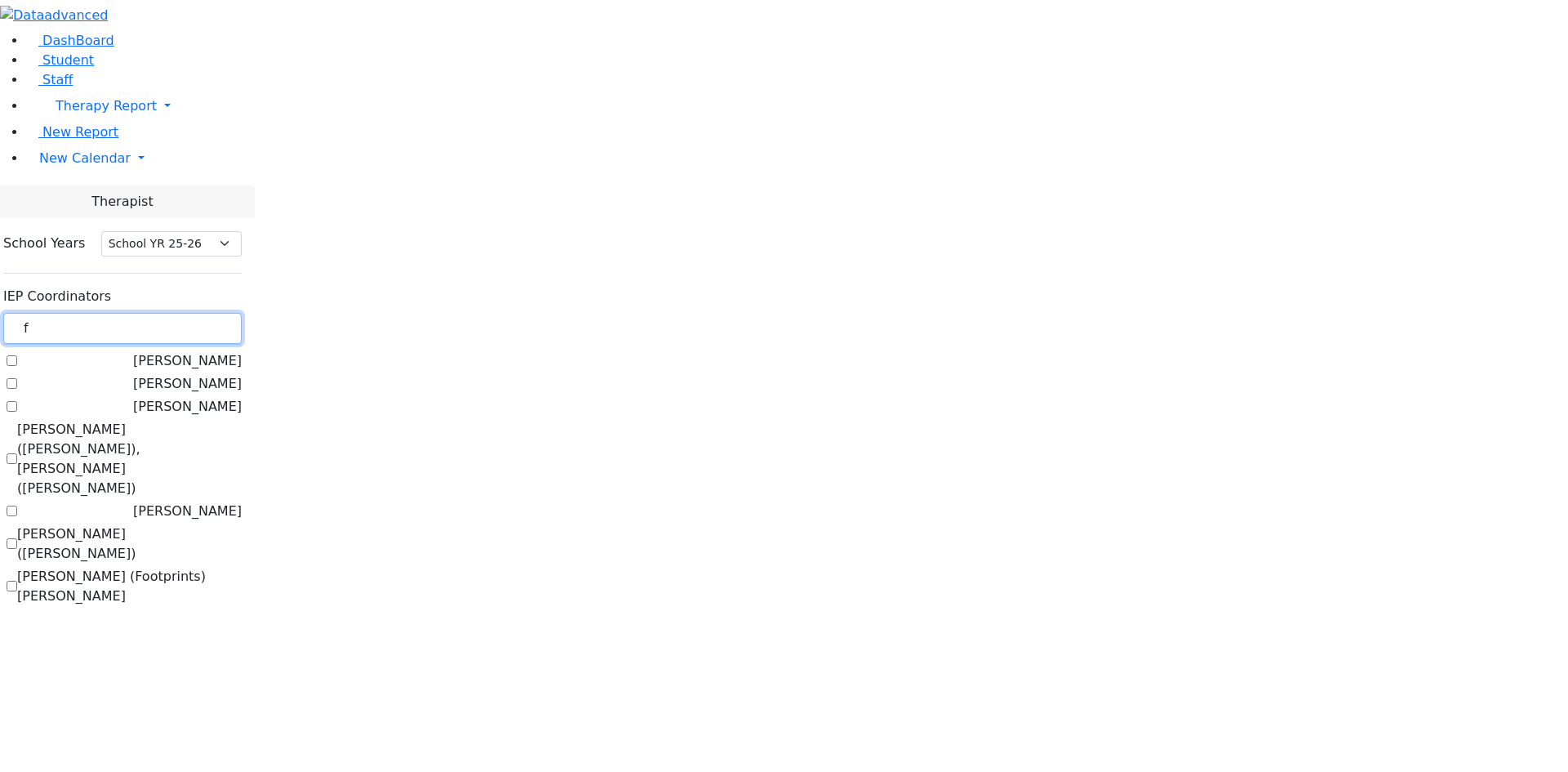
type input "f"
click at [242, 524] on label "[PERSON_NAME] ([PERSON_NAME])" at bounding box center [130, 543] width 225 height 39
click at [17, 538] on input "[PERSON_NAME] ([PERSON_NAME])" at bounding box center [12, 543] width 11 height 11
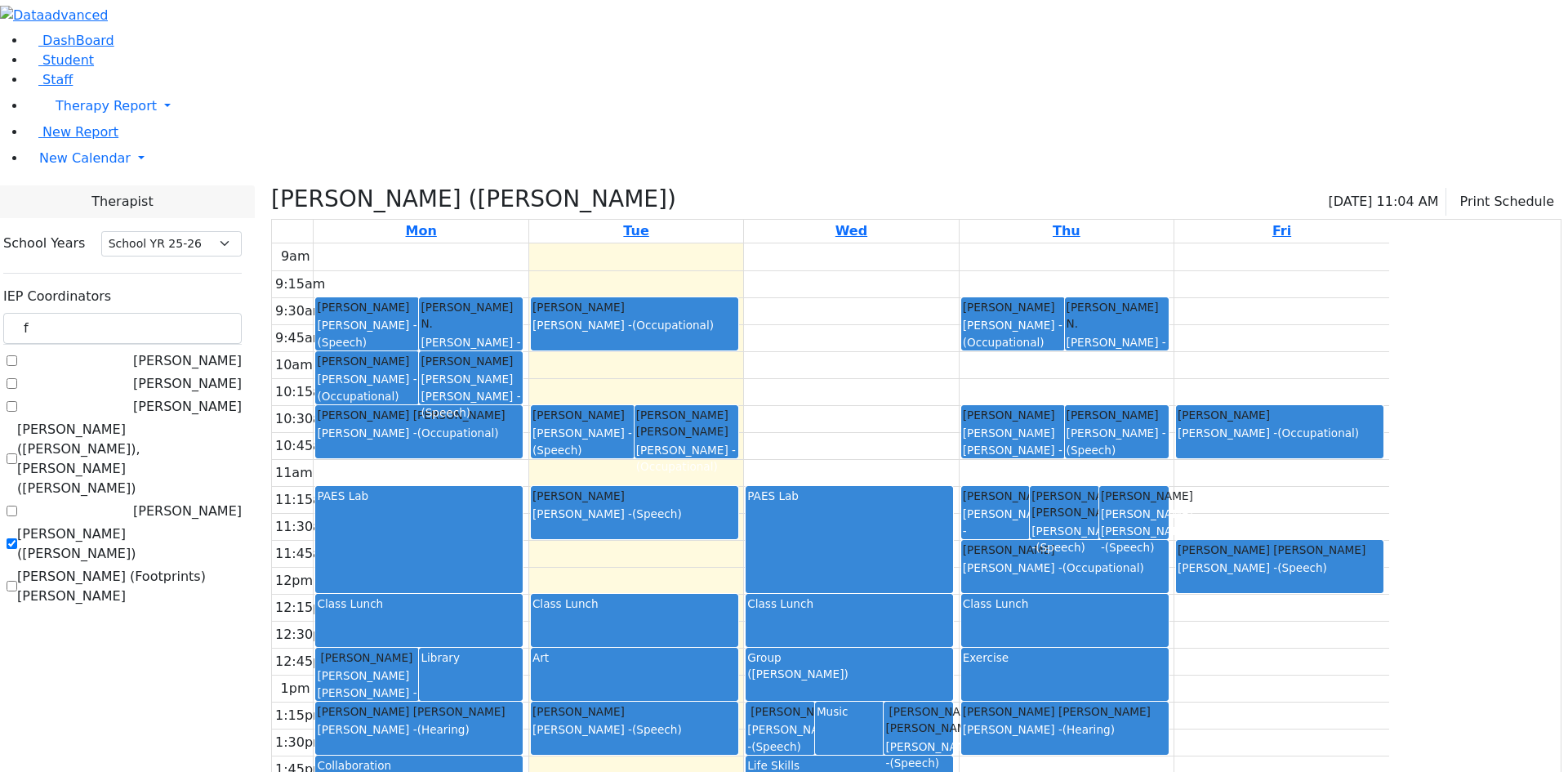
click at [242, 524] on label "[PERSON_NAME] ([PERSON_NAME])" at bounding box center [130, 543] width 225 height 39
click at [17, 538] on input "[PERSON_NAME] ([PERSON_NAME])" at bounding box center [12, 543] width 11 height 11
checkbox input "false"
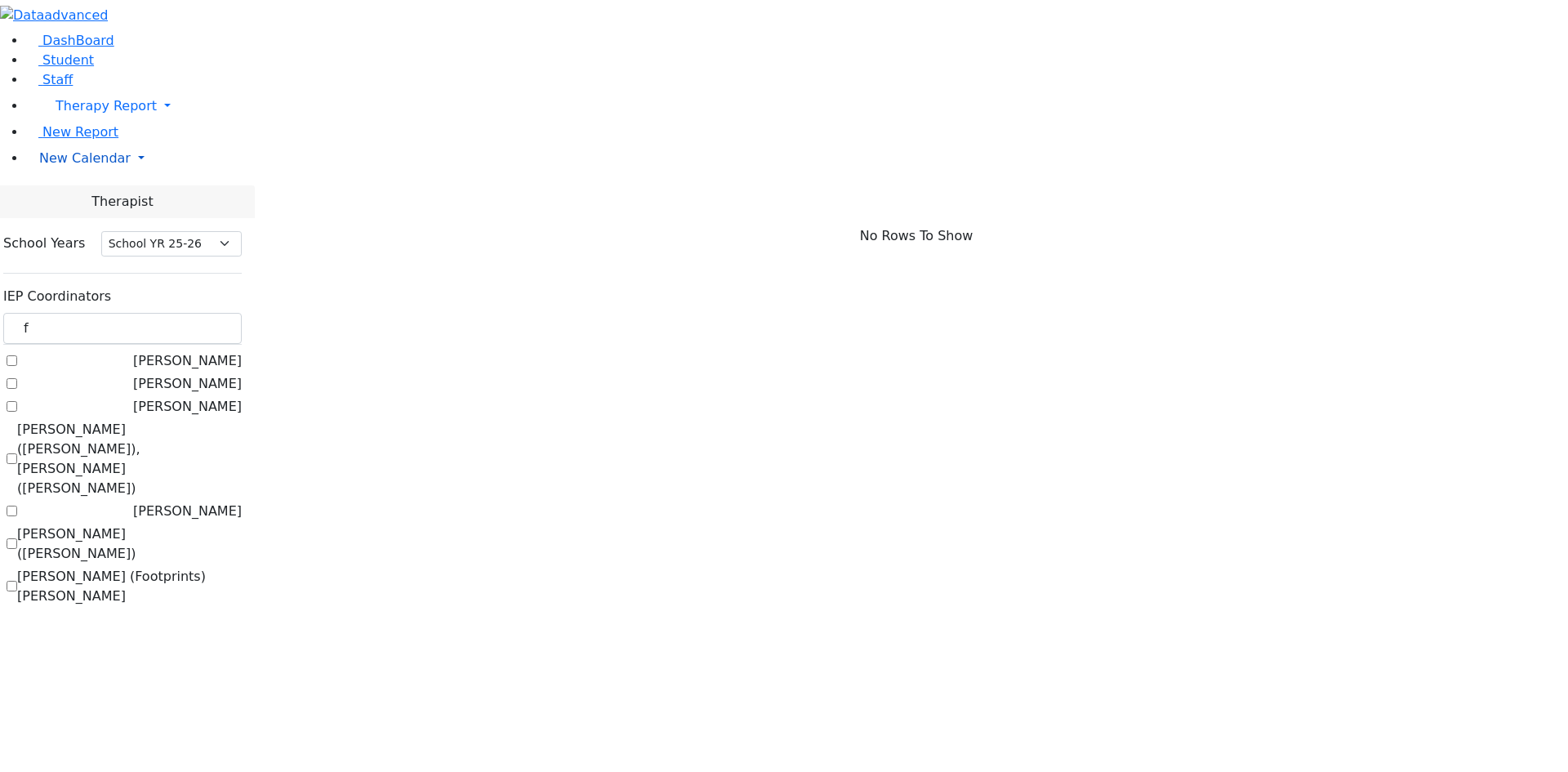
click at [78, 166] on span "New Calendar" at bounding box center [84, 158] width 92 height 15
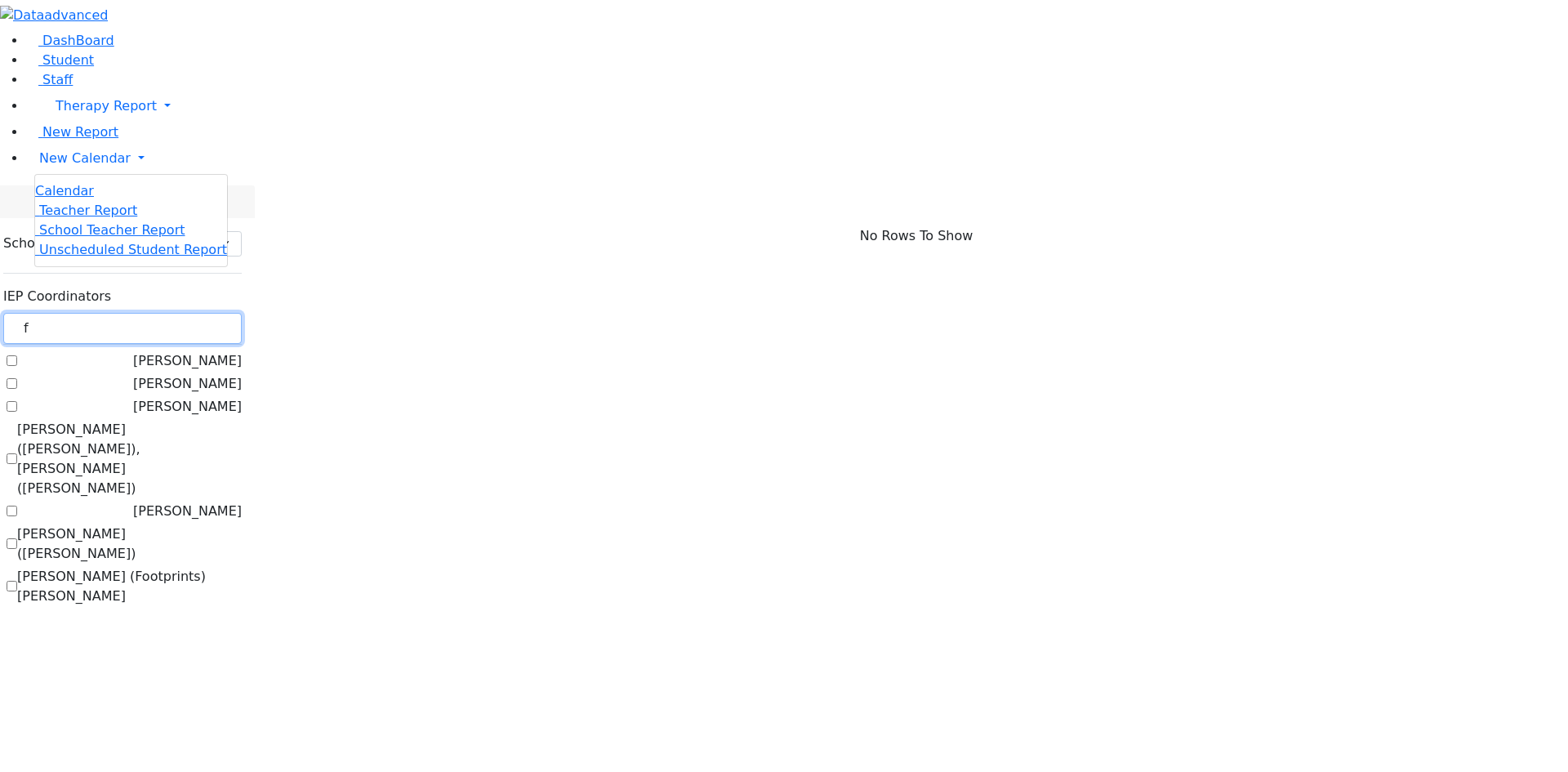
click at [233, 313] on input "f" at bounding box center [122, 328] width 239 height 31
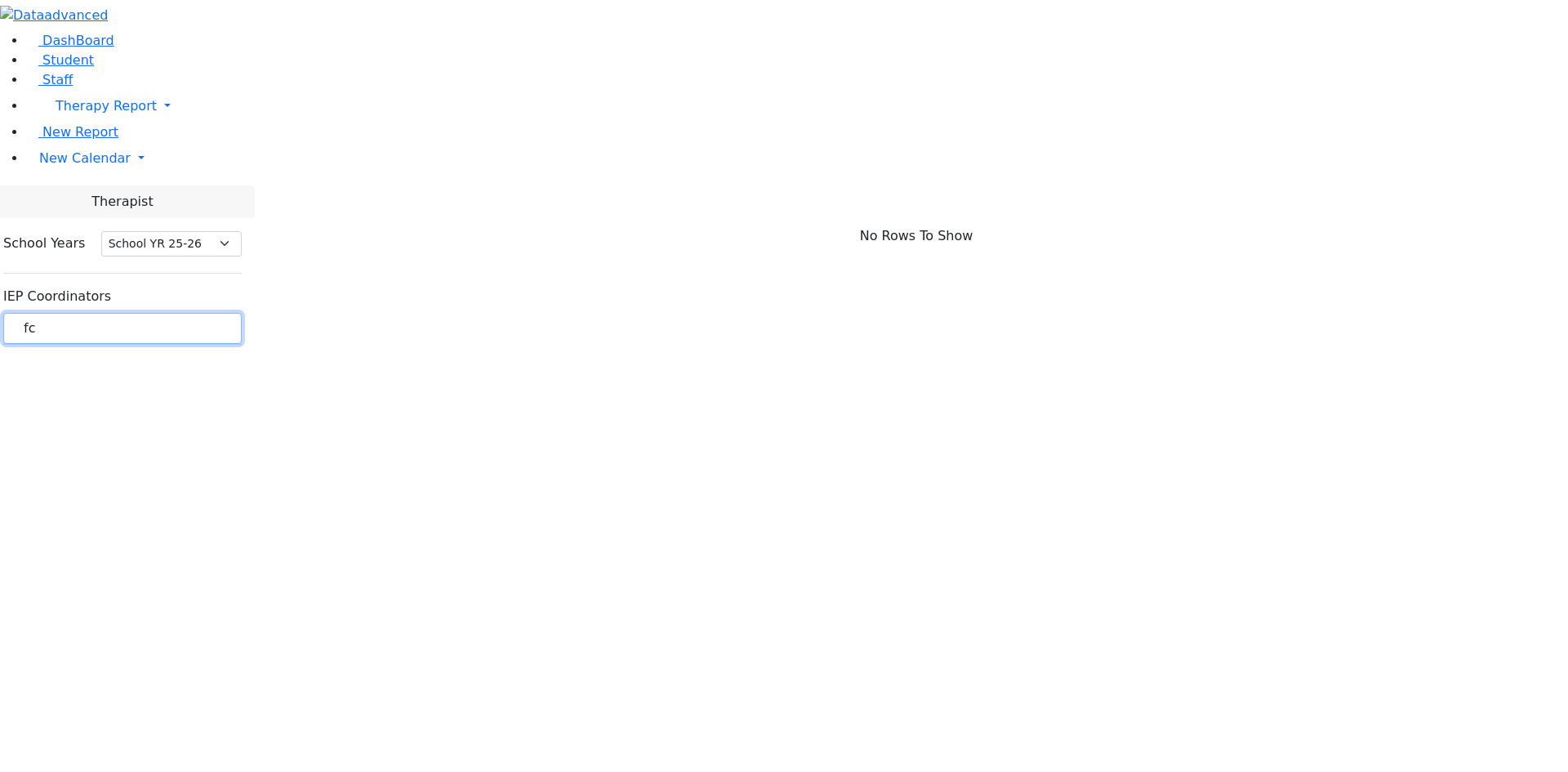
type input "f"
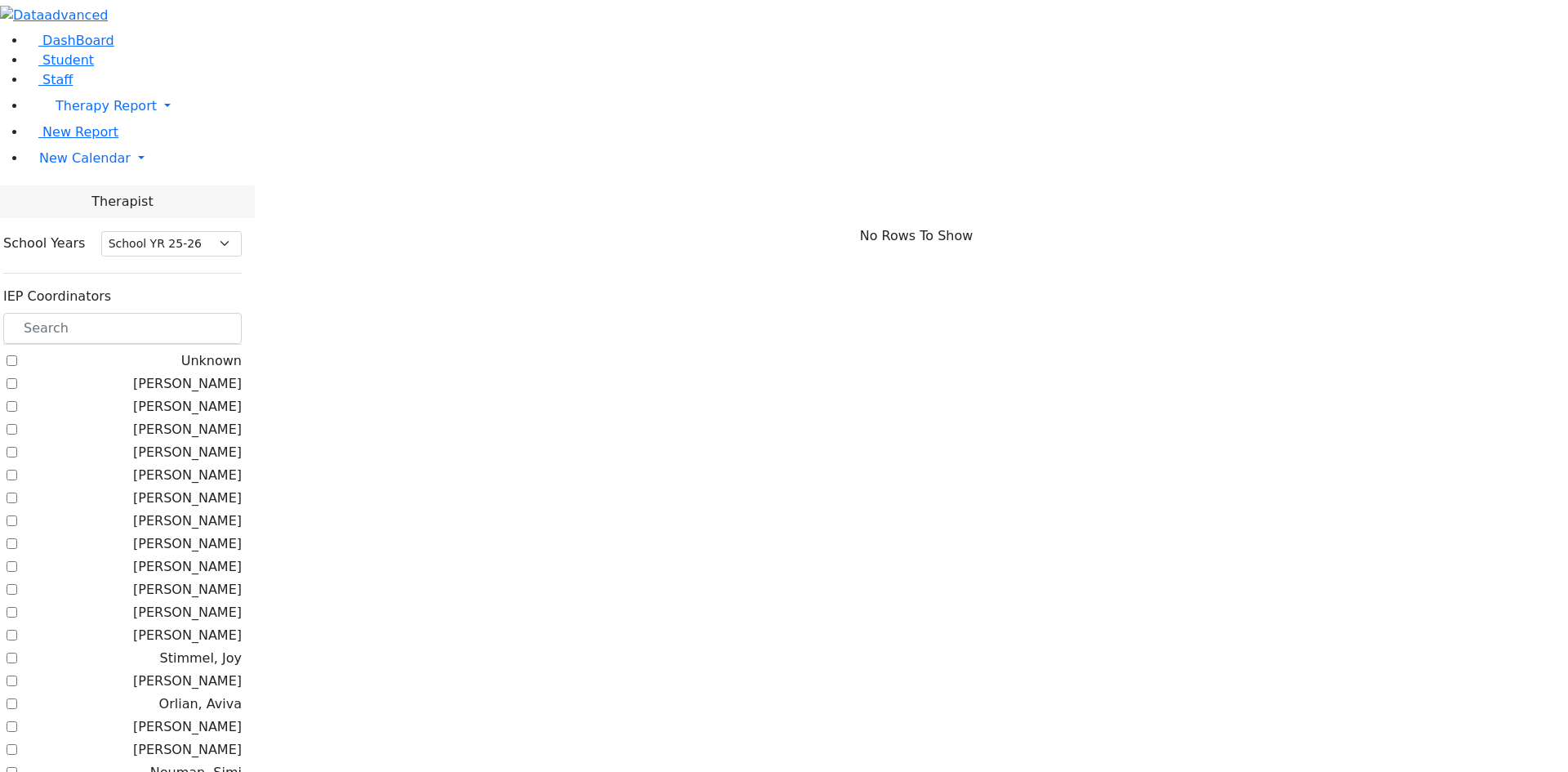
click at [242, 443] on label "[PERSON_NAME]" at bounding box center [188, 453] width 109 height 20
click at [17, 447] on input "[PERSON_NAME]" at bounding box center [12, 453] width 11 height 11
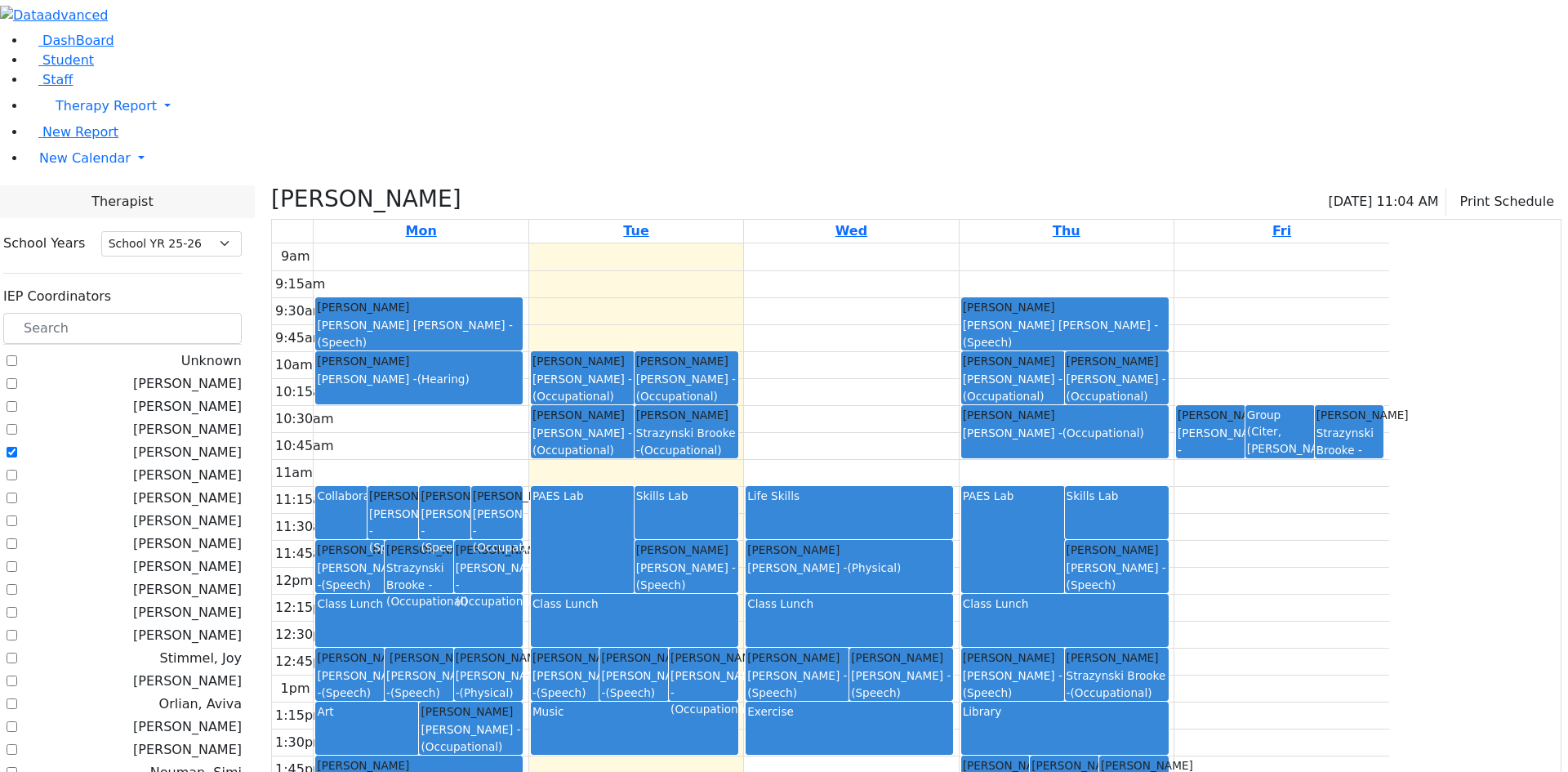
click at [242, 443] on label "[PERSON_NAME]" at bounding box center [188, 453] width 109 height 20
click at [17, 447] on input "[PERSON_NAME]" at bounding box center [12, 453] width 11 height 11
checkbox input "false"
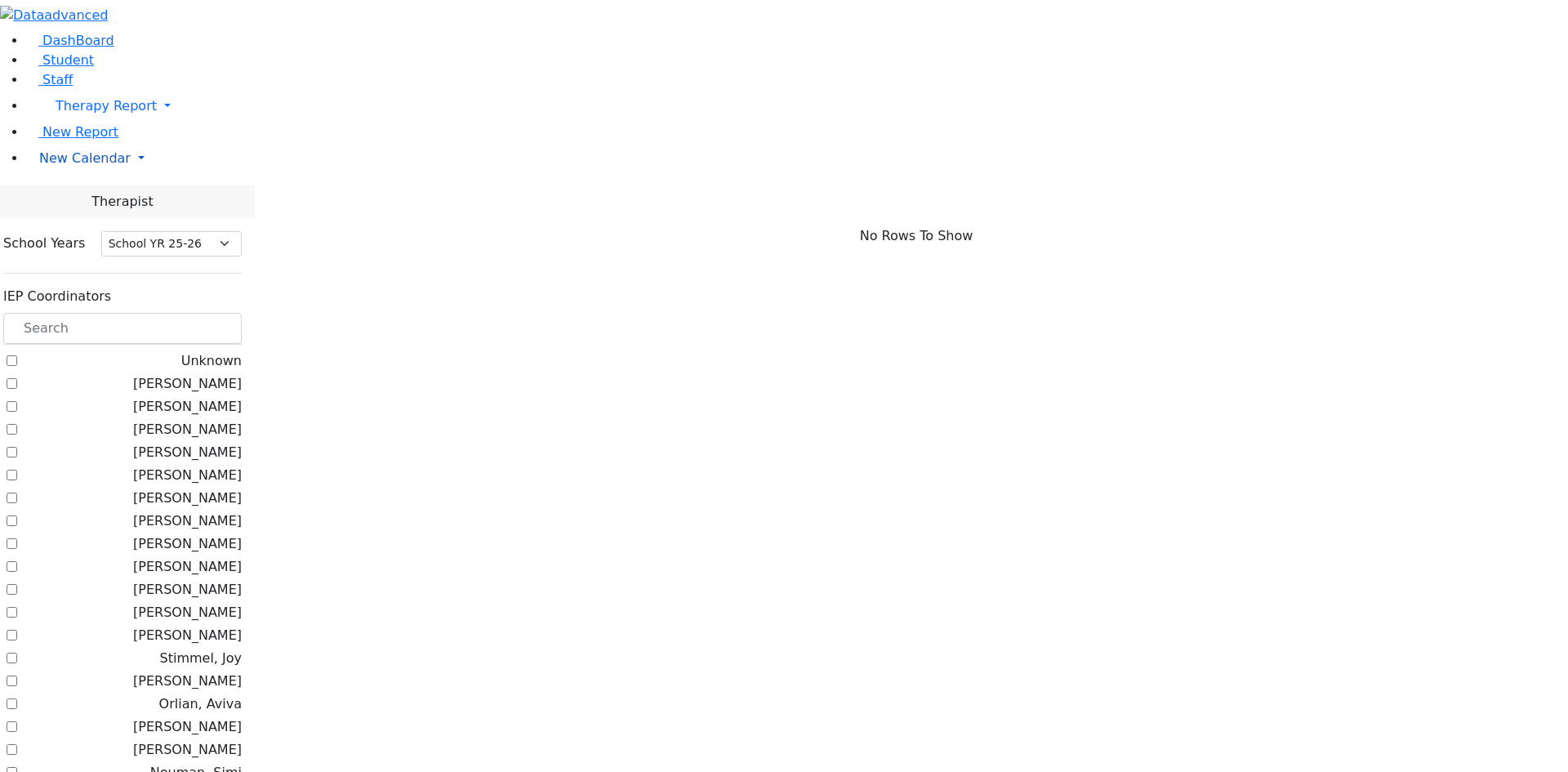
click at [96, 166] on span "New Calendar" at bounding box center [84, 158] width 92 height 15
click at [88, 199] on span "Calendar" at bounding box center [64, 191] width 59 height 15
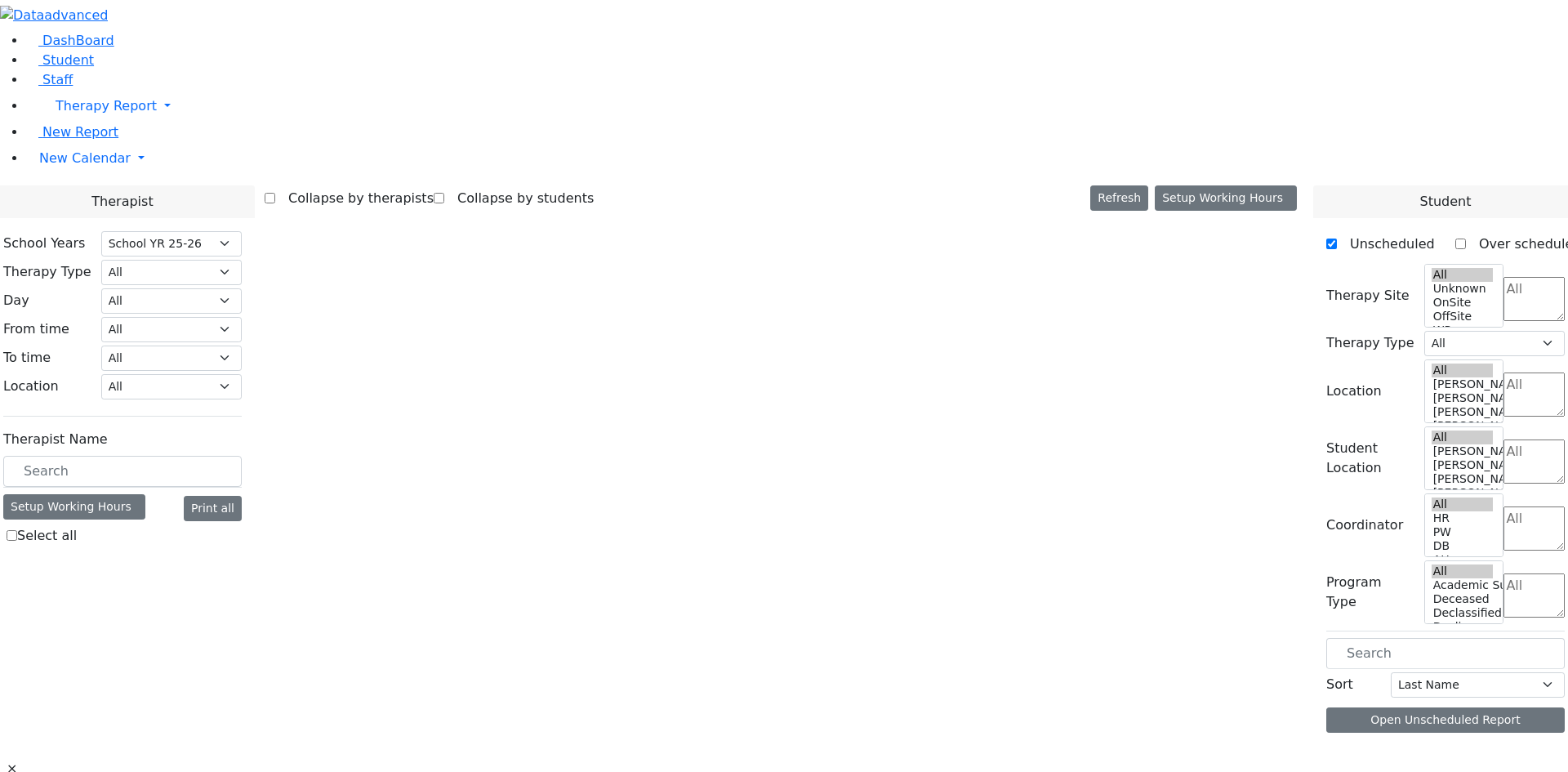
select select "212"
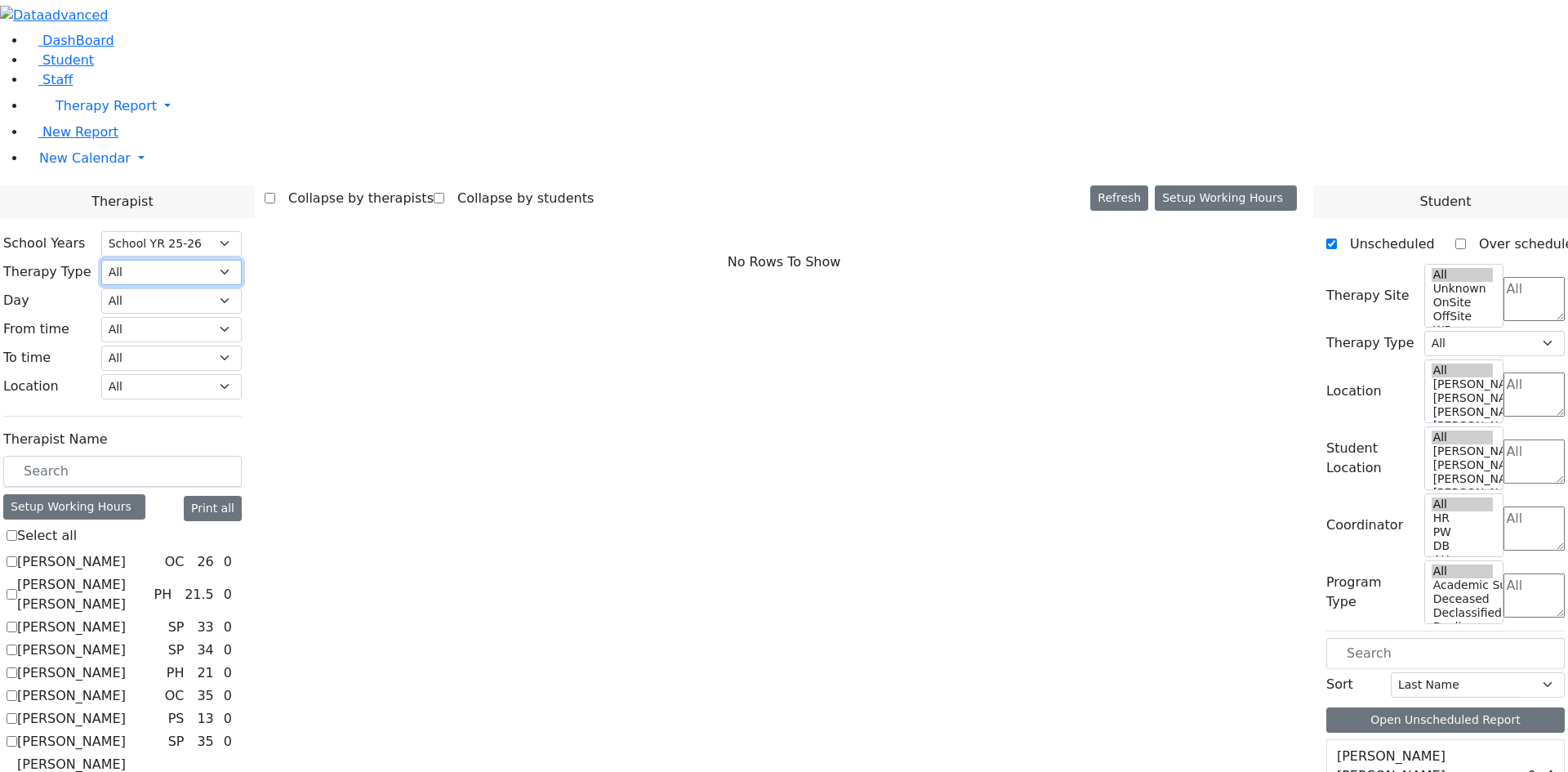
click at [242, 259] on select "All Psych Hearing Vision Speech Physical Occupational" at bounding box center [171, 272] width 141 height 25
select select "1"
click at [242, 259] on select "All Psych Hearing Vision Speech Physical Occupational" at bounding box center [171, 272] width 141 height 25
select select "1"
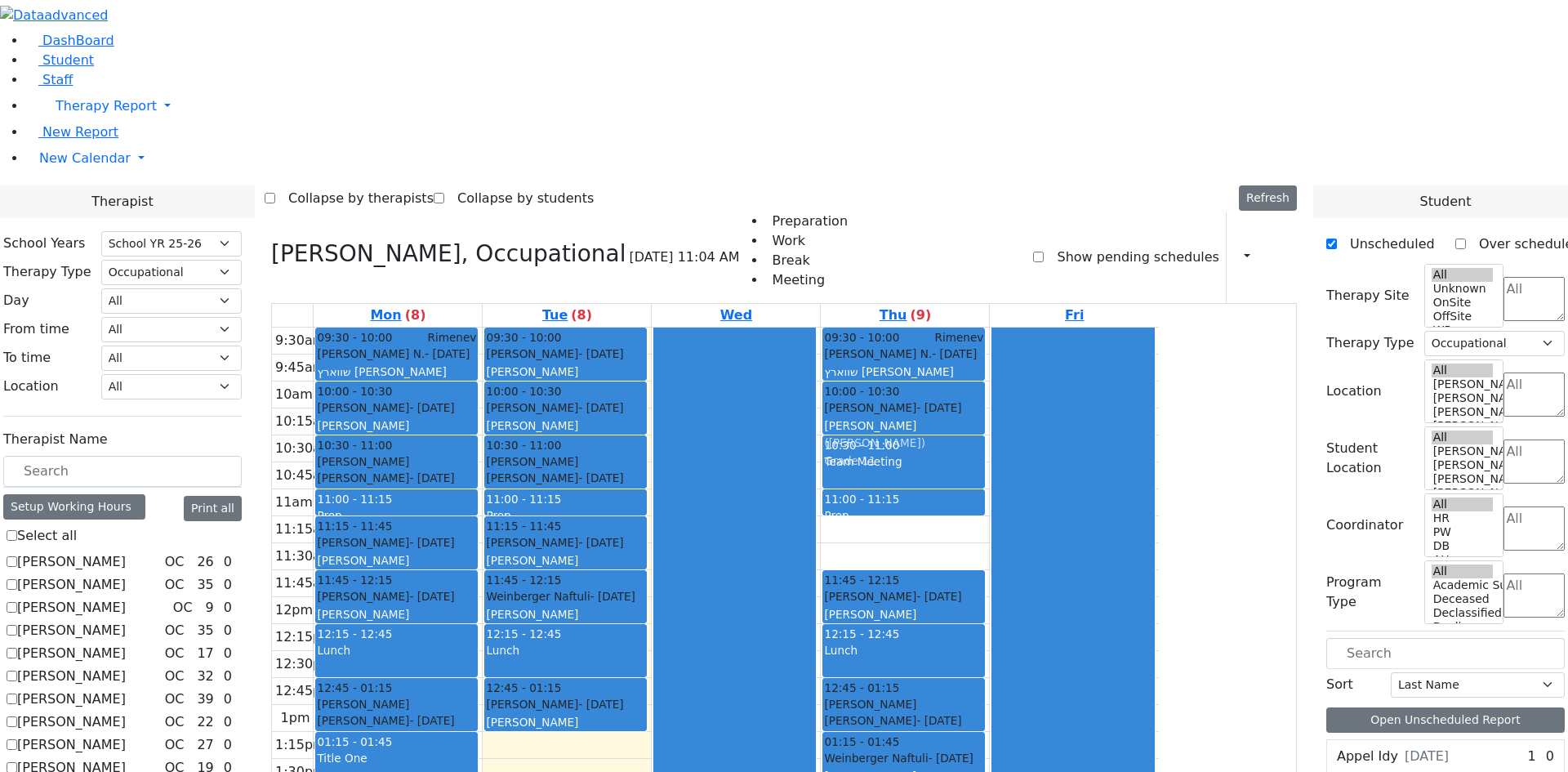
drag, startPoint x: 1029, startPoint y: 318, endPoint x: 1041, endPoint y: 177, distance: 141.5
click at [989, 327] on div "09:30 - 10:00 Rimenev [PERSON_NAME] N. - [DATE] [PERSON_NAME] ([PERSON_NAME]) […" at bounding box center [904, 624] width 168 height 593
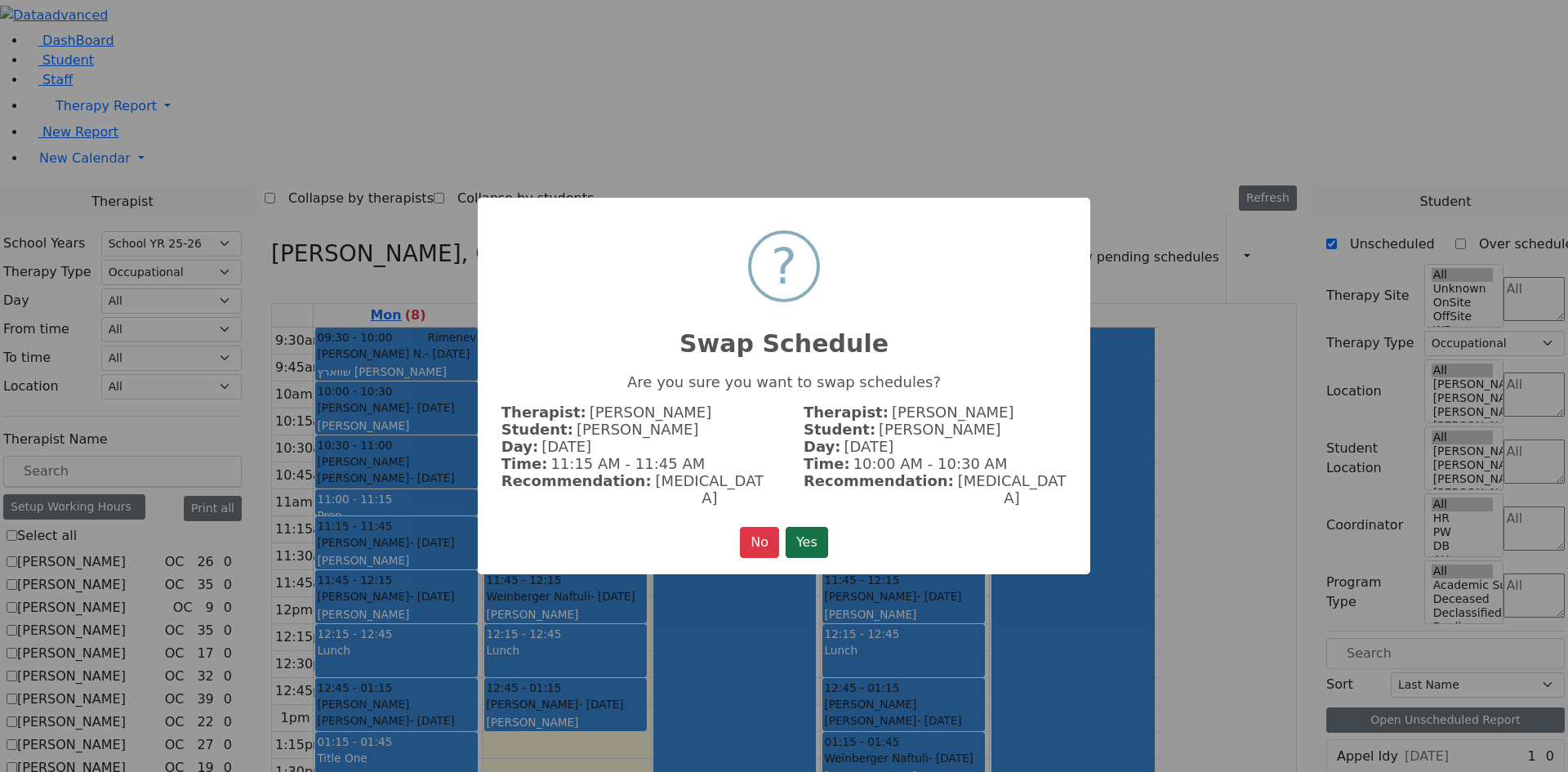
click at [817, 537] on button "Yes" at bounding box center [806, 542] width 43 height 31
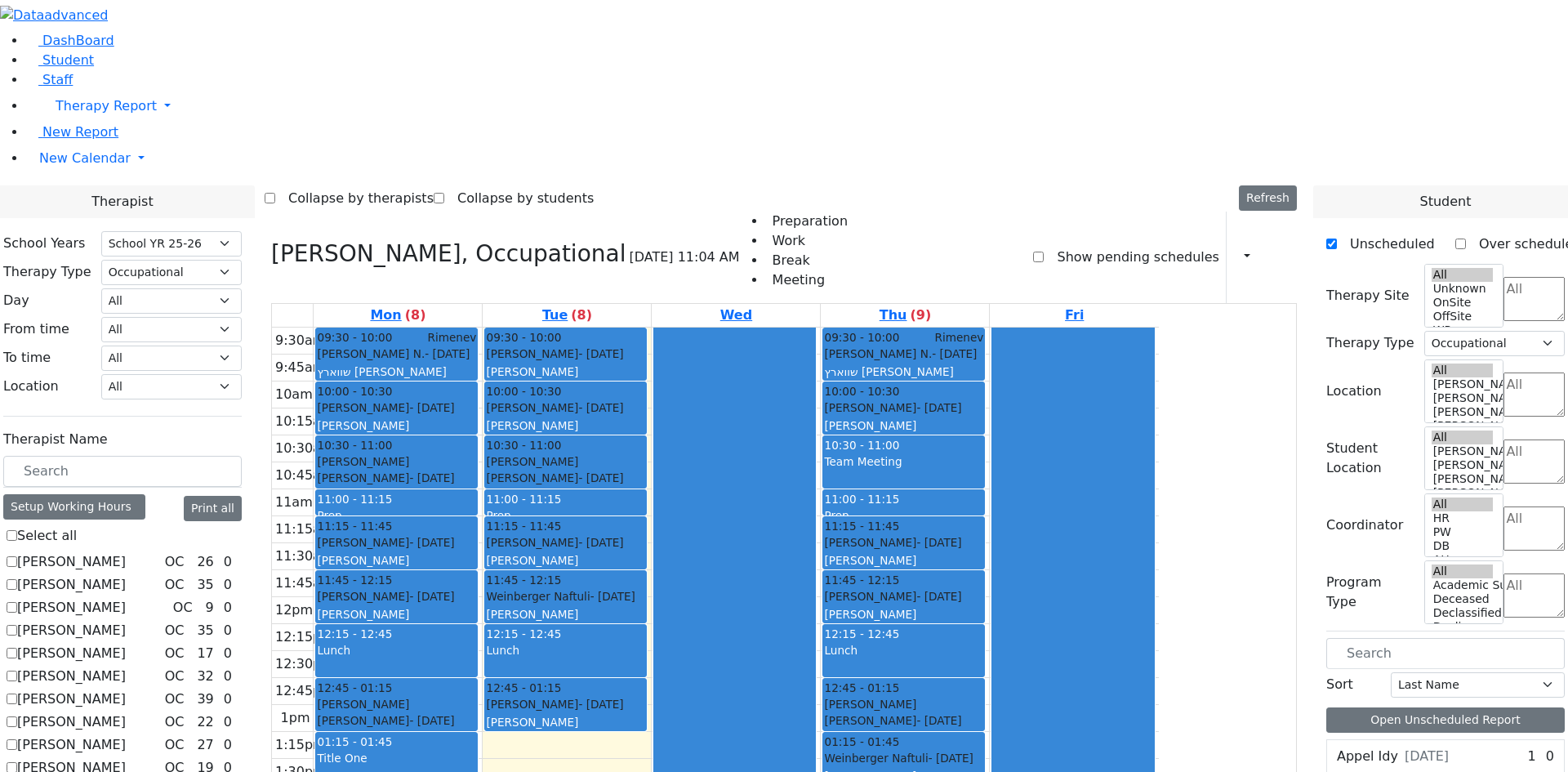
checkbox input "false"
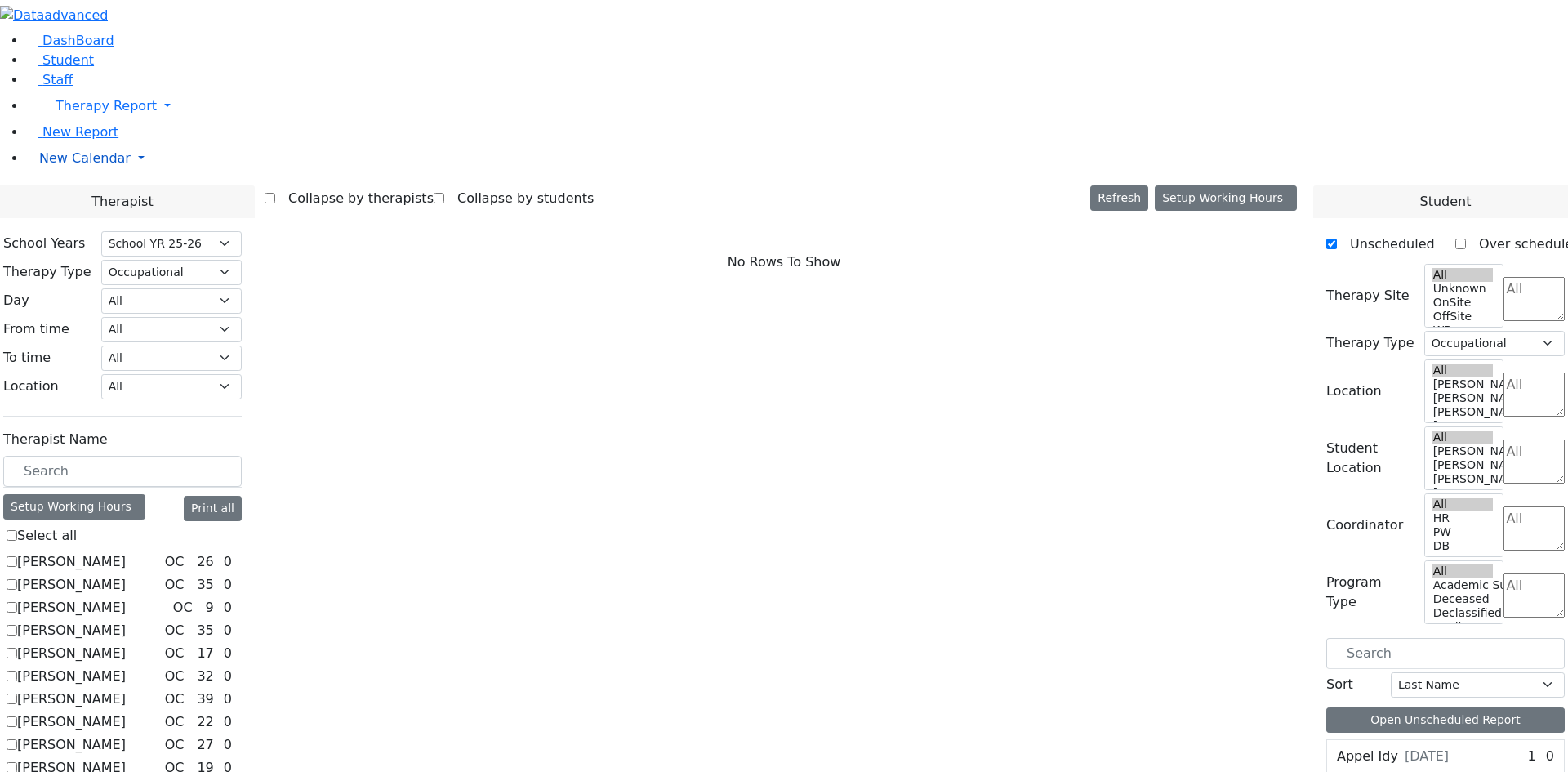
click at [94, 166] on span "New Calendar" at bounding box center [84, 158] width 92 height 15
click at [93, 218] on span "Teacher Report" at bounding box center [88, 210] width 98 height 15
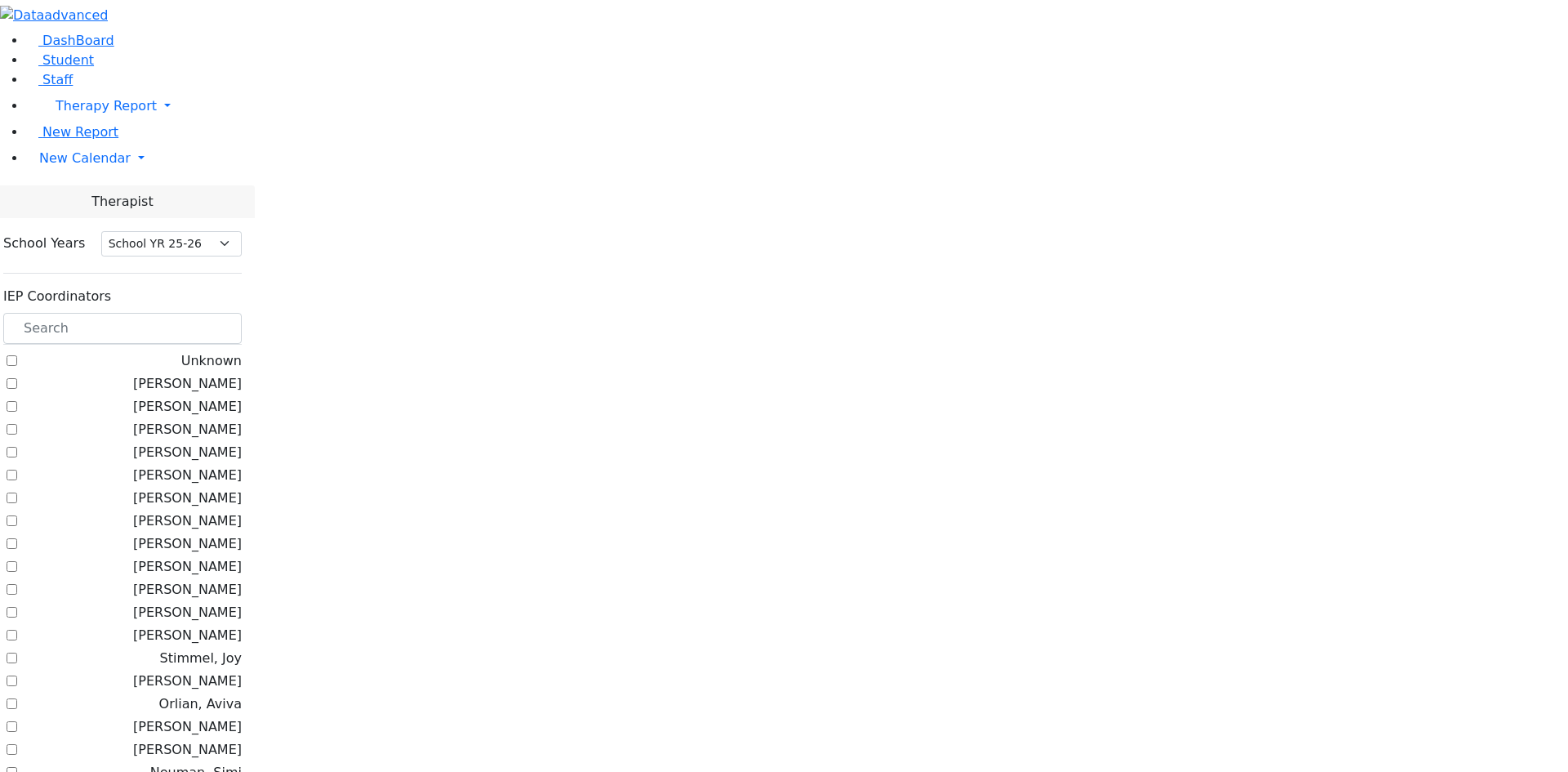
select select "212"
click at [242, 443] on label "[PERSON_NAME]" at bounding box center [188, 453] width 109 height 20
click at [17, 447] on input "[PERSON_NAME]" at bounding box center [12, 453] width 11 height 11
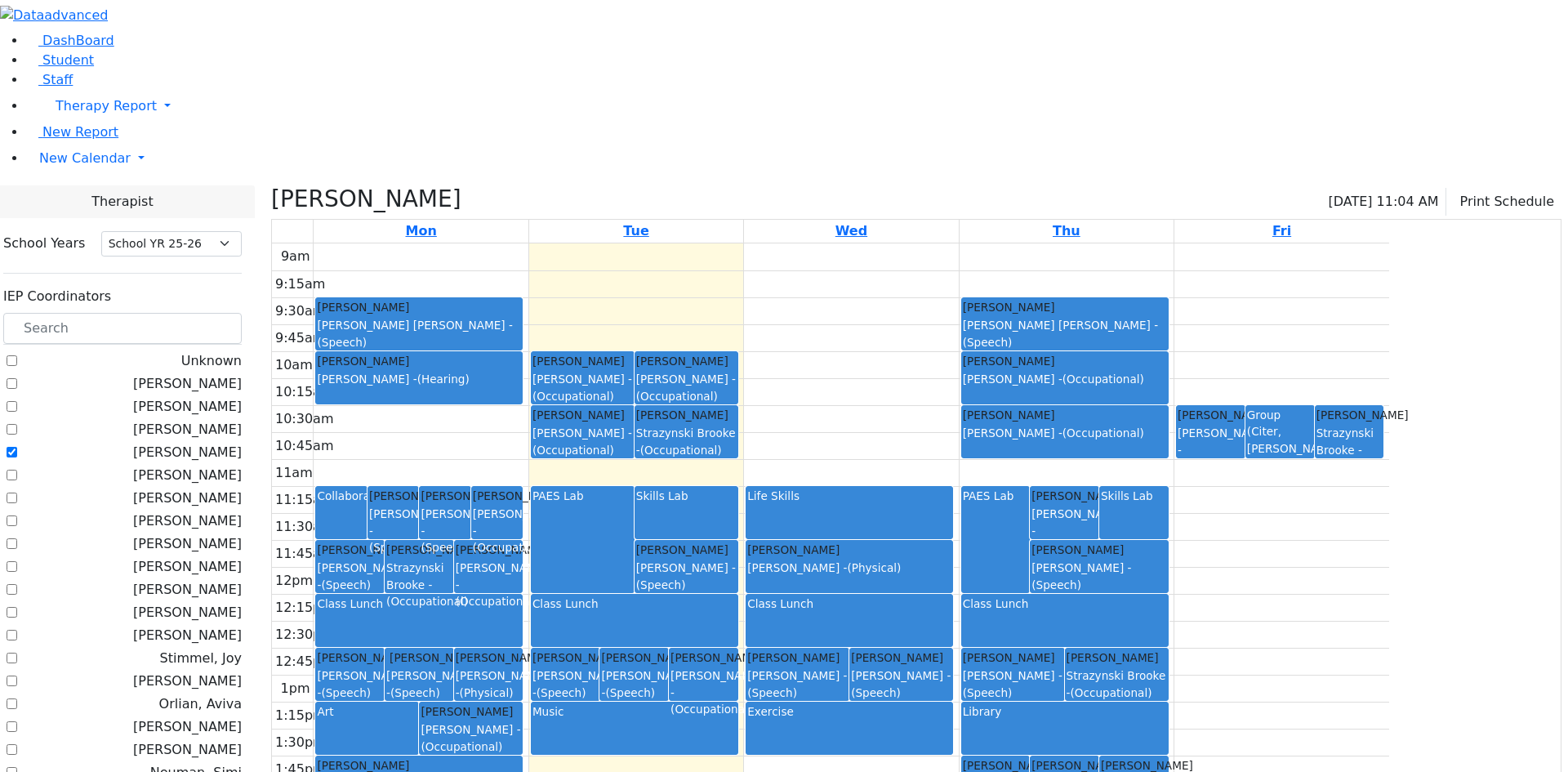
click at [242, 443] on label "[PERSON_NAME]" at bounding box center [188, 453] width 109 height 20
click at [17, 447] on input "[PERSON_NAME]" at bounding box center [12, 453] width 11 height 11
checkbox input "false"
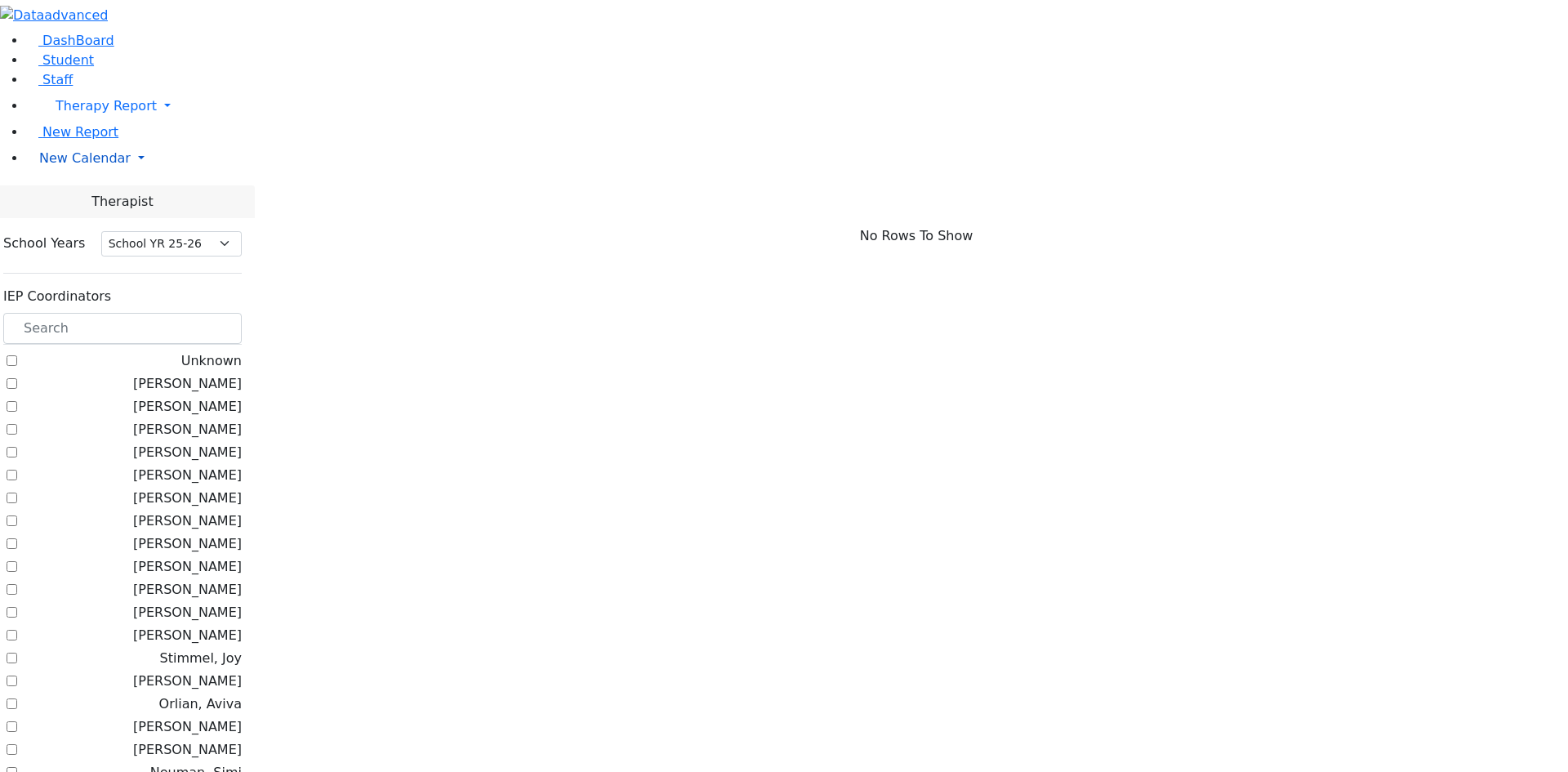
click at [79, 166] on span "New Calendar" at bounding box center [84, 158] width 92 height 15
click at [78, 199] on span "Calendar" at bounding box center [64, 191] width 59 height 15
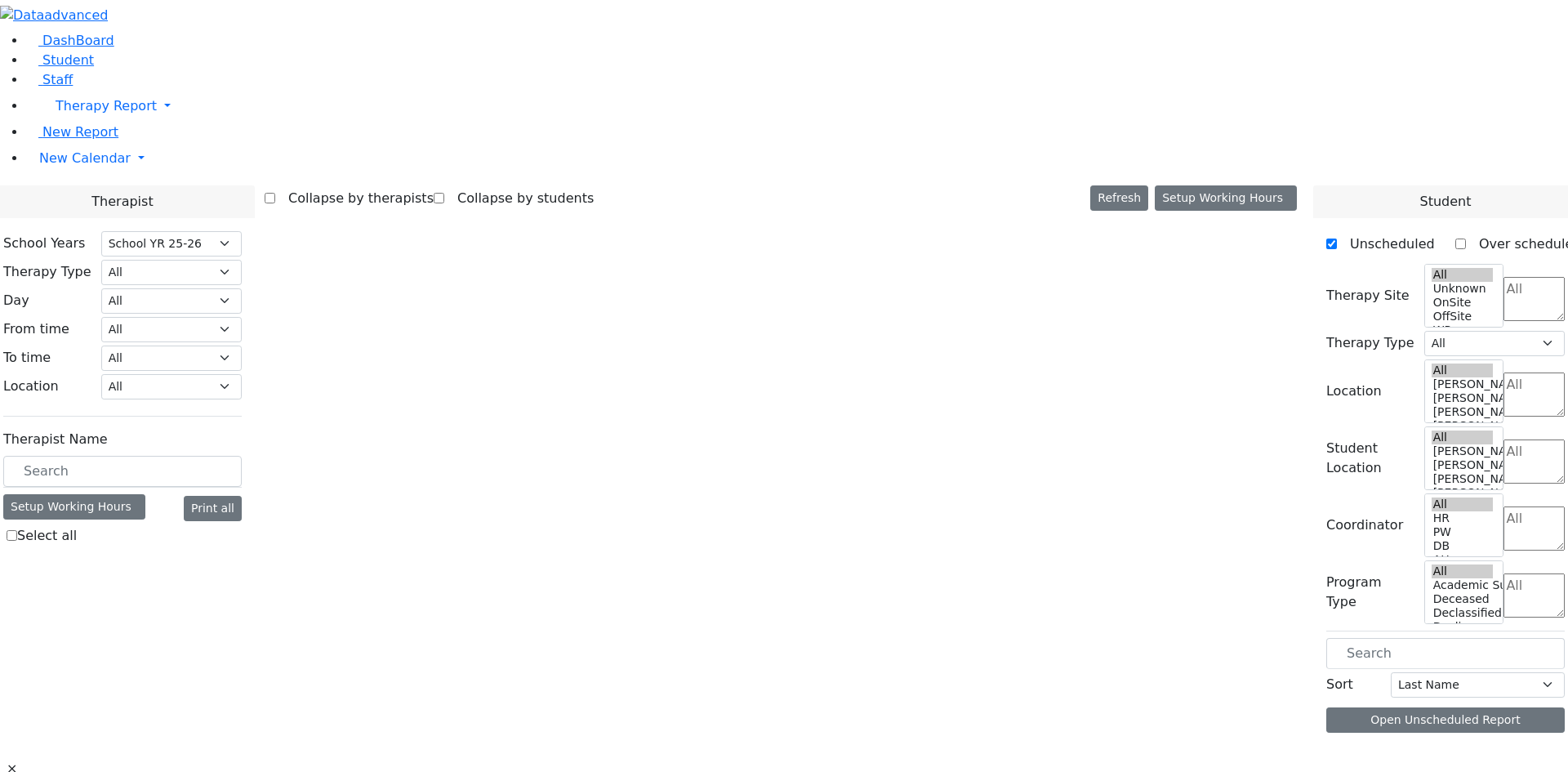
select select "212"
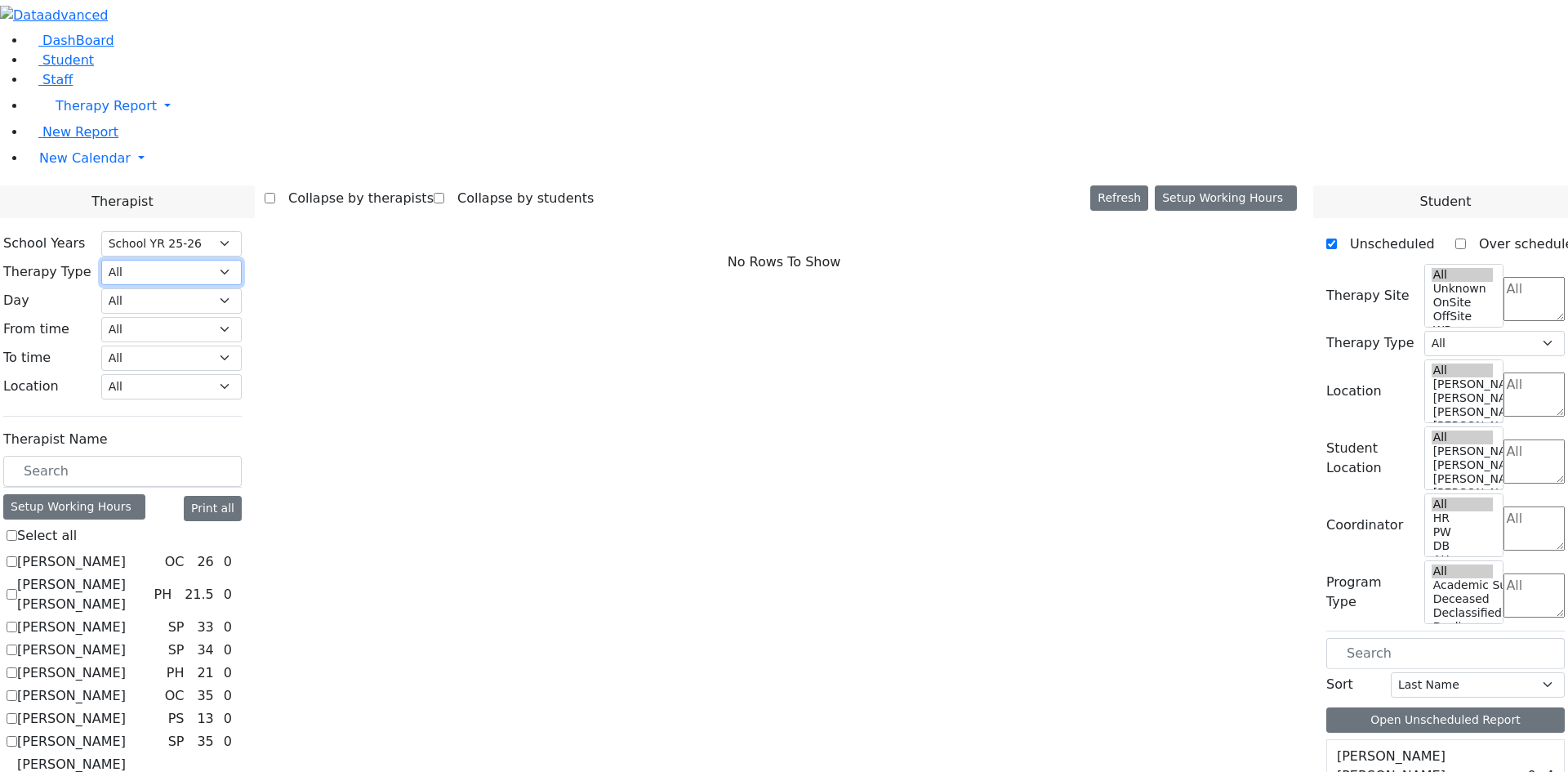
click at [242, 259] on select "All Psych Hearing Vision Speech Physical Occupational" at bounding box center [171, 272] width 141 height 25
select select "1"
click at [242, 259] on select "All Psych Hearing Vision Speech Physical Occupational" at bounding box center [171, 272] width 141 height 25
select select "1"
drag, startPoint x: 261, startPoint y: 682, endPoint x: 343, endPoint y: 623, distance: 101.0
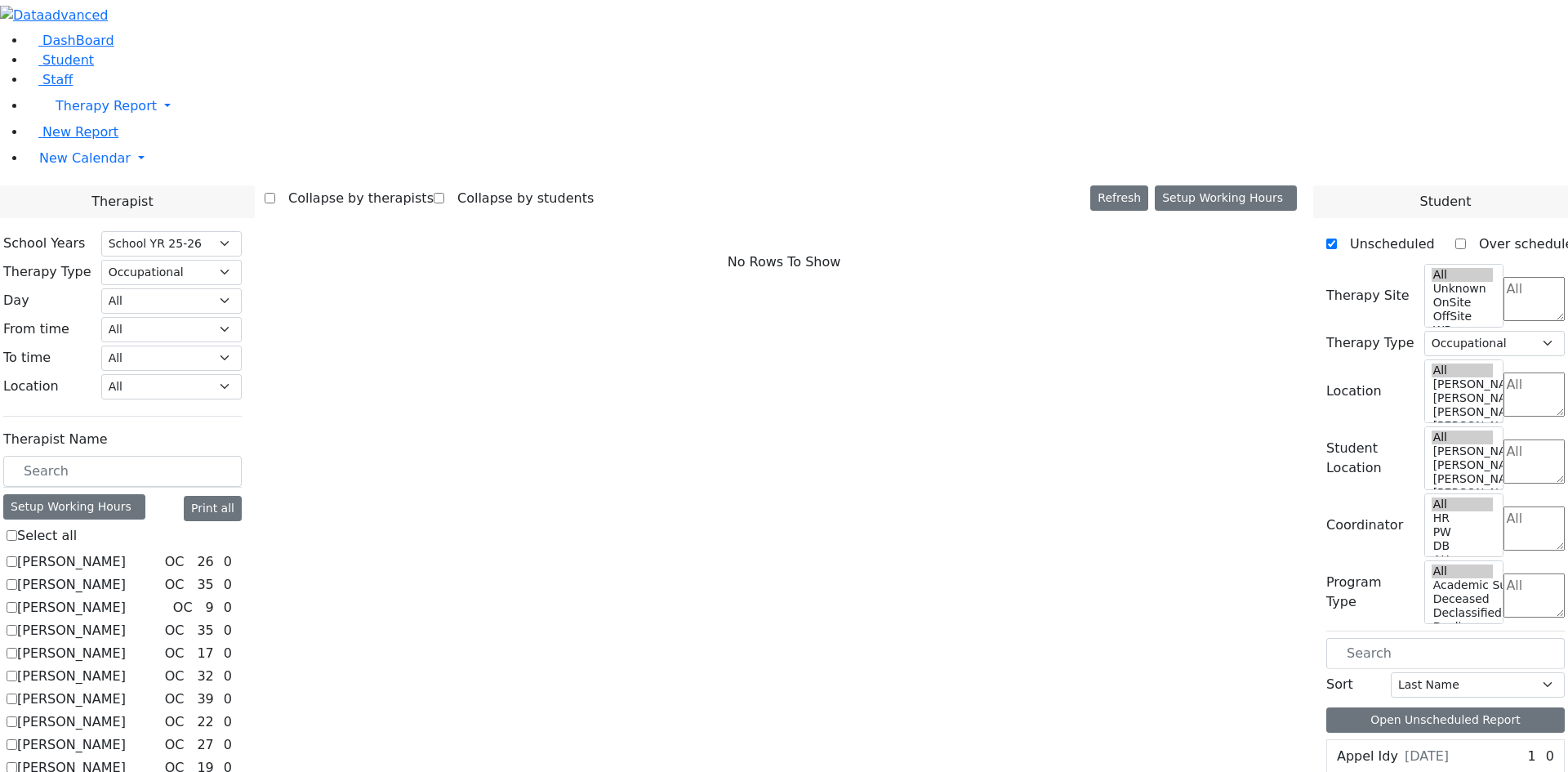
checkbox input "true"
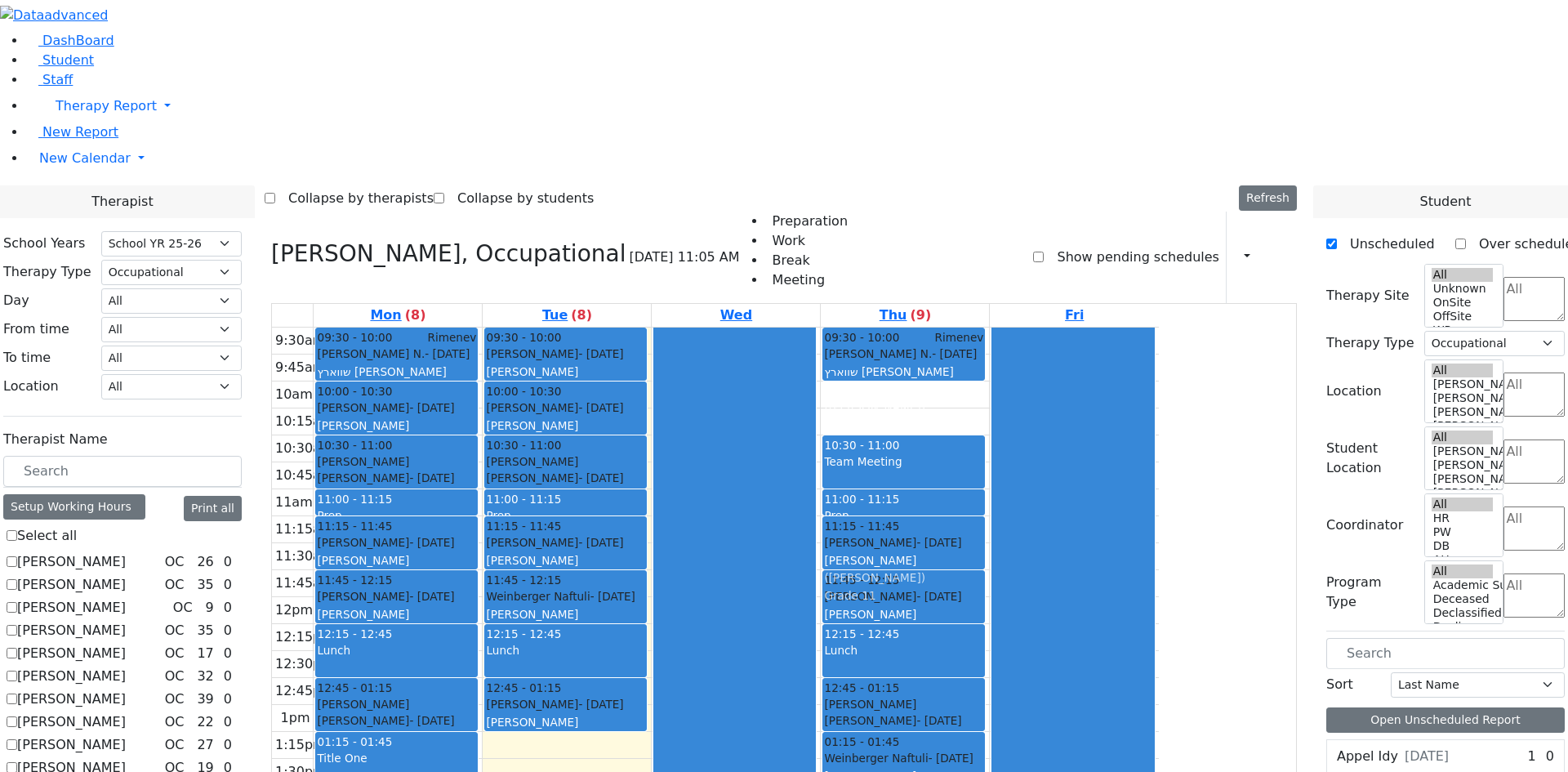
drag, startPoint x: 1013, startPoint y: 178, endPoint x: 1014, endPoint y: 320, distance: 142.0
click at [989, 327] on div "09:30 - 10:00 Rimenev Schwartz Shulem N. - 04/19/2009 שווארץ שלום נחמן Feigenba…" at bounding box center [904, 624] width 168 height 593
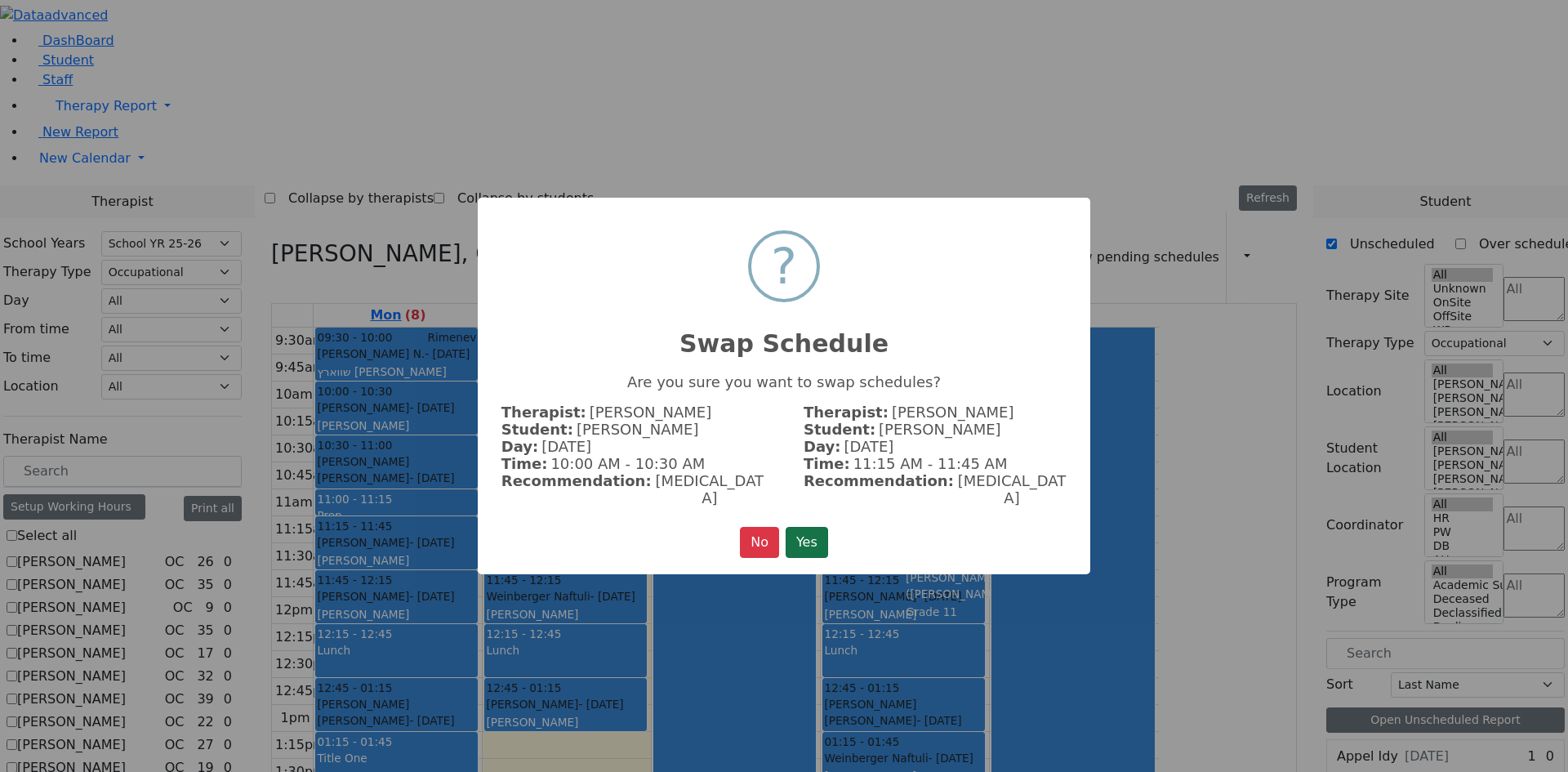
click at [815, 533] on button "Yes" at bounding box center [806, 542] width 43 height 31
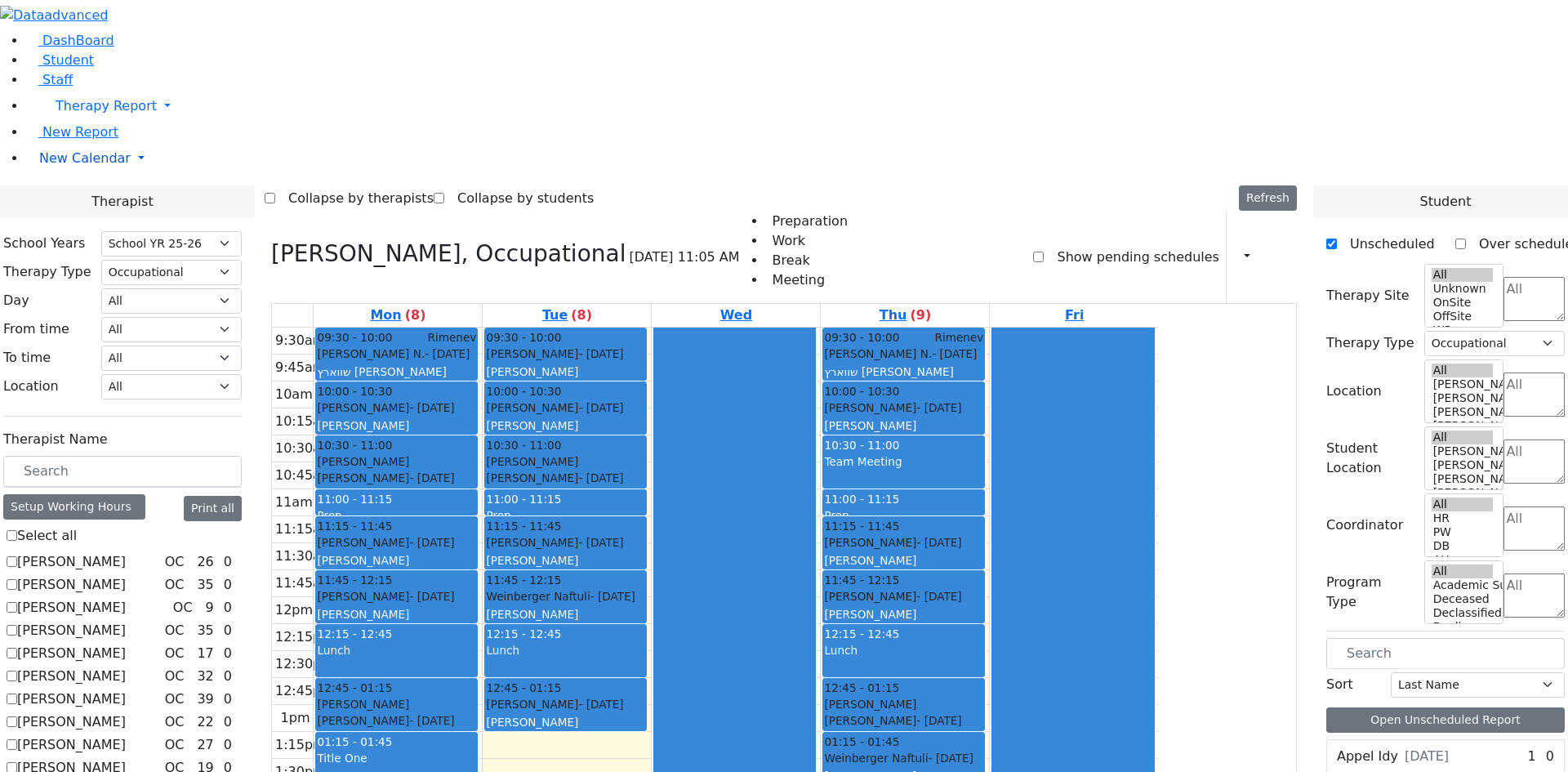
click at [97, 166] on span "New Calendar" at bounding box center [84, 158] width 92 height 15
click at [1237, 249] on icon "button" at bounding box center [1237, 257] width 0 height 15
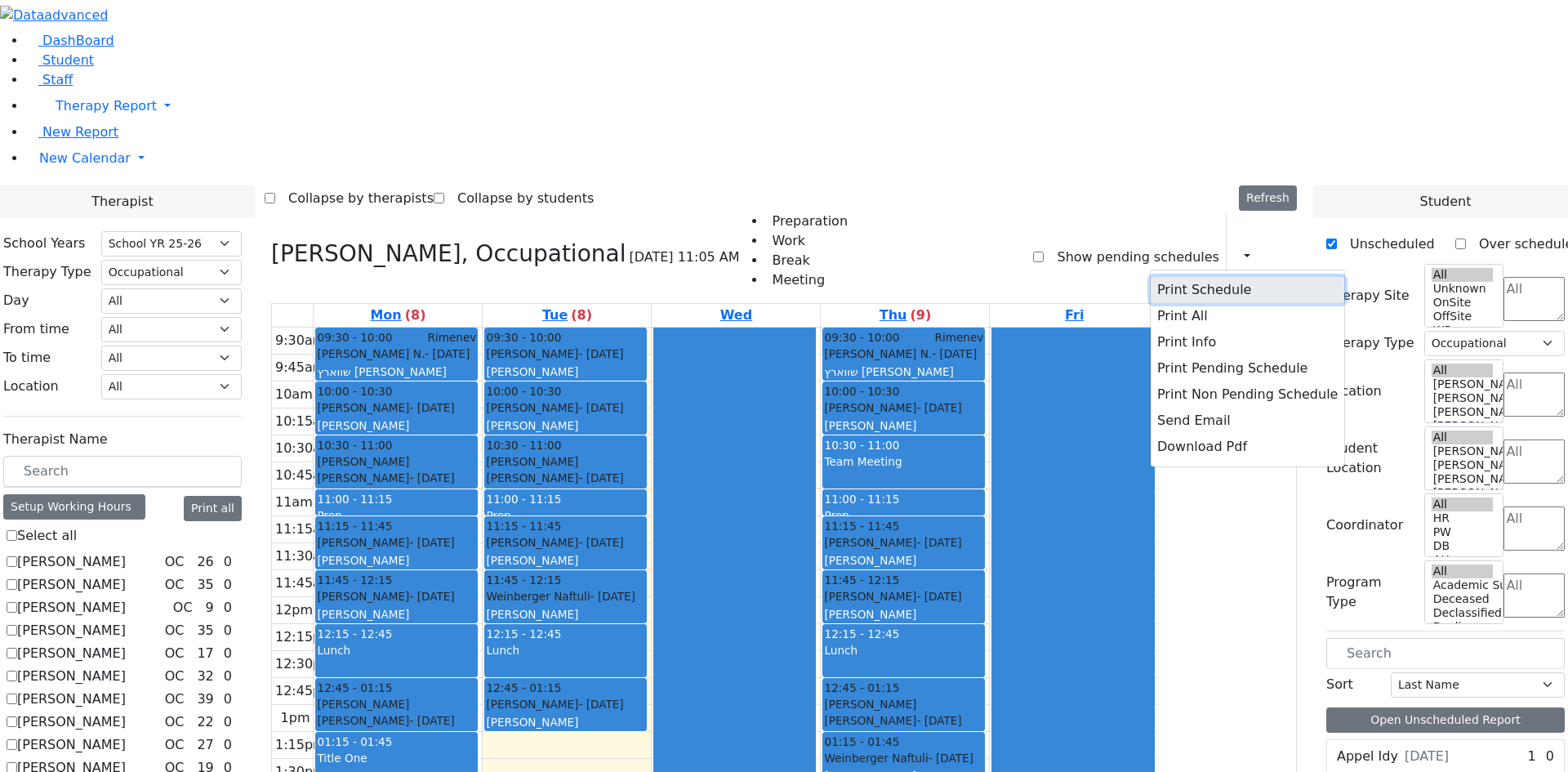
click at [1193, 277] on button "Print Schedule" at bounding box center [1247, 289] width 193 height 26
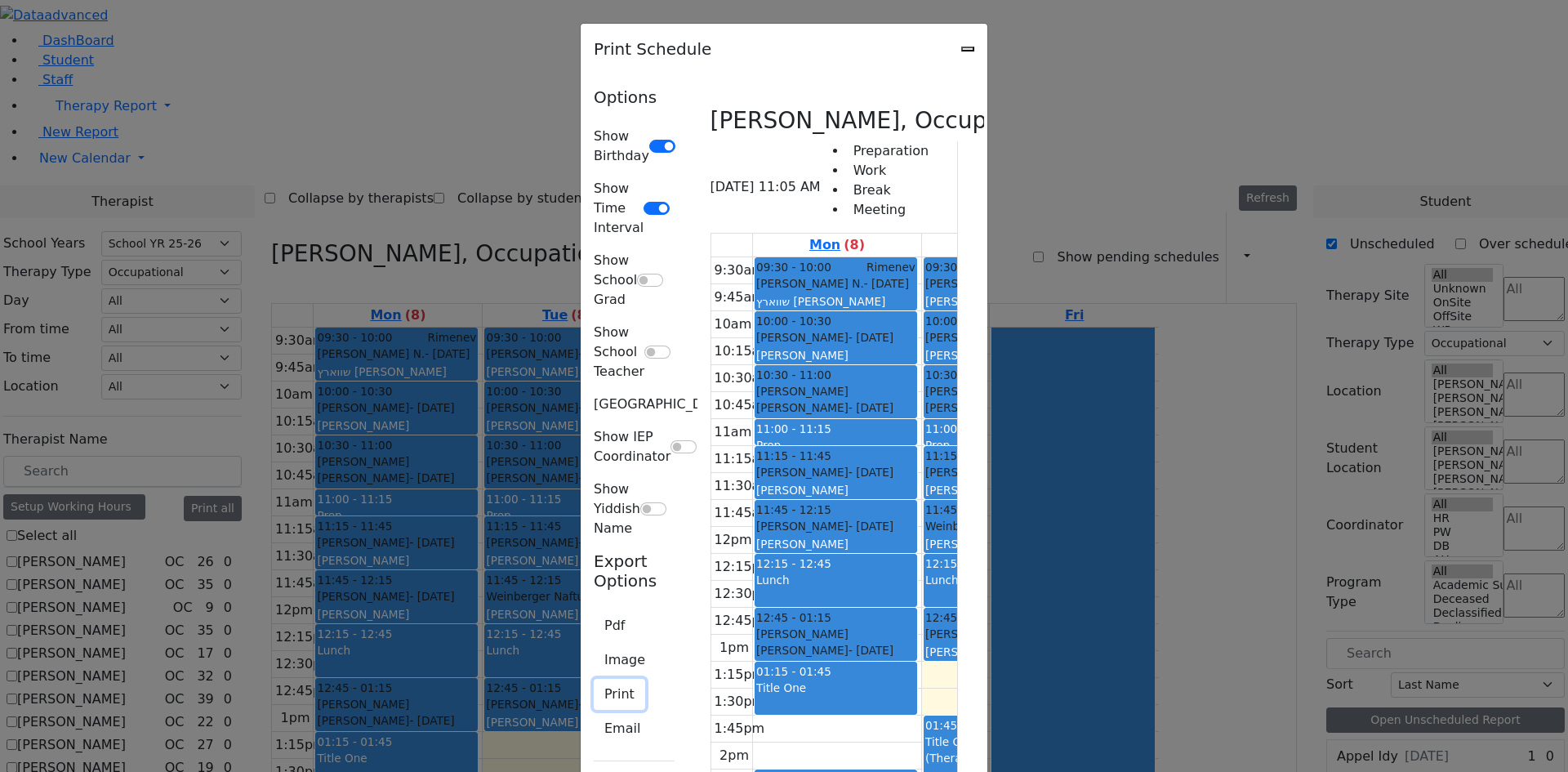
click at [594, 679] on button "Print" at bounding box center [619, 694] width 52 height 31
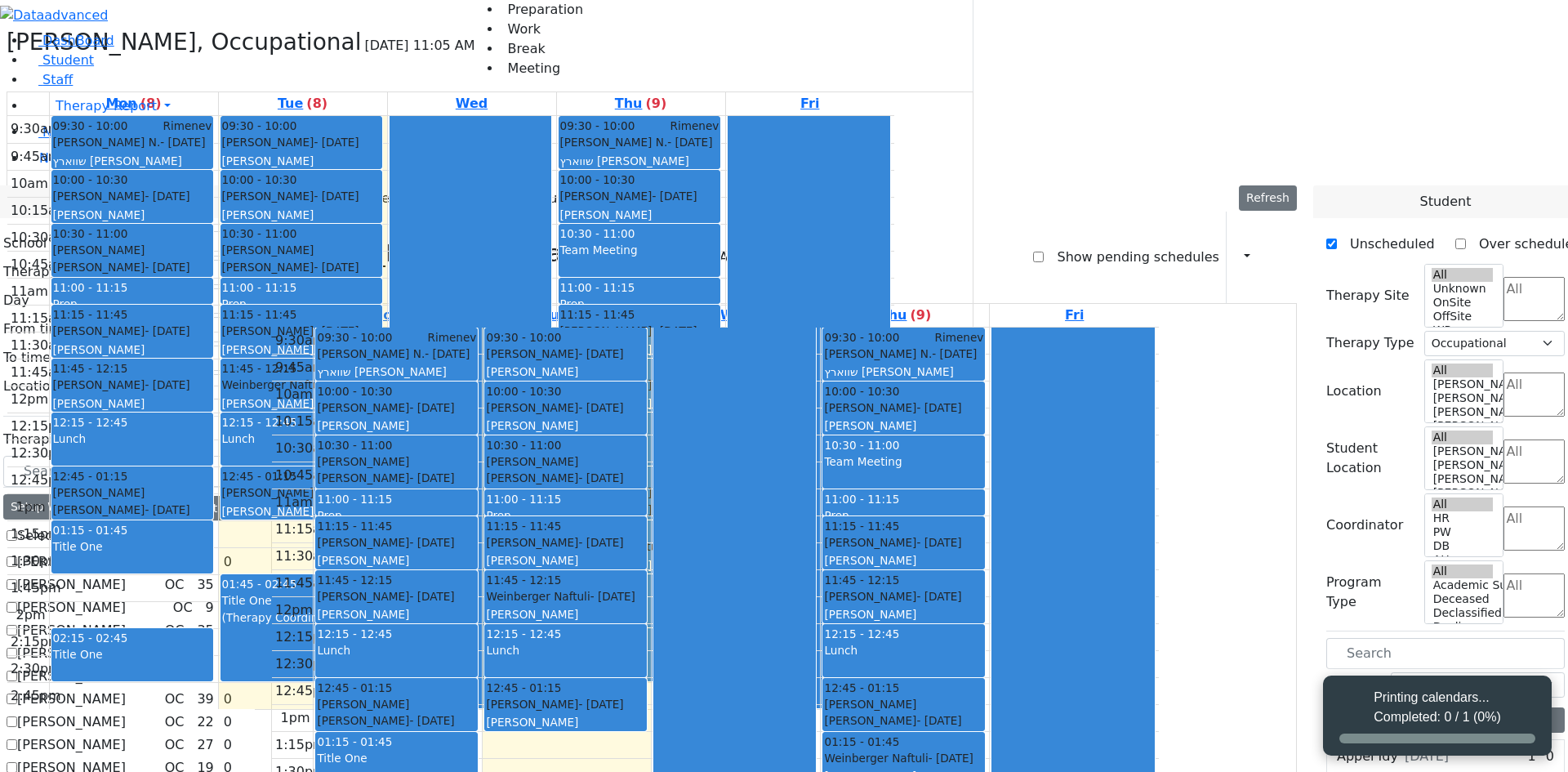
select select "212"
select select "1"
click at [1237, 249] on icon "button" at bounding box center [1237, 257] width 0 height 15
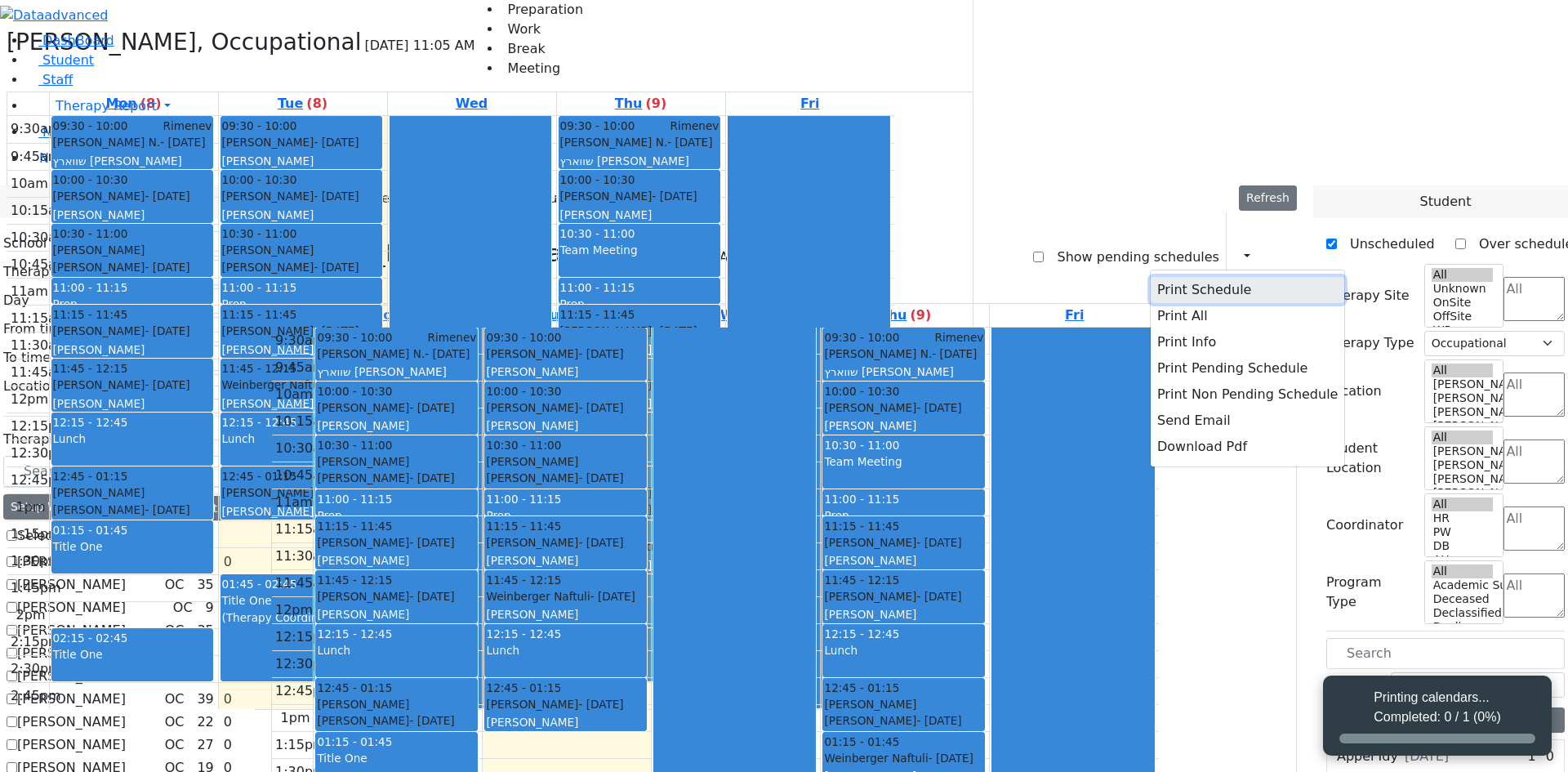
click at [1193, 277] on button "Print Schedule" at bounding box center [1247, 289] width 193 height 26
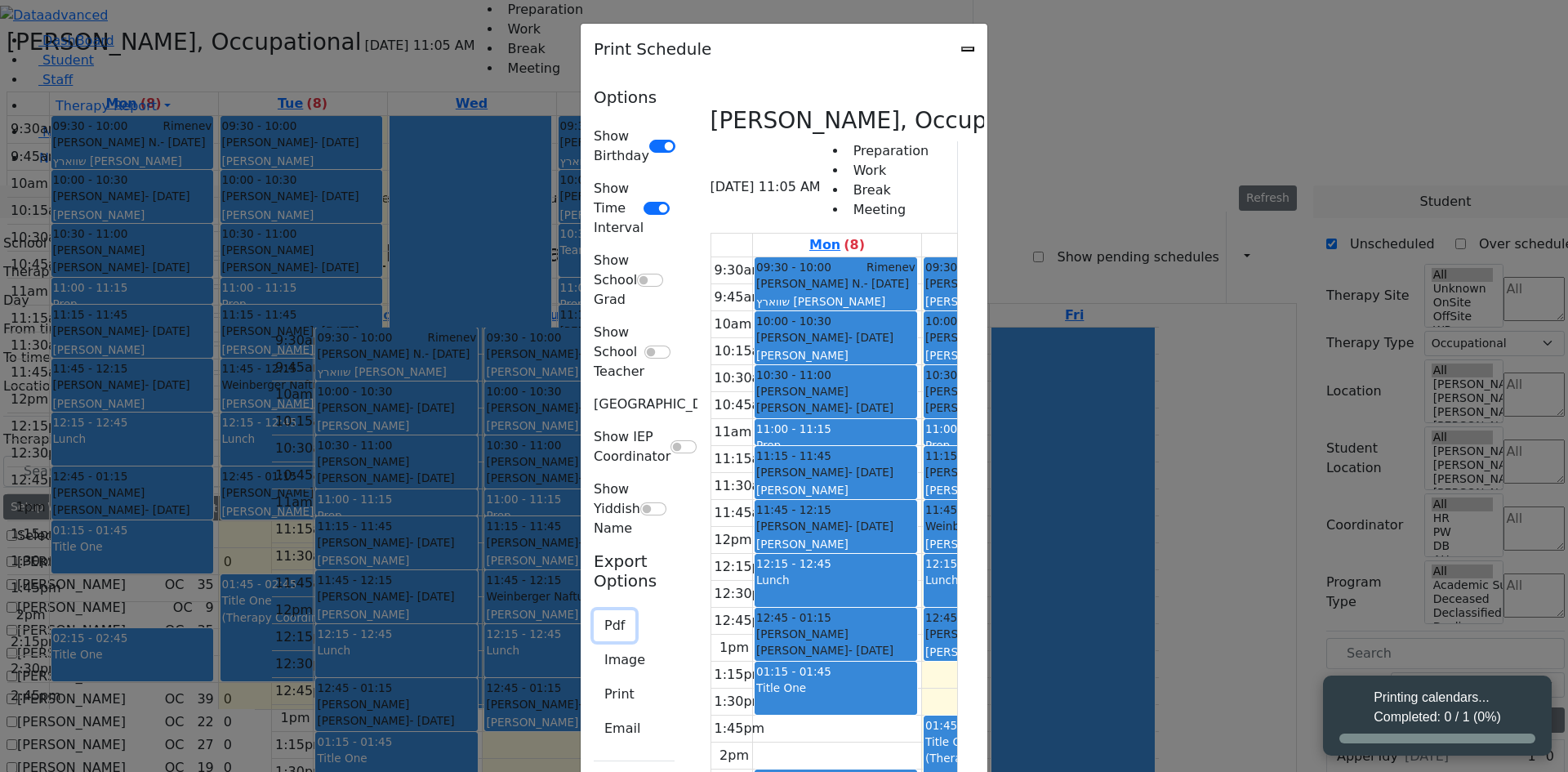
click at [594, 611] on button "Pdf" at bounding box center [615, 626] width 42 height 31
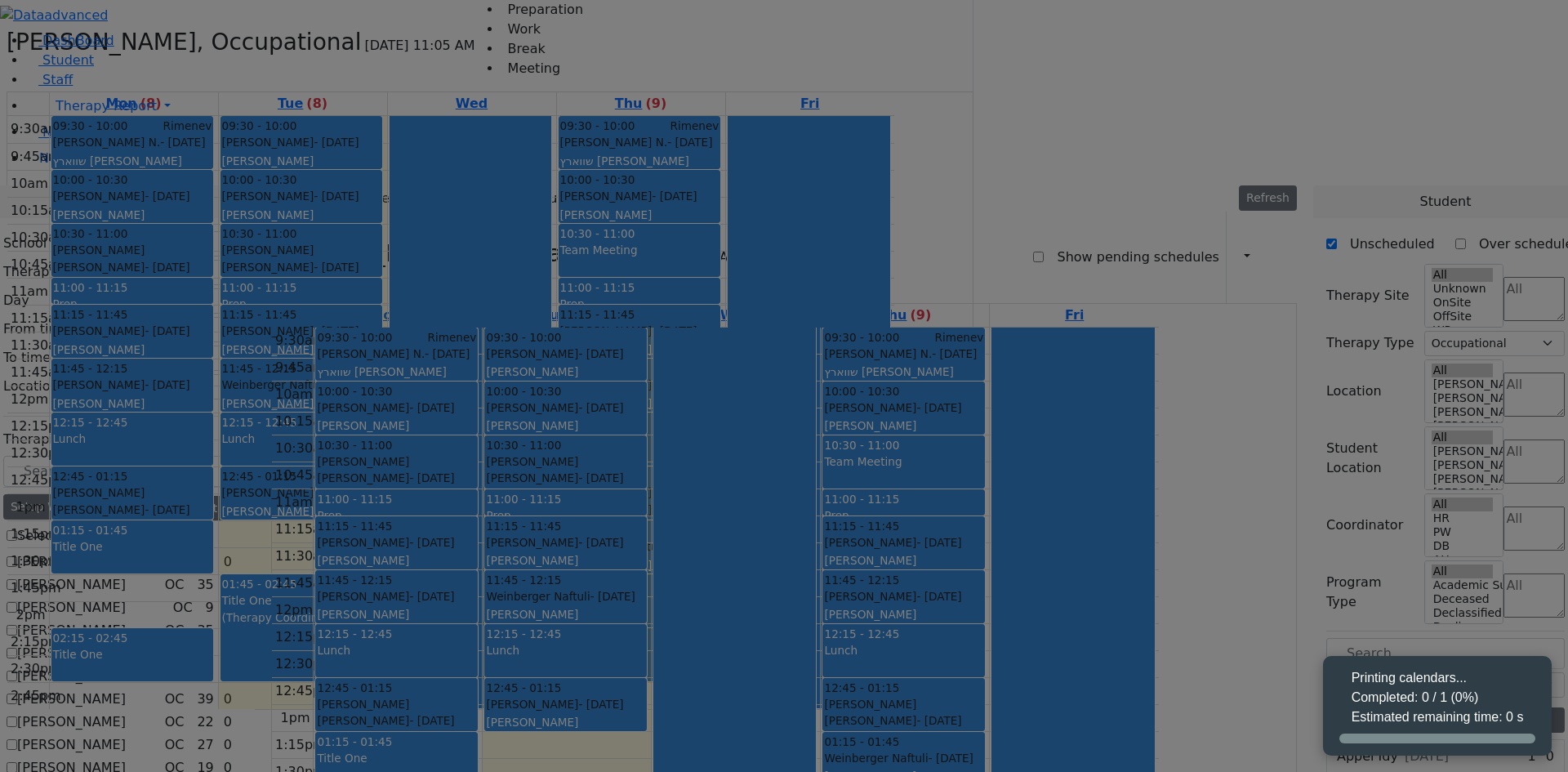
select select "212"
select select "1"
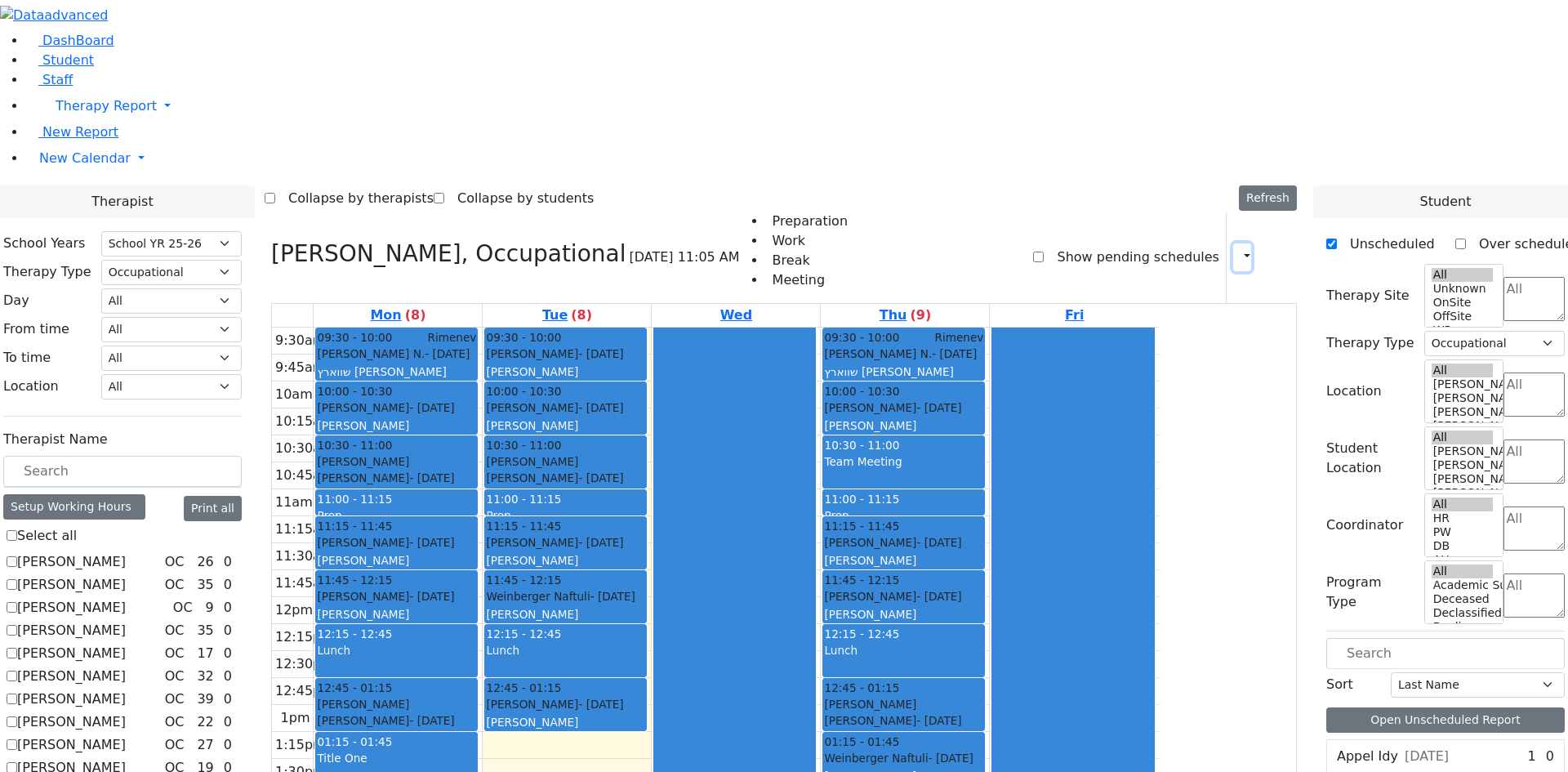
click at [1237, 249] on icon "button" at bounding box center [1237, 257] width 0 height 15
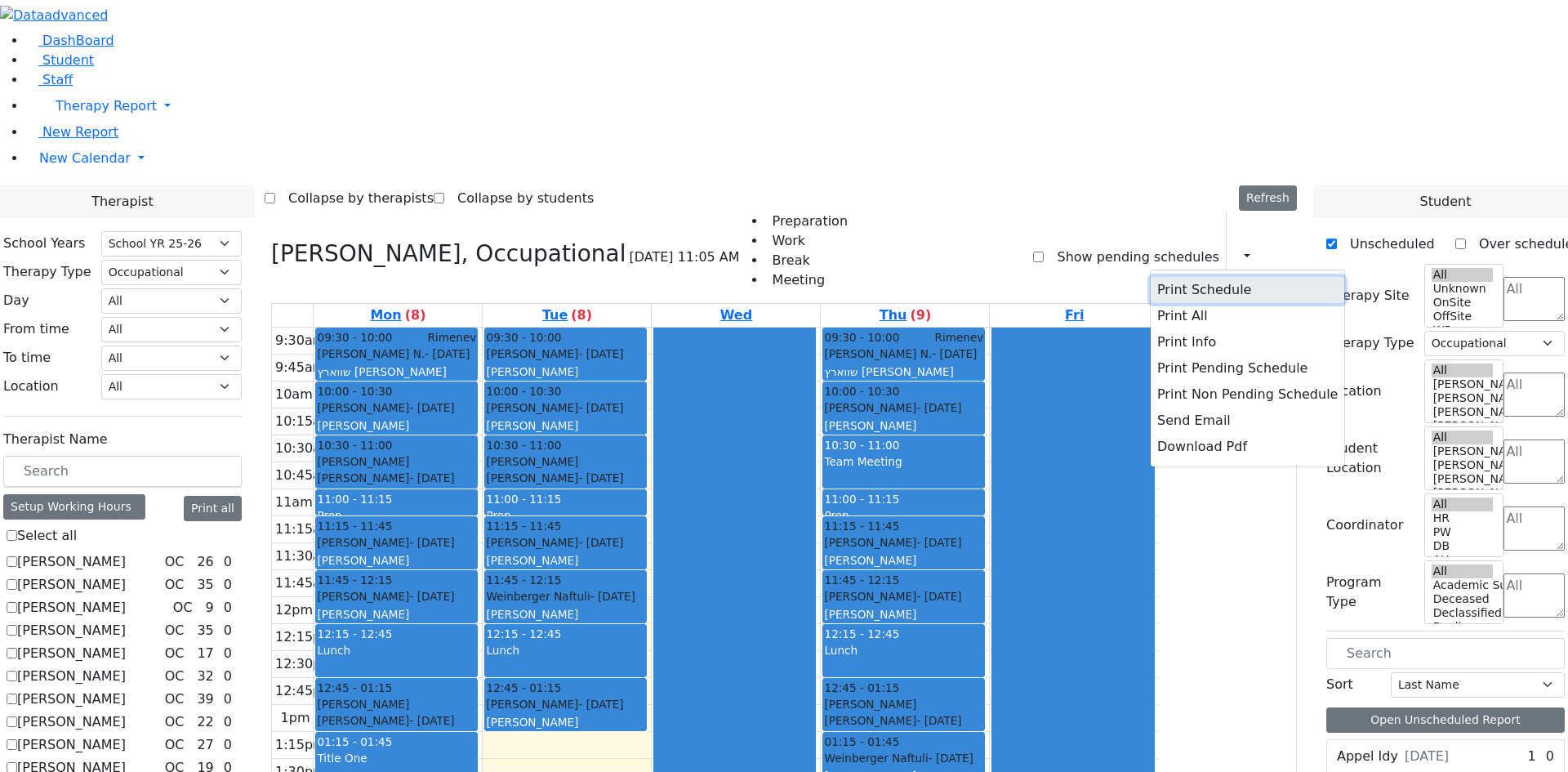
click at [1176, 277] on button "Print Schedule" at bounding box center [1247, 289] width 193 height 26
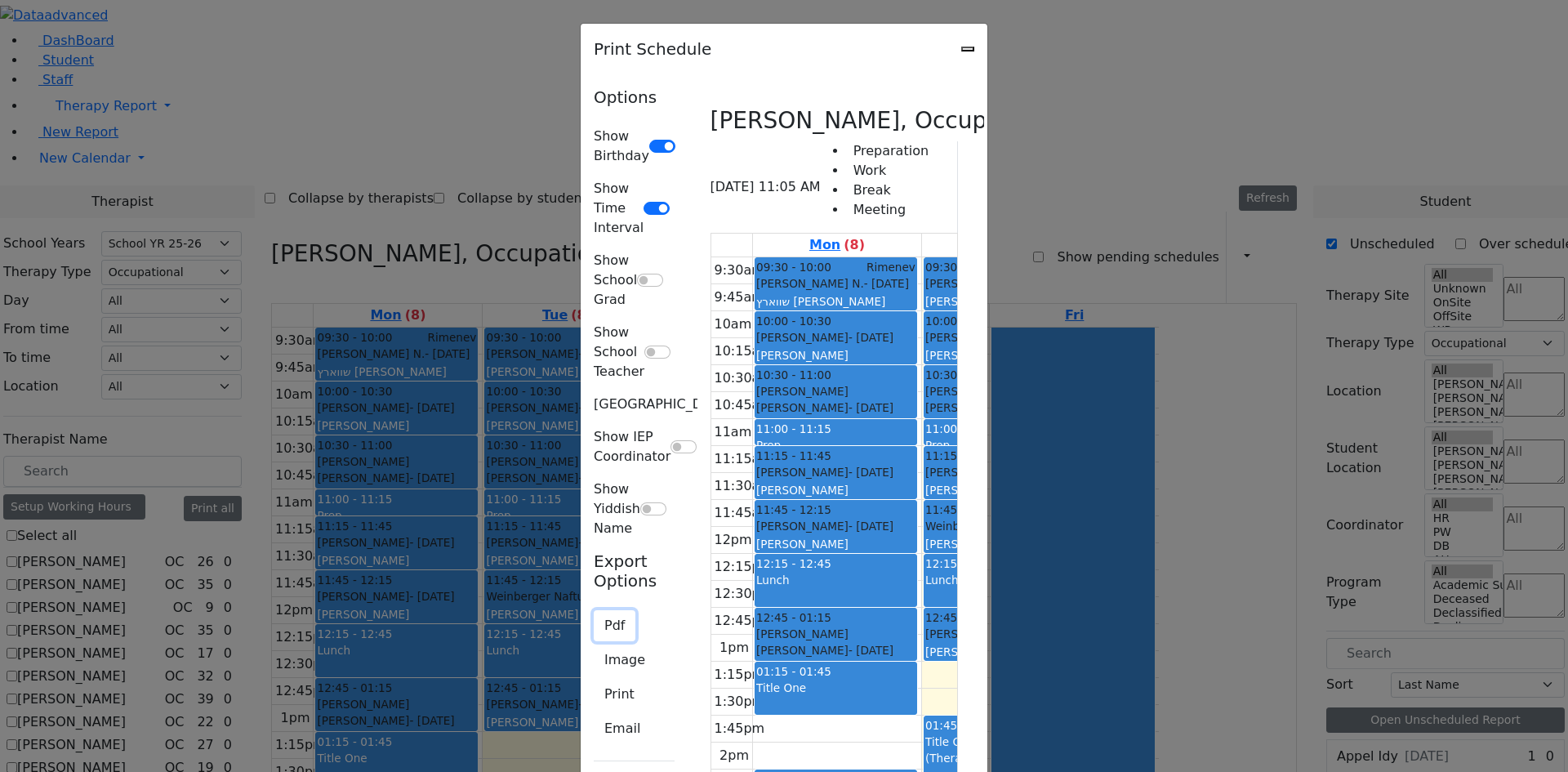
click at [594, 611] on button "Pdf" at bounding box center [615, 626] width 42 height 31
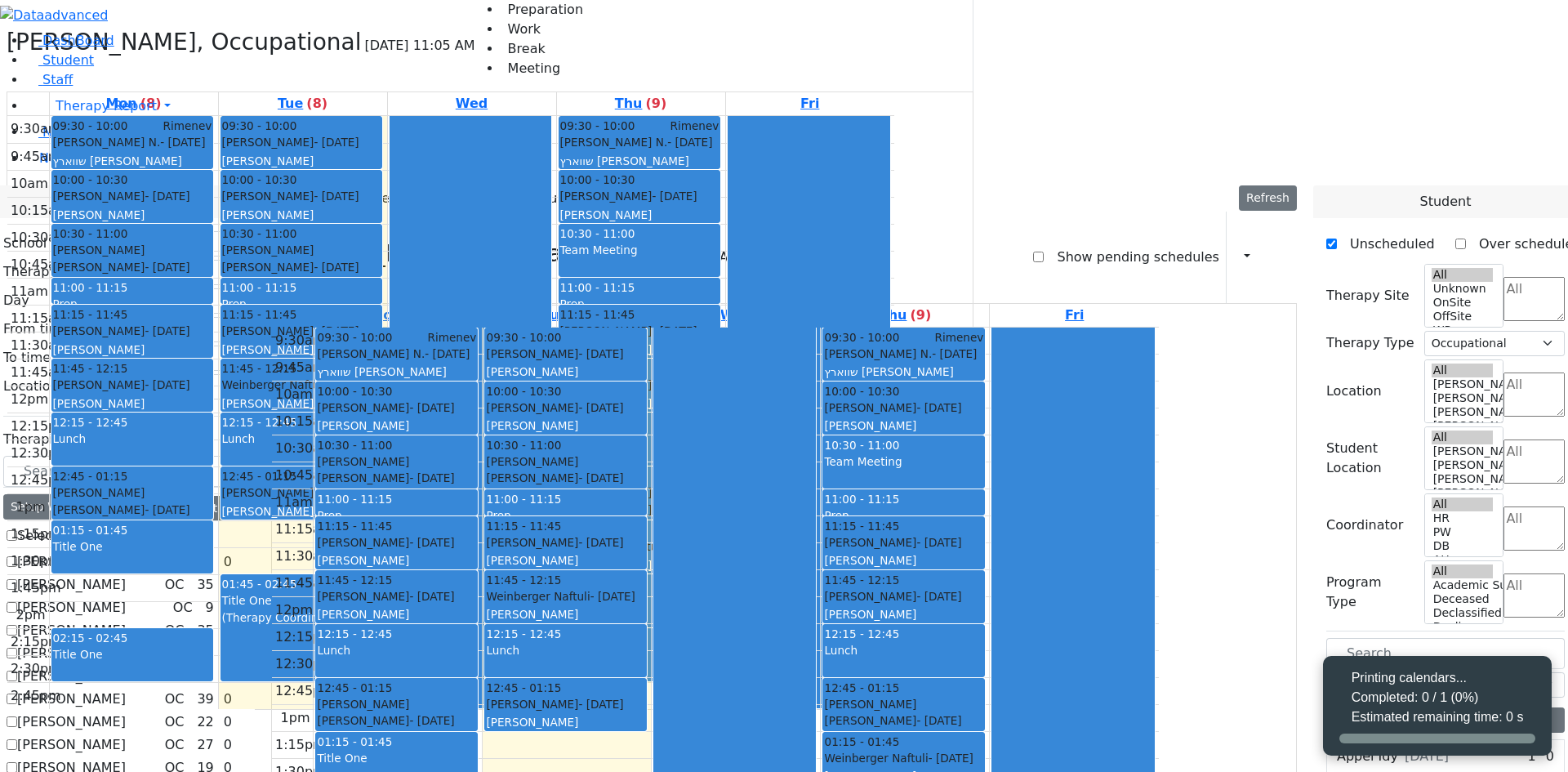
select select "212"
select select "1"
click at [1237, 249] on icon "button" at bounding box center [1237, 257] width 0 height 15
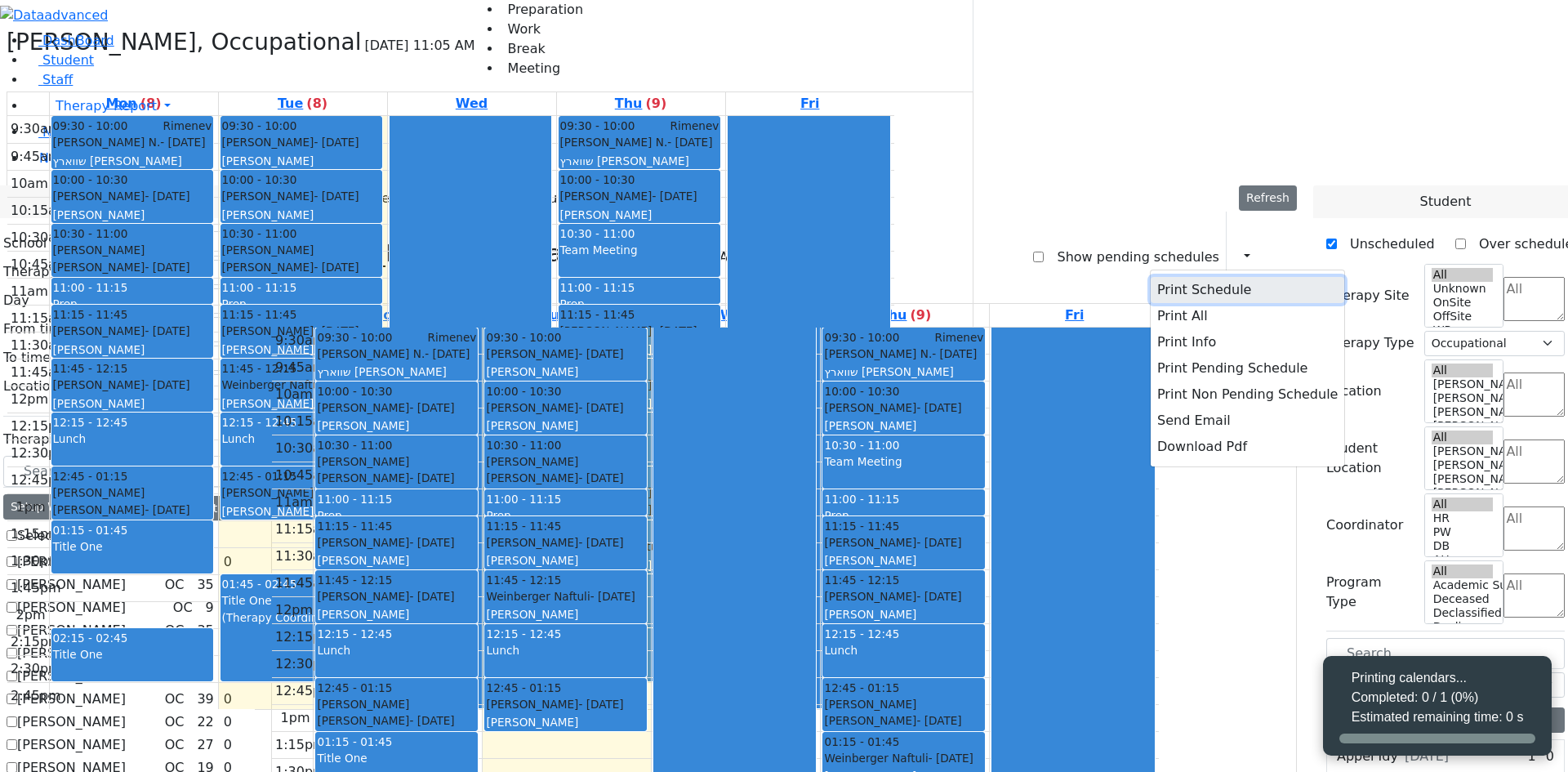
click at [1198, 277] on button "Print Schedule" at bounding box center [1247, 289] width 193 height 26
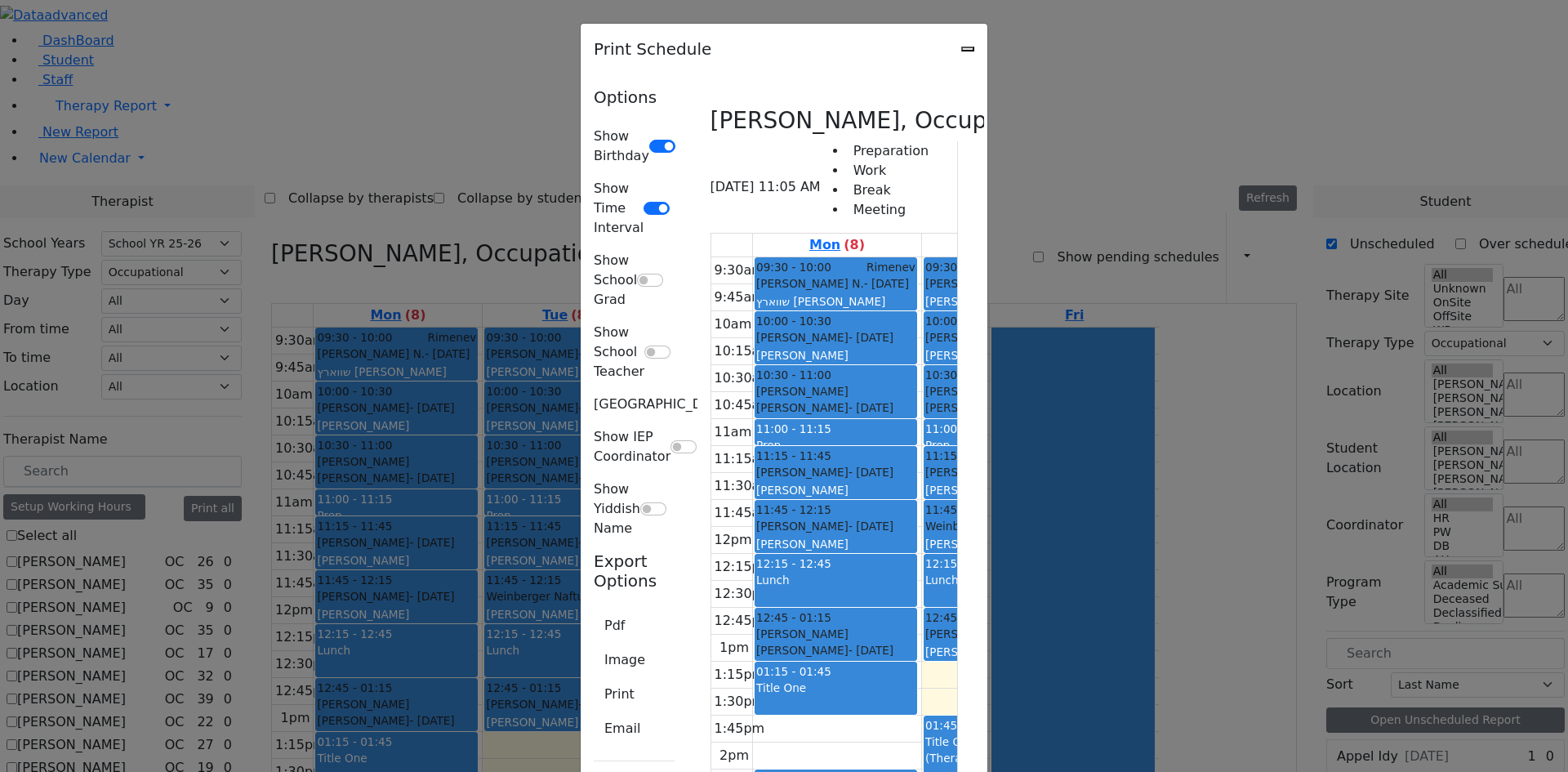
click at [968, 49] on icon "Close" at bounding box center [968, 49] width 0 height 0
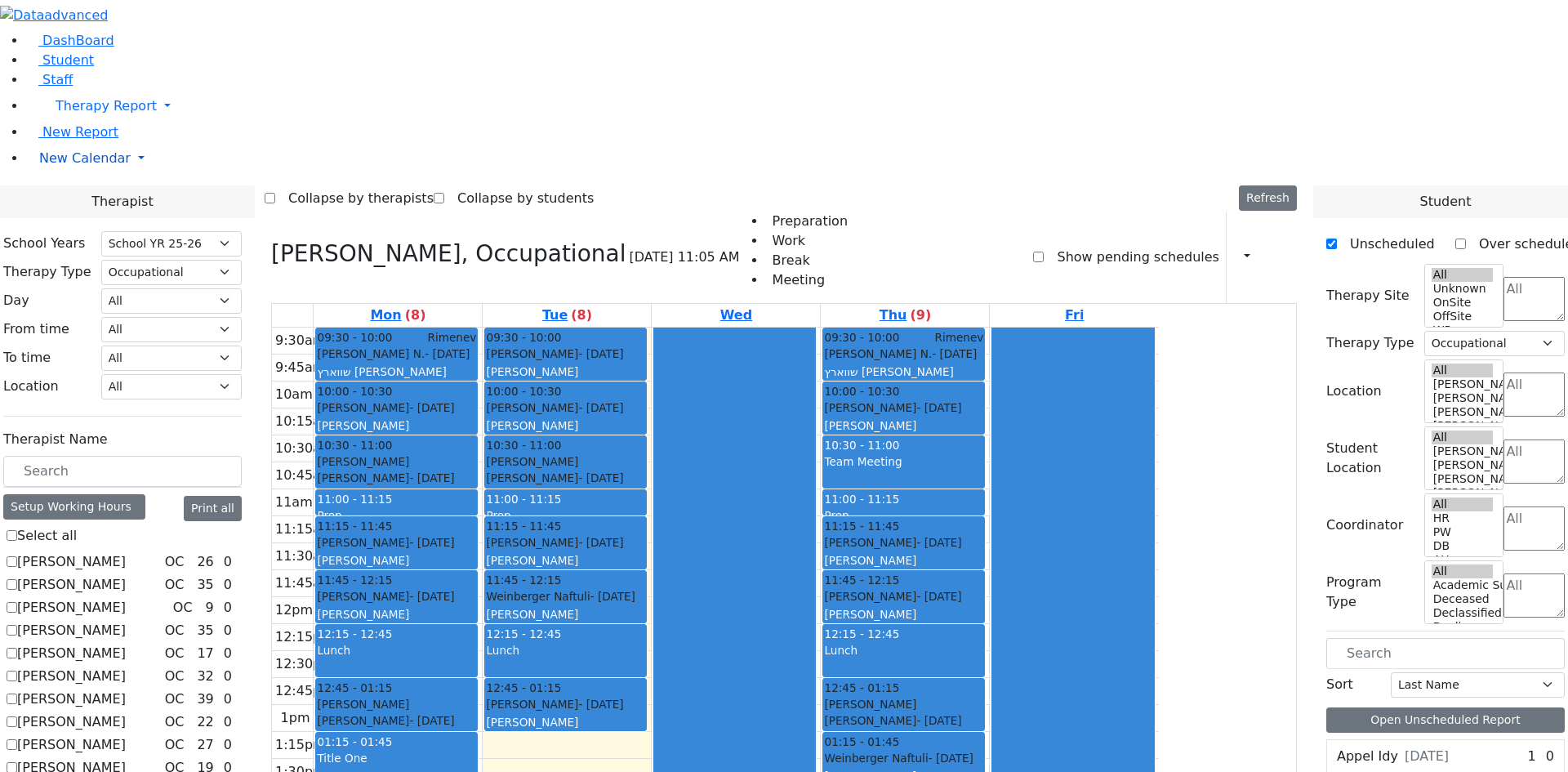
click at [71, 166] on span "New Calendar" at bounding box center [84, 158] width 92 height 15
click at [78, 218] on span "Teacher Report" at bounding box center [88, 210] width 98 height 15
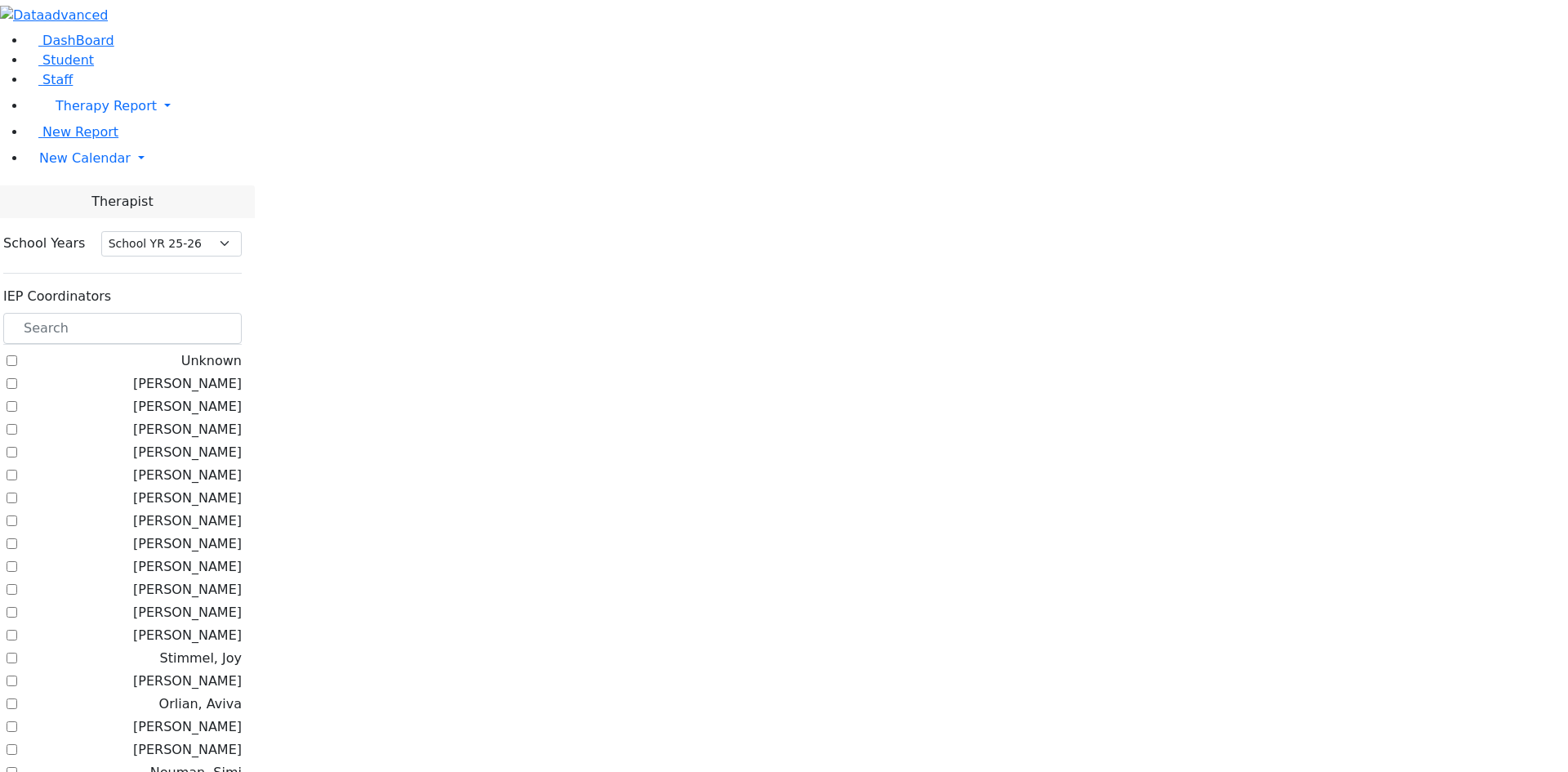
select select "212"
click at [242, 443] on label "[PERSON_NAME]" at bounding box center [188, 453] width 109 height 20
click at [17, 447] on input "[PERSON_NAME]" at bounding box center [12, 453] width 11 height 11
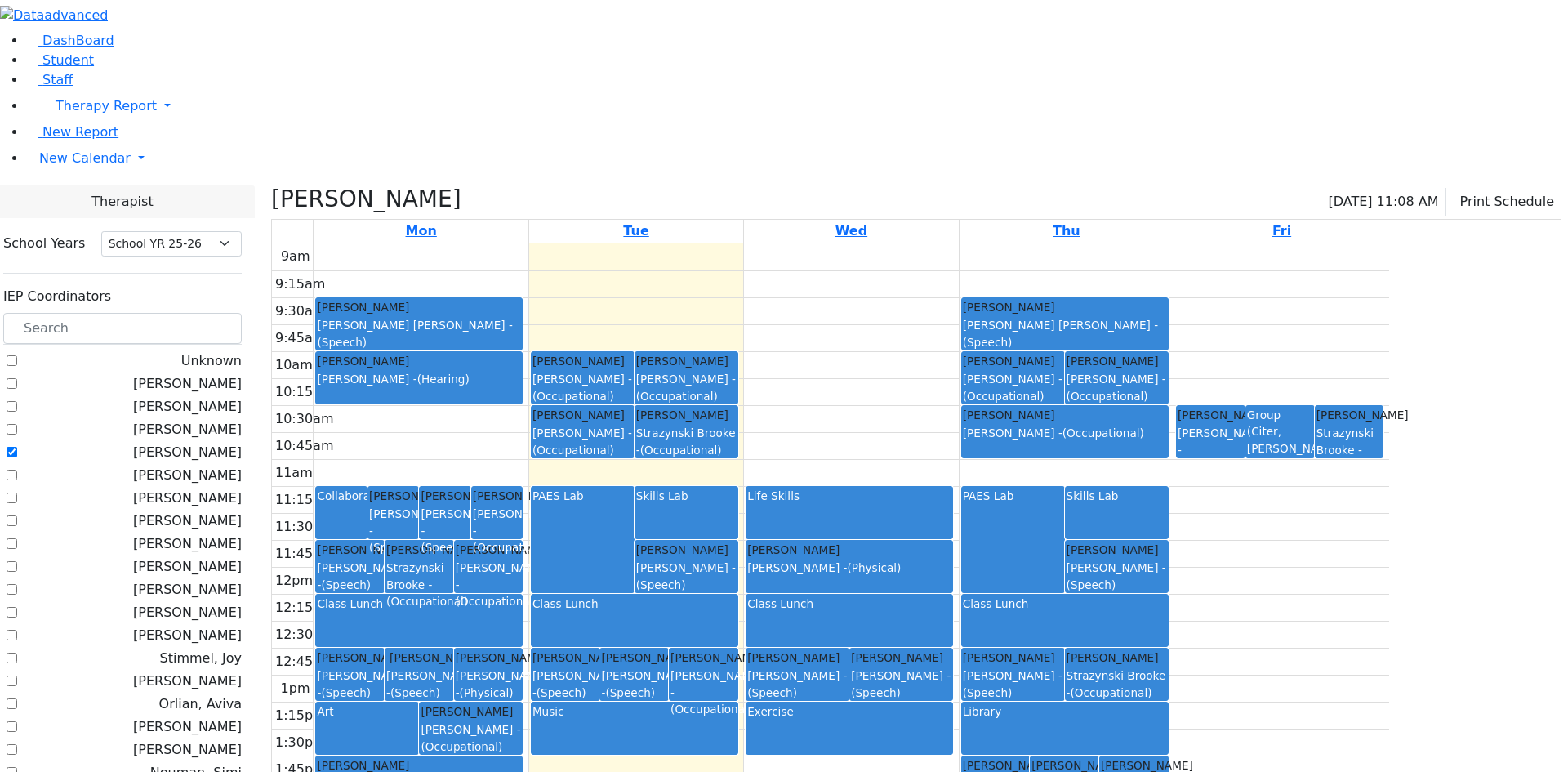
click at [242, 443] on label "[PERSON_NAME]" at bounding box center [188, 453] width 109 height 20
click at [17, 447] on input "[PERSON_NAME]" at bounding box center [12, 453] width 11 height 11
checkbox input "false"
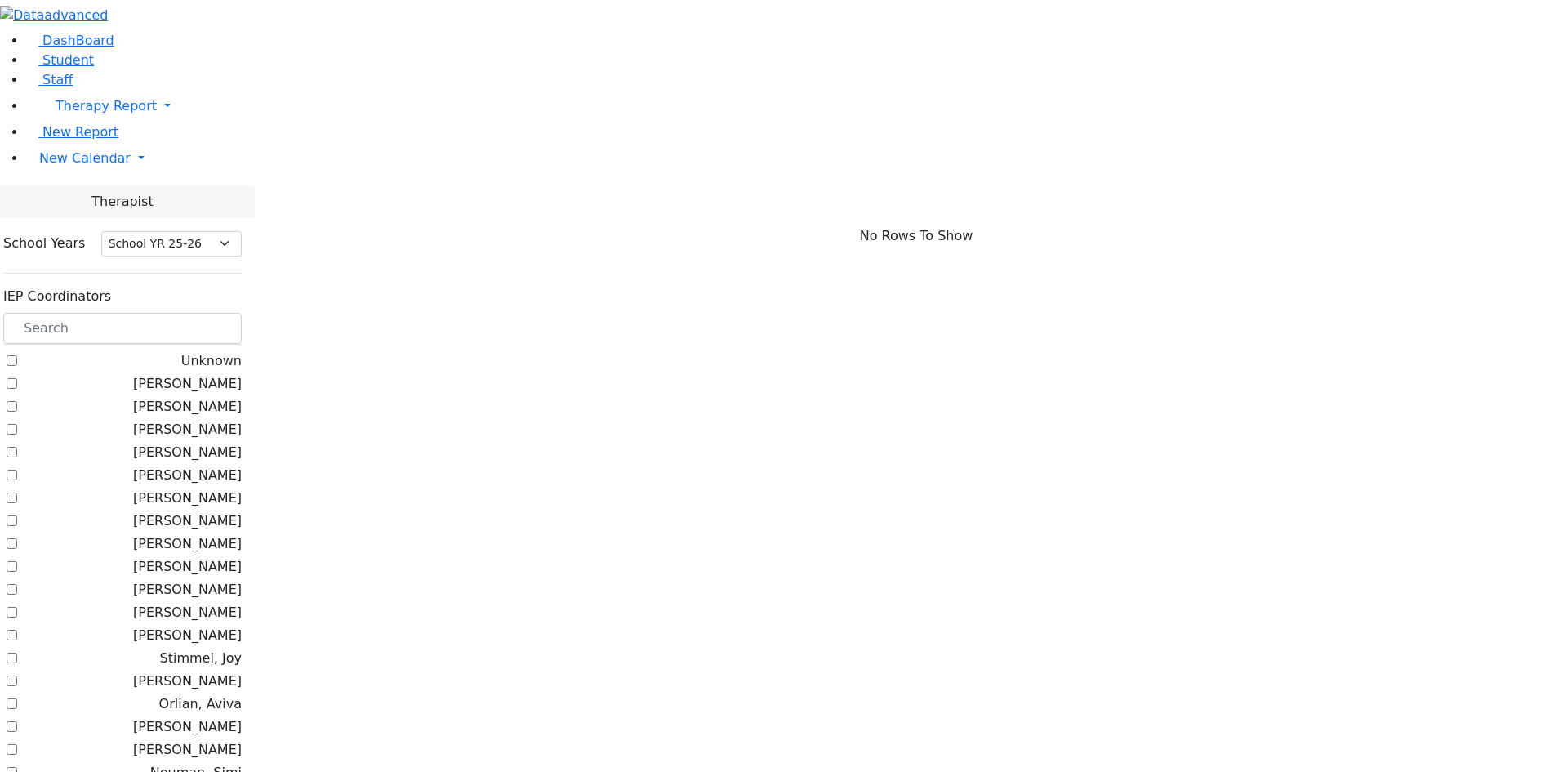
click at [242, 557] on label "[PERSON_NAME]" at bounding box center [188, 567] width 109 height 20
click at [17, 562] on input "[PERSON_NAME]" at bounding box center [12, 567] width 11 height 11
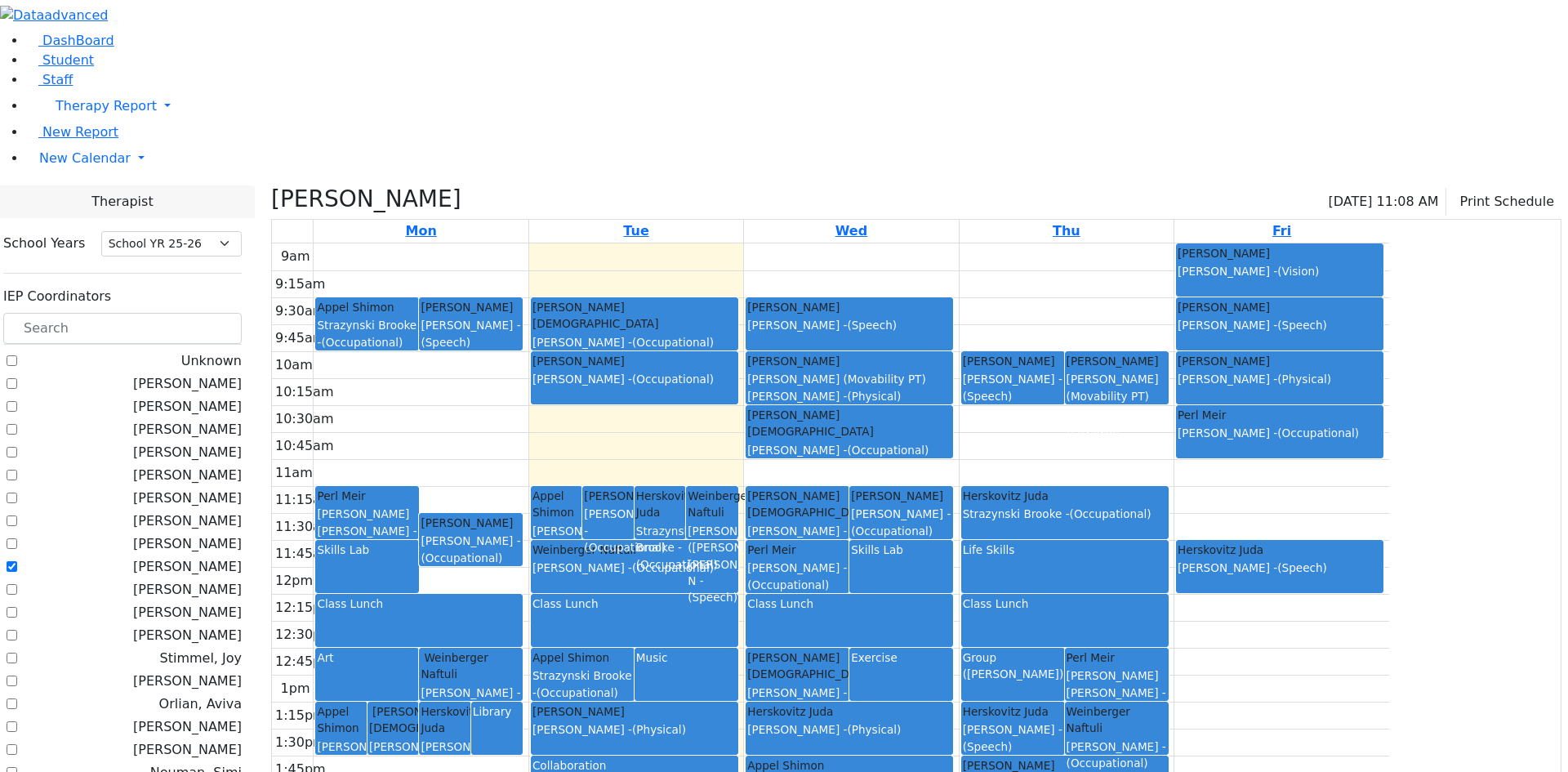
click at [242, 557] on label "[PERSON_NAME]" at bounding box center [188, 567] width 109 height 20
click at [17, 562] on input "[PERSON_NAME]" at bounding box center [12, 567] width 11 height 11
checkbox input "false"
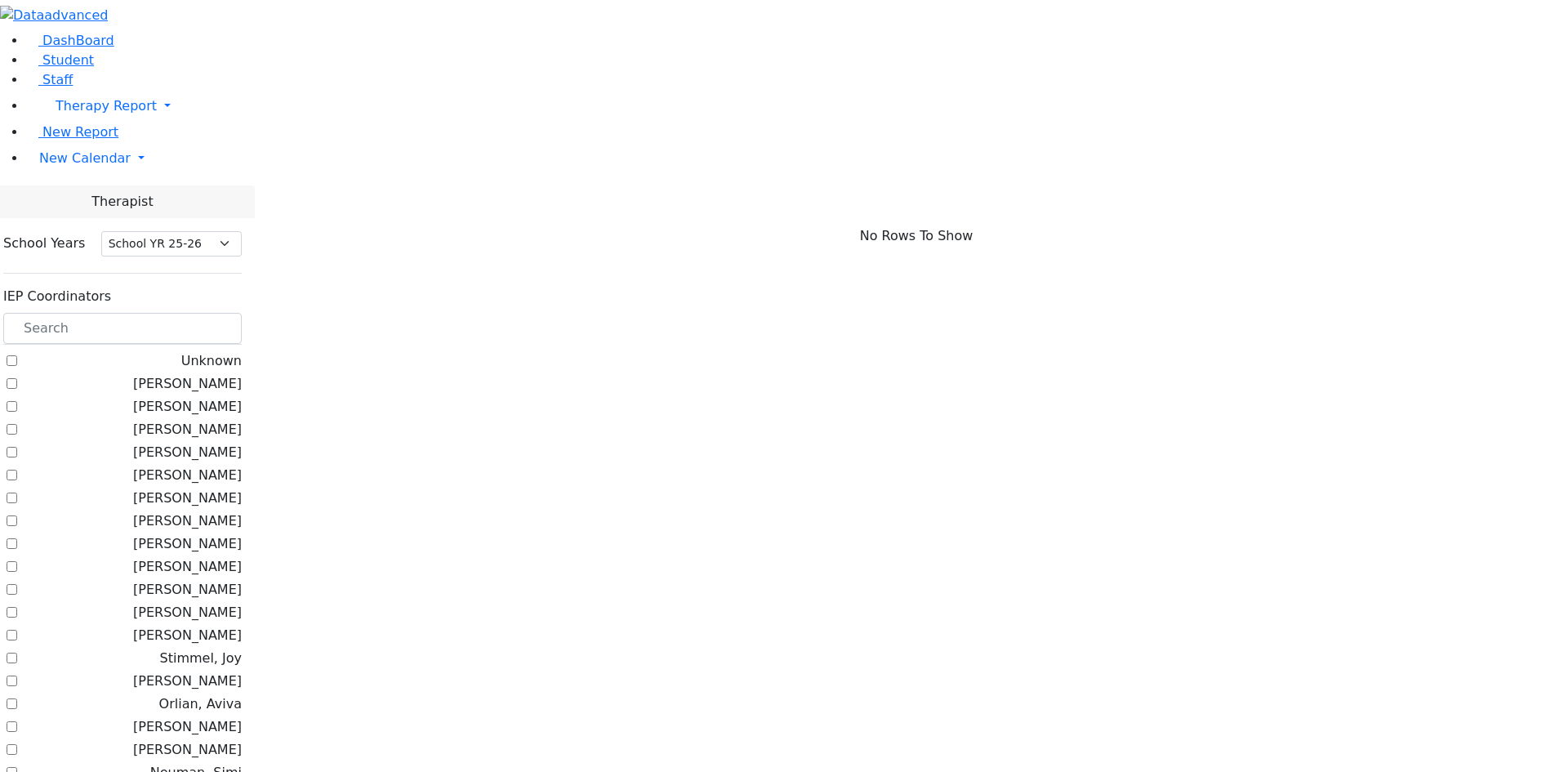
scroll to position [163, 0]
checkbox input "true"
